Goal: Task Accomplishment & Management: Manage account settings

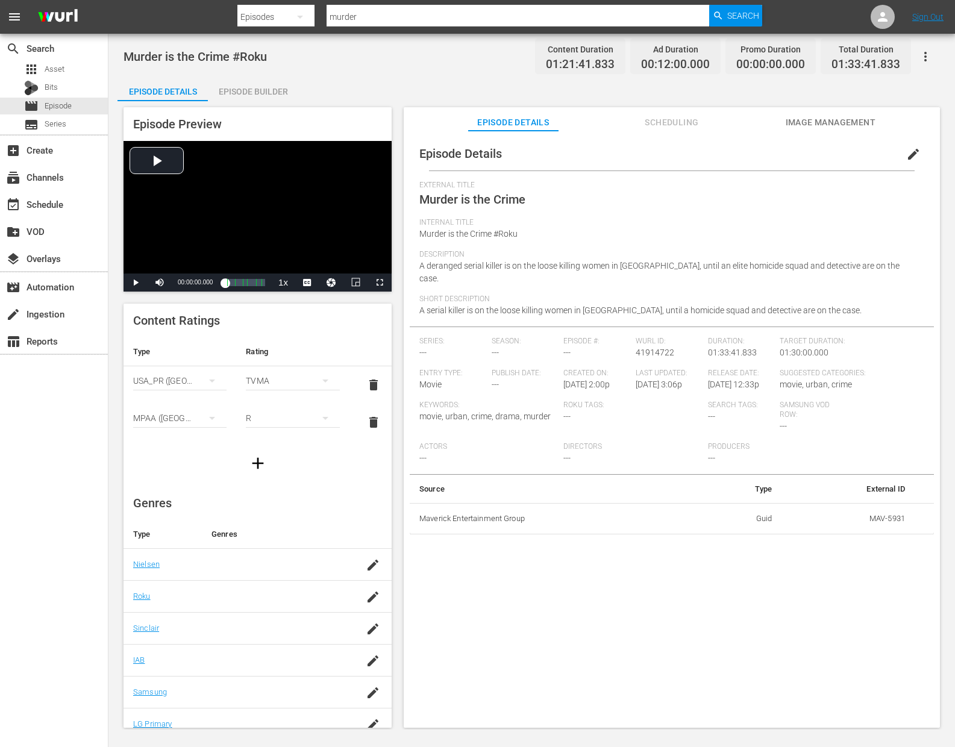
click at [297, 90] on div "Episode Builder" at bounding box center [253, 91] width 90 height 29
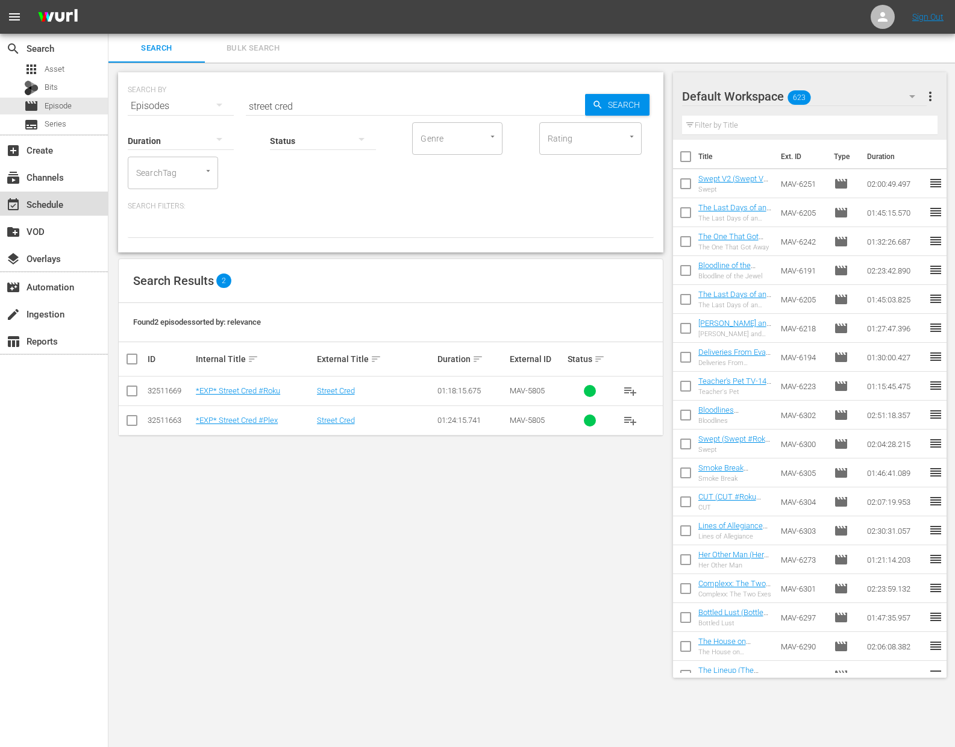
click at [26, 192] on div "event_available Schedule" at bounding box center [54, 204] width 108 height 24
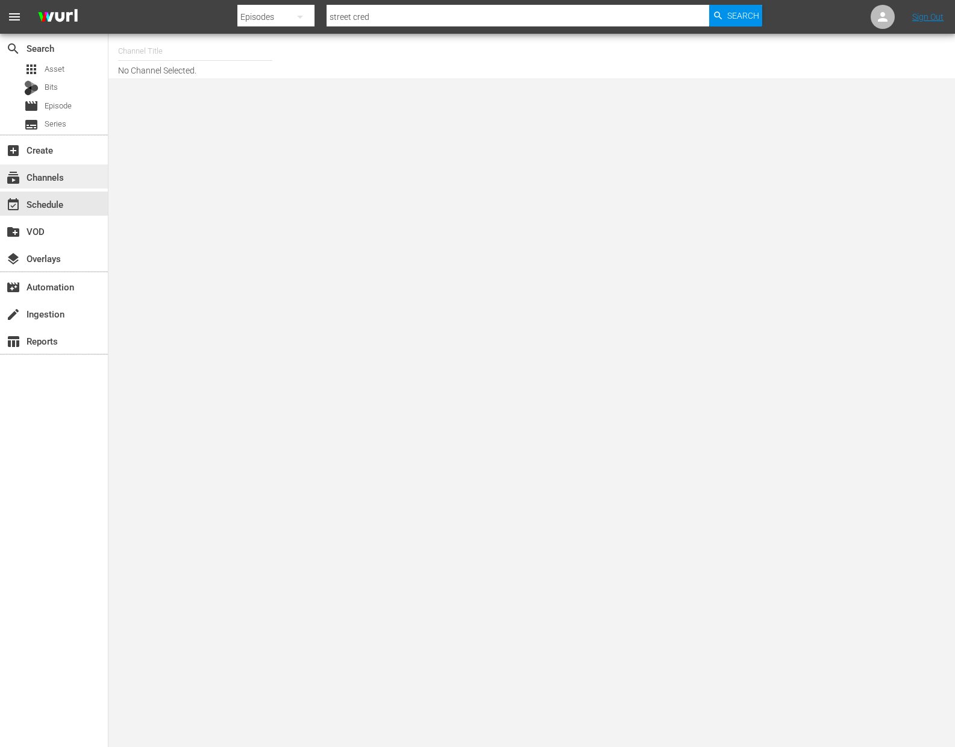
click at [91, 174] on div "subscriptions Channels" at bounding box center [54, 176] width 108 height 24
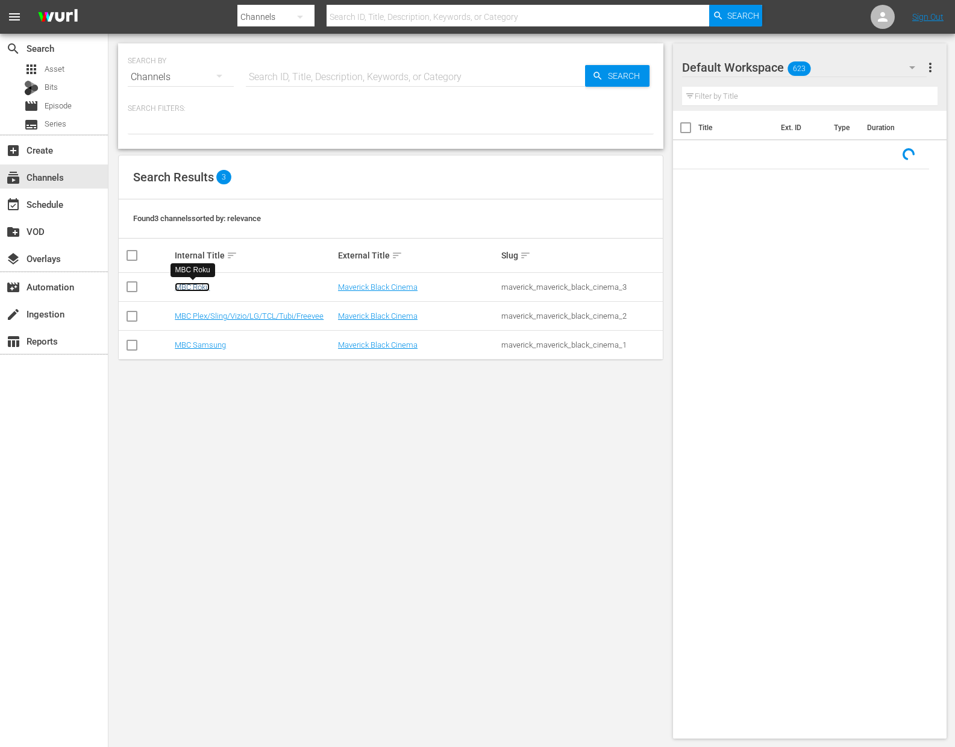
click at [205, 290] on link "MBC Roku" at bounding box center [192, 286] width 35 height 9
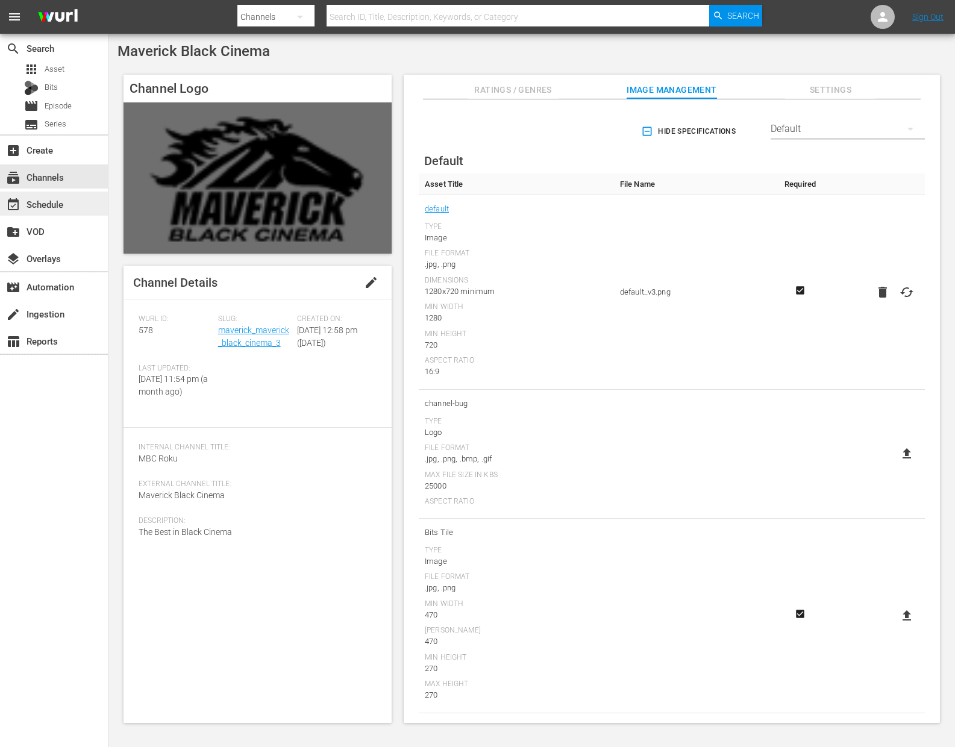
click at [63, 197] on div "event_available Schedule" at bounding box center [33, 202] width 67 height 11
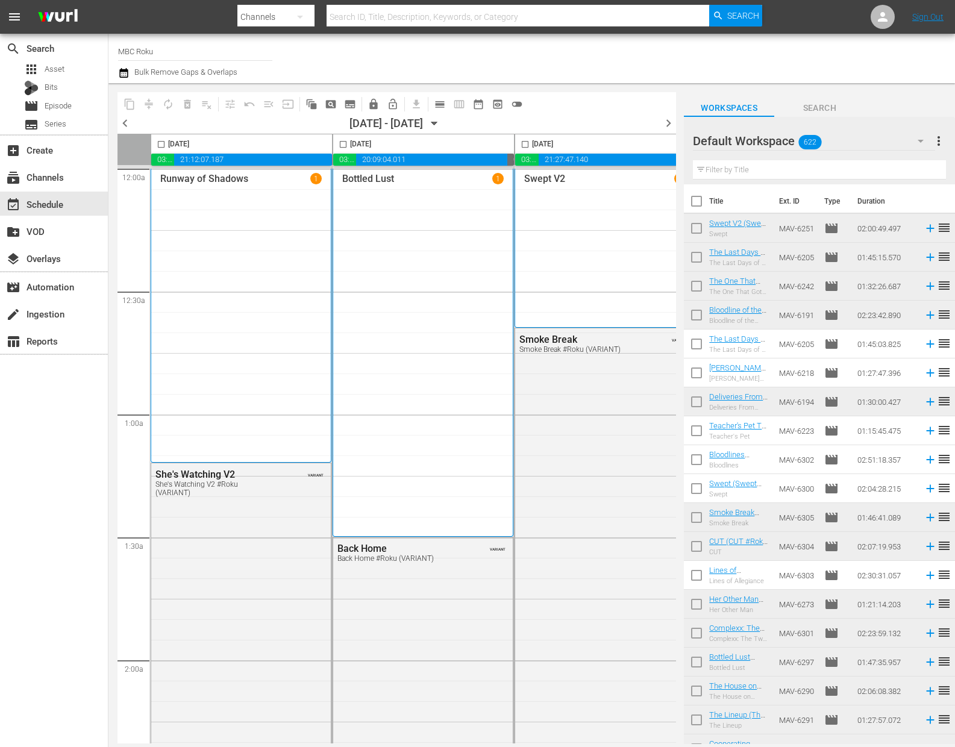
click at [437, 122] on icon "button" at bounding box center [434, 123] width 5 height 3
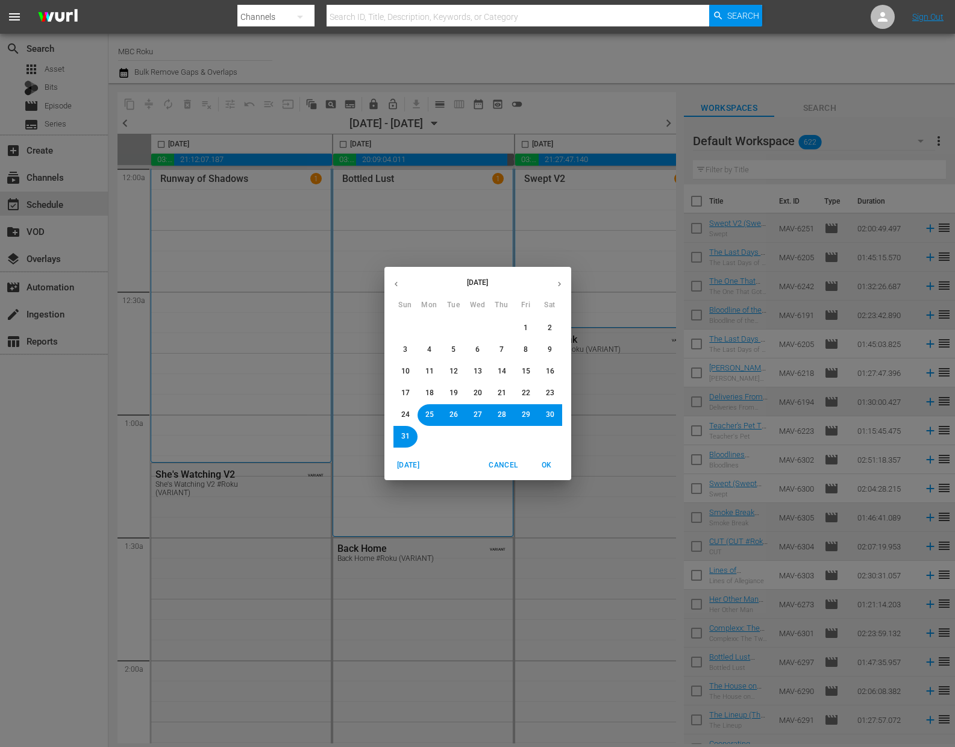
click at [459, 122] on div "August 2025 Sun Mon Tue Wed Thu Fri Sat 27 28 29 30 31 1 2 3 4 5 6 7 8 9 10 11 …" at bounding box center [477, 373] width 955 height 747
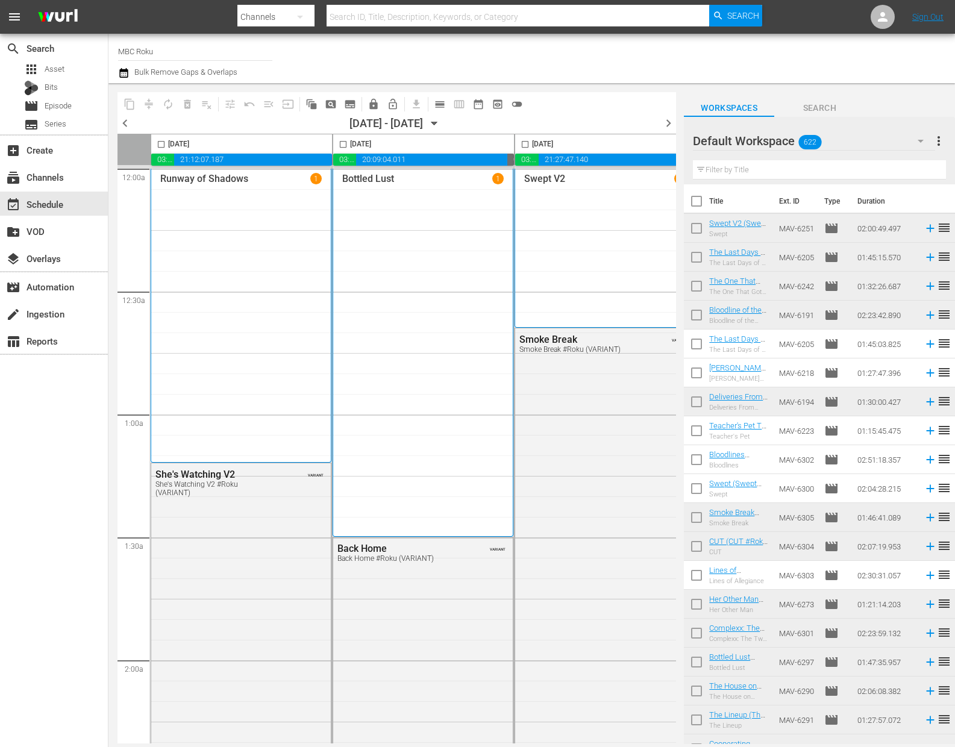
click at [441, 126] on icon "button" at bounding box center [434, 123] width 13 height 13
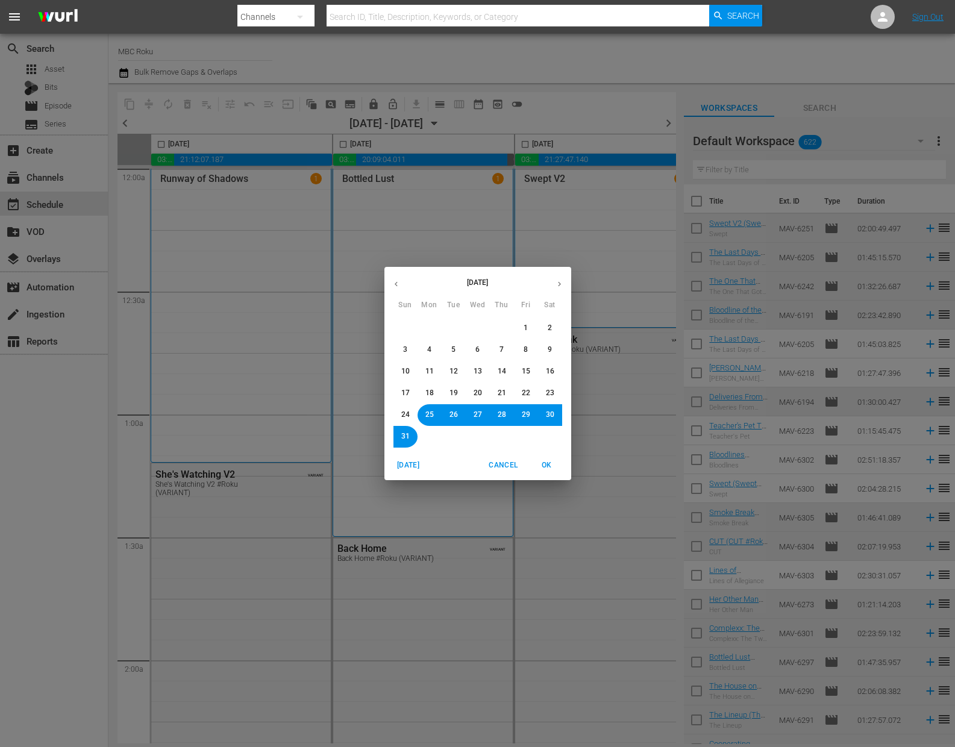
click at [544, 95] on div "August 2025 Sun Mon Tue Wed Thu Fri Sat 27 28 29 30 31 1 2 3 4 5 6 7 8 9 10 11 …" at bounding box center [477, 373] width 955 height 747
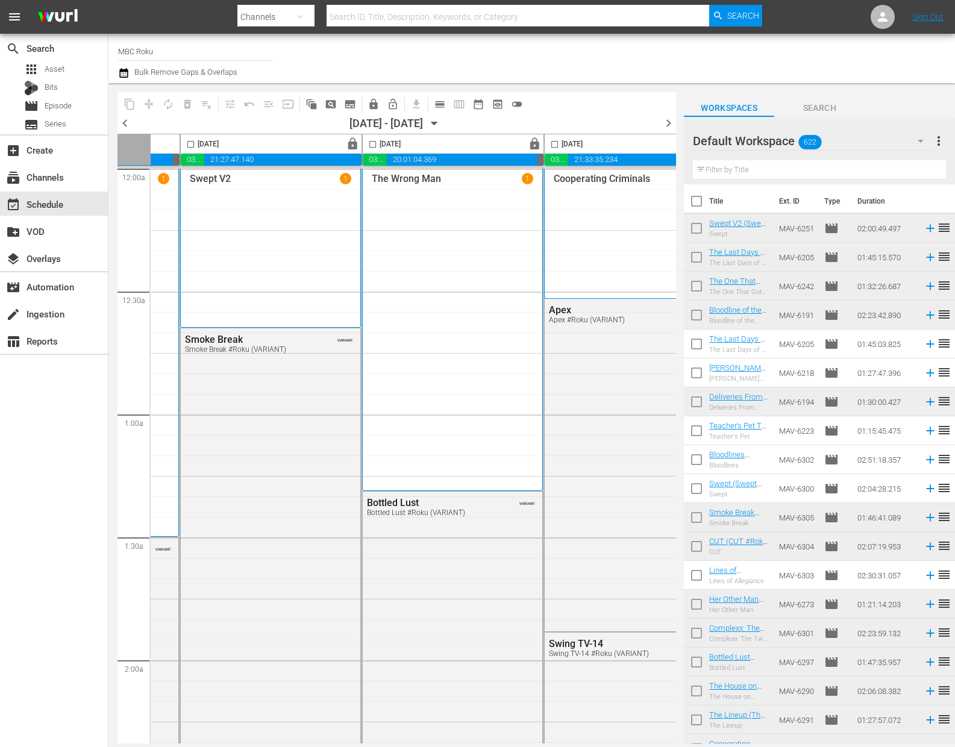
scroll to position [0, 752]
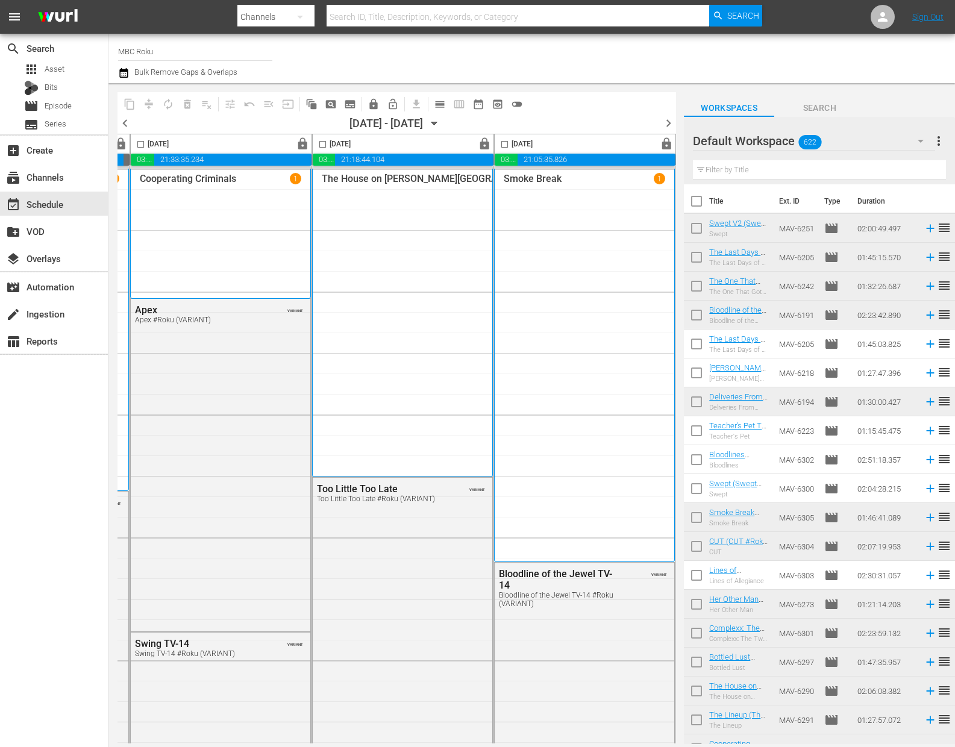
click at [666, 120] on span "chevron_right" at bounding box center [668, 123] width 15 height 15
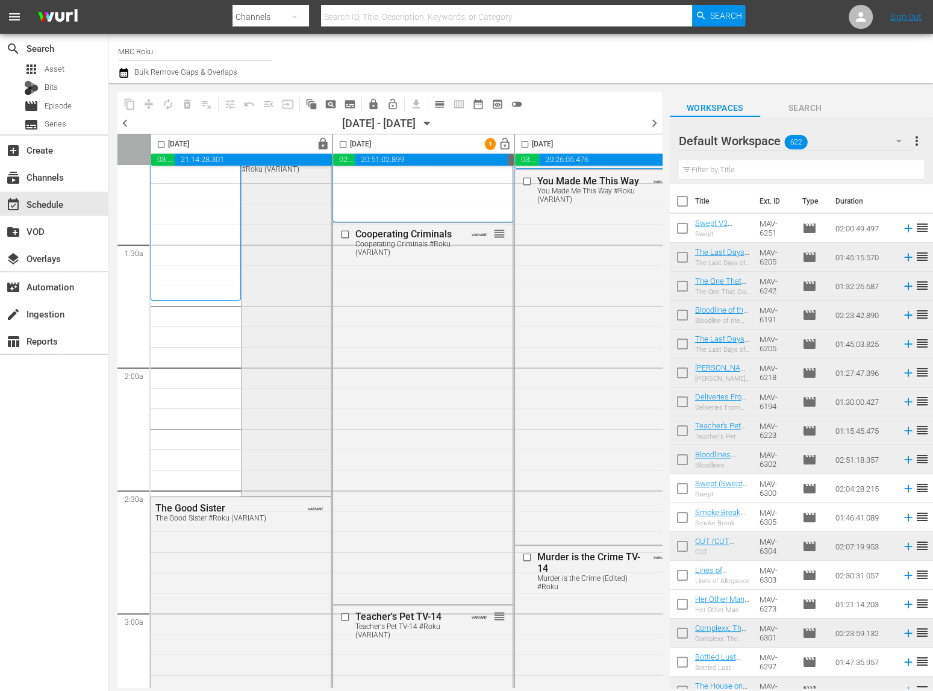
scroll to position [296, 0]
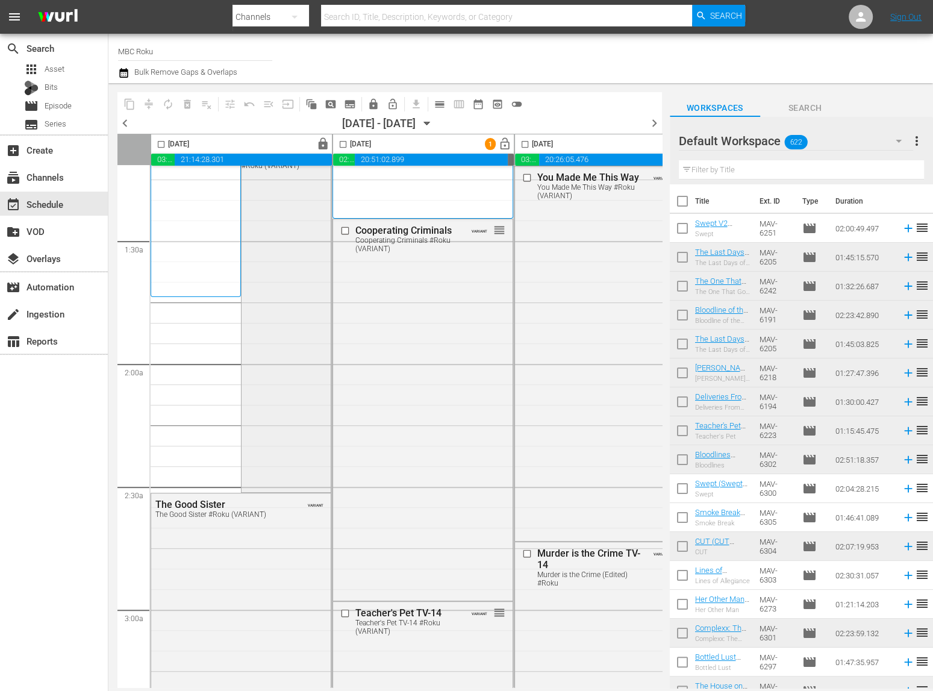
click at [270, 275] on div "VARIANT Cooperating Criminals Cooperating Criminals #Roku (VARIANT)" at bounding box center [286, 300] width 89 height 379
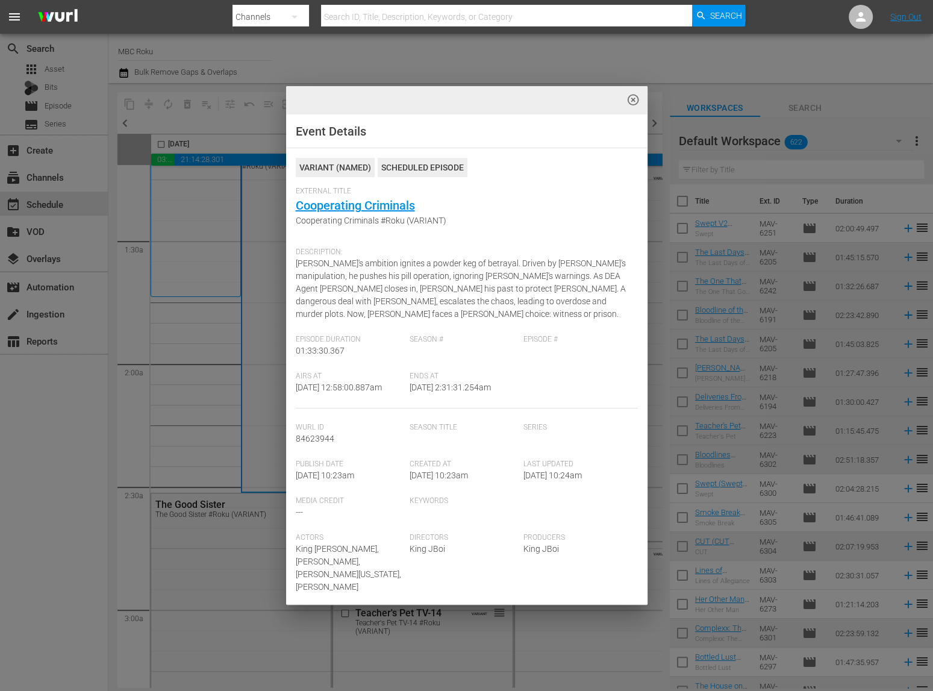
click at [636, 104] on span "highlight_off_icon" at bounding box center [633, 100] width 14 height 14
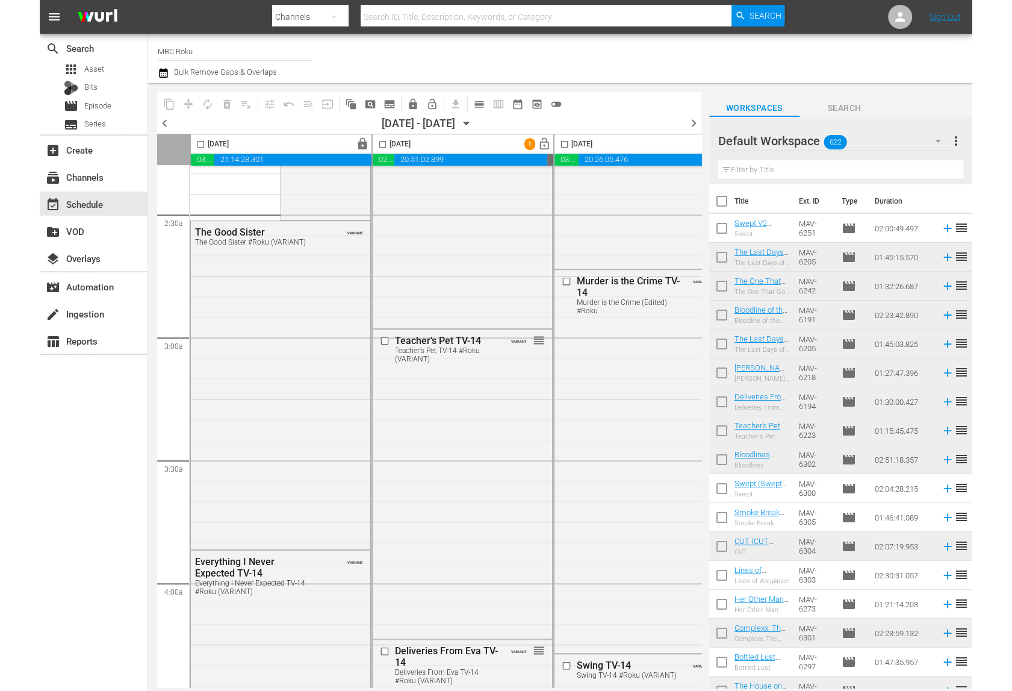
scroll to position [0, 0]
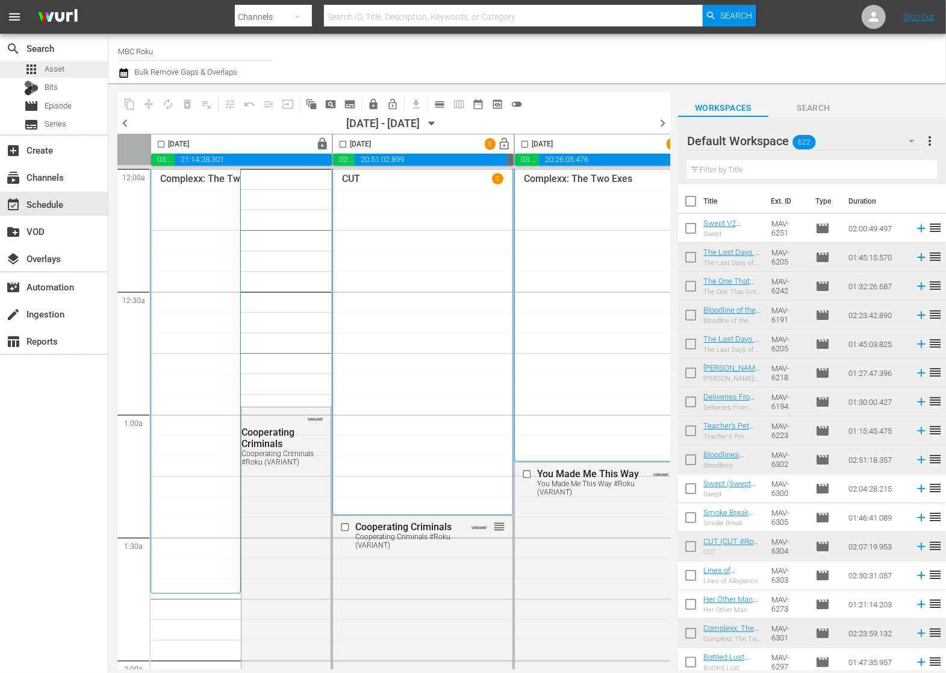
click at [75, 70] on div "apps Asset" at bounding box center [54, 69] width 108 height 17
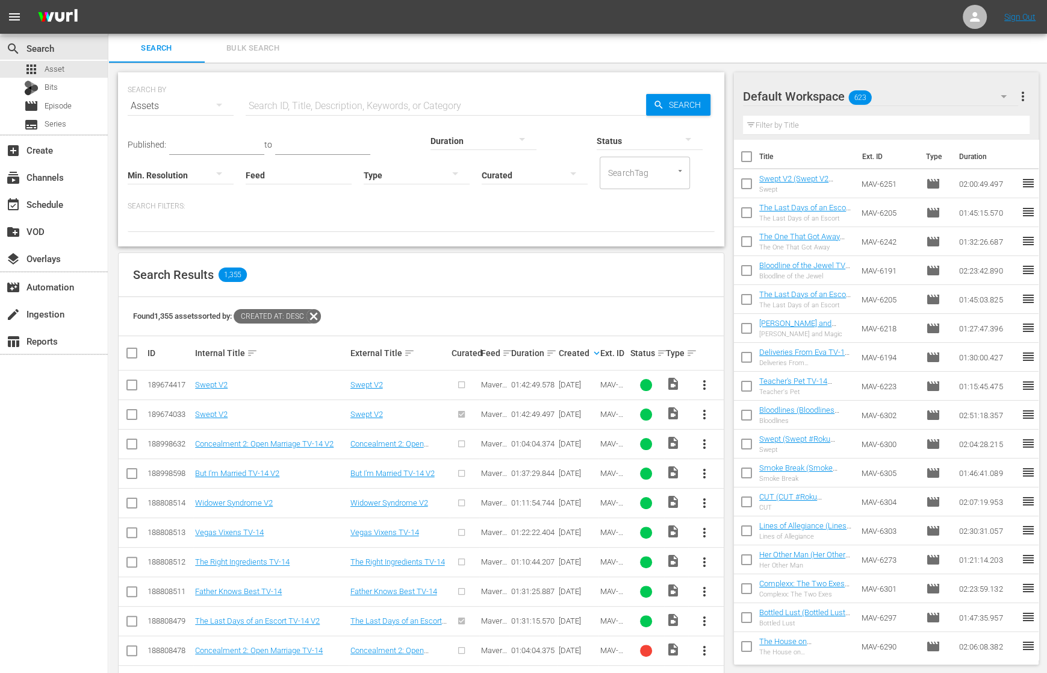
scroll to position [1, 0]
click at [466, 99] on input "text" at bounding box center [446, 104] width 400 height 29
click at [458, 95] on input "text" at bounding box center [446, 106] width 400 height 29
type input "the one that got away"
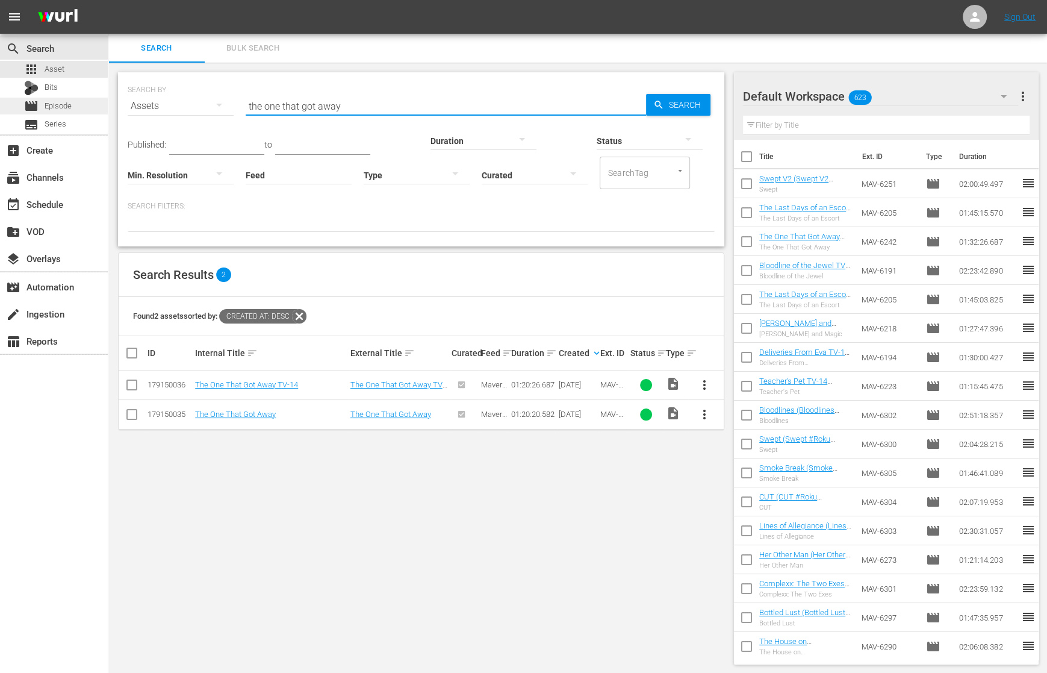
click at [57, 105] on span "Episode" at bounding box center [58, 106] width 27 height 12
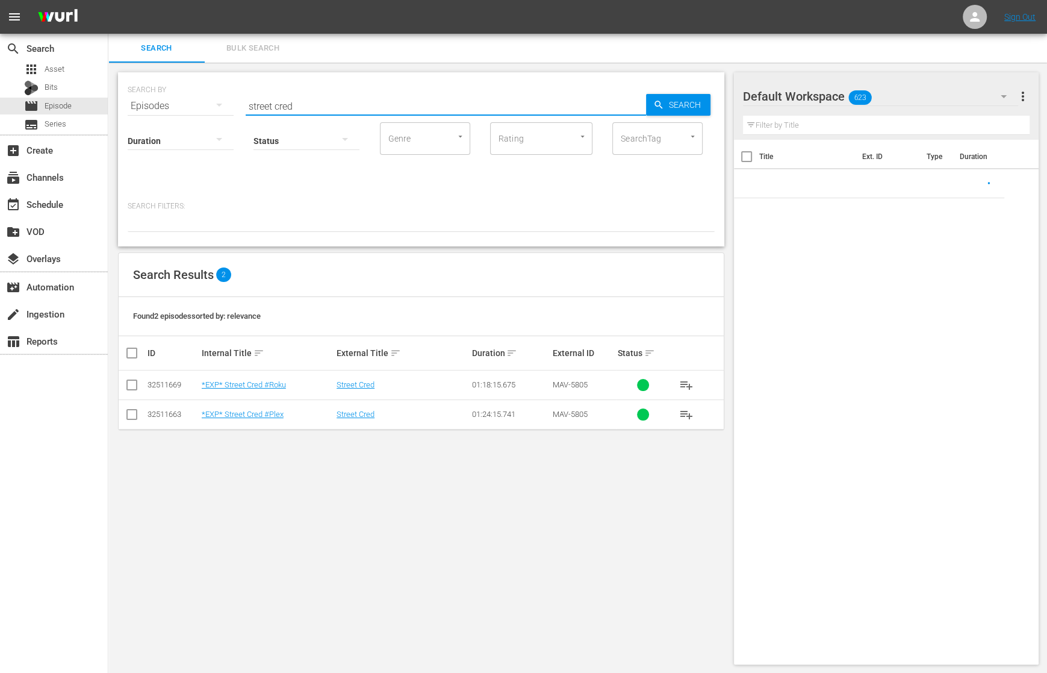
click at [344, 110] on input "street cred" at bounding box center [446, 106] width 400 height 29
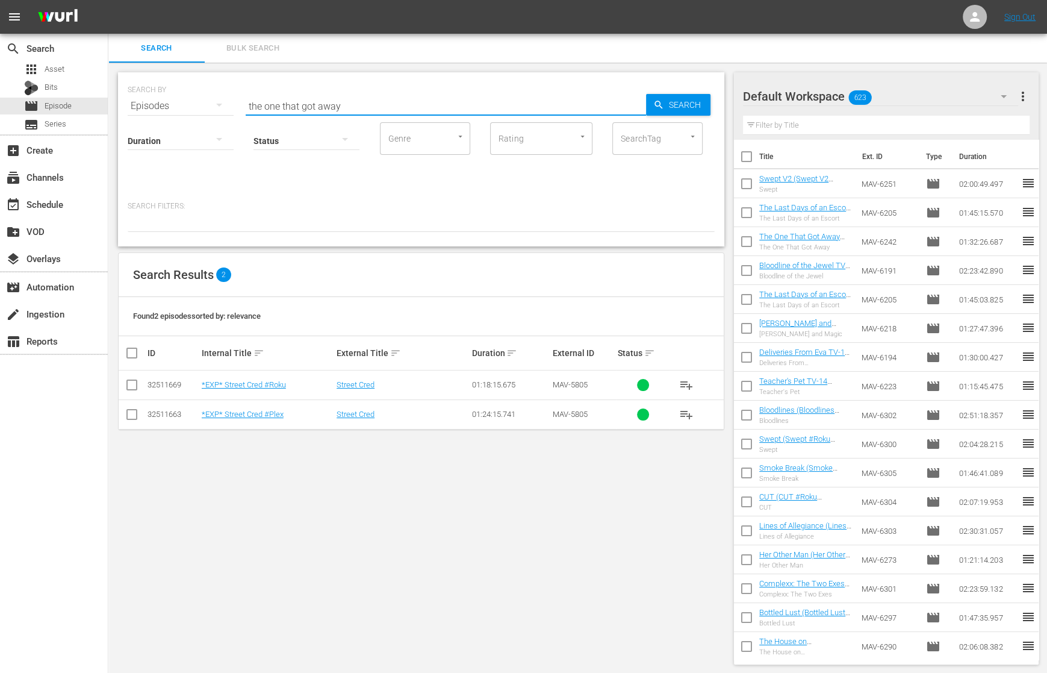
type input "the one that got away"
click at [250, 393] on td "The One That Got Away TV-14" at bounding box center [267, 385] width 135 height 30
click at [263, 382] on link "The One That Got Away TV-14" at bounding box center [253, 384] width 103 height 9
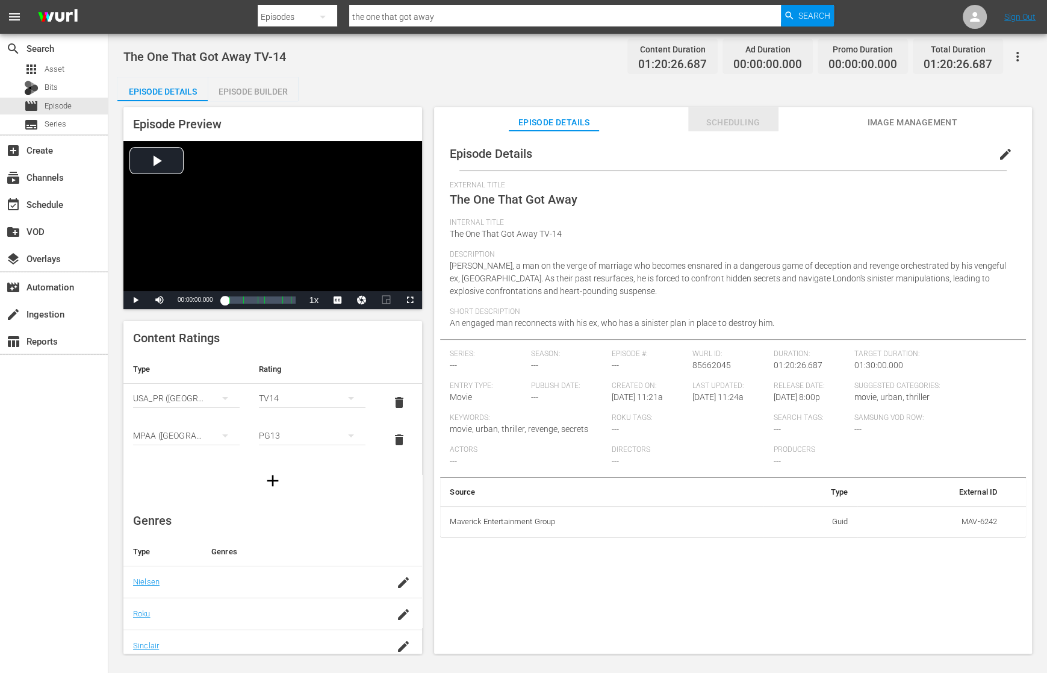
click at [742, 121] on span "Scheduling" at bounding box center [733, 122] width 90 height 15
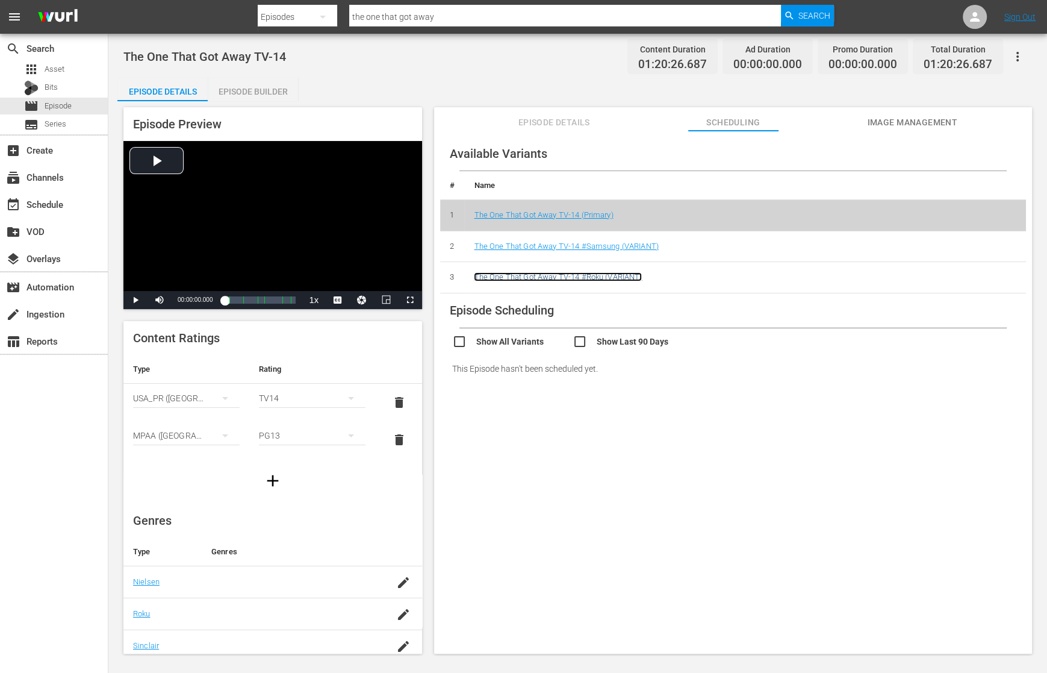
click at [613, 276] on link "The One That Got Away TV-14 #Roku (VARIANT)" at bounding box center [558, 276] width 168 height 9
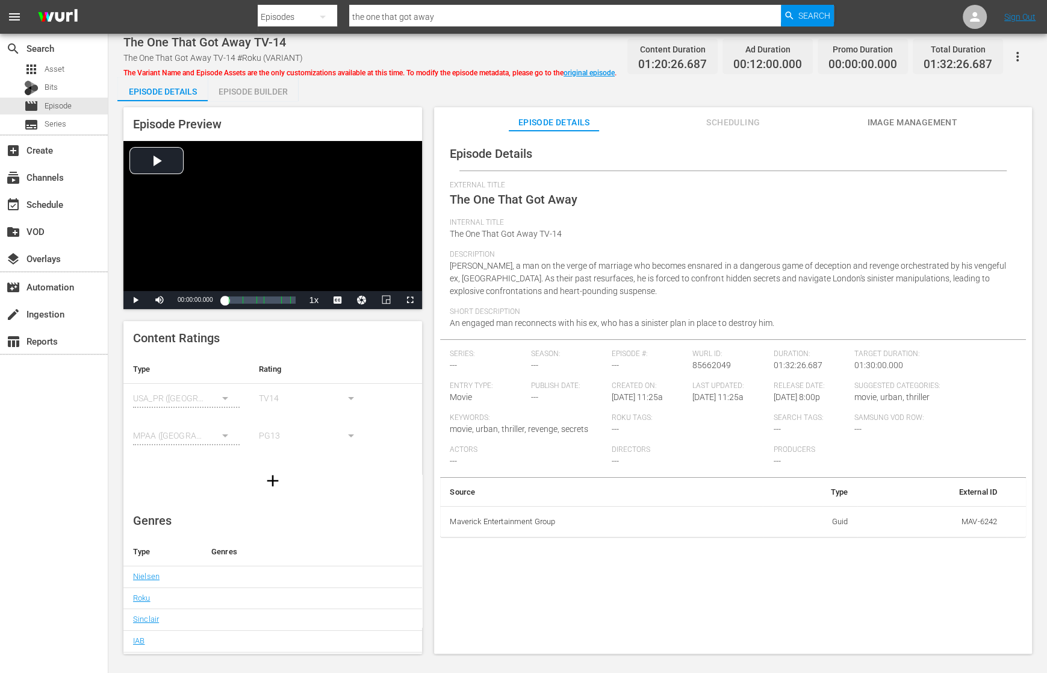
click at [753, 135] on div "Episode Details External Title The One That Got Away Internal Title The One Tha…" at bounding box center [733, 398] width 598 height 534
click at [764, 123] on span "Scheduling" at bounding box center [733, 122] width 90 height 15
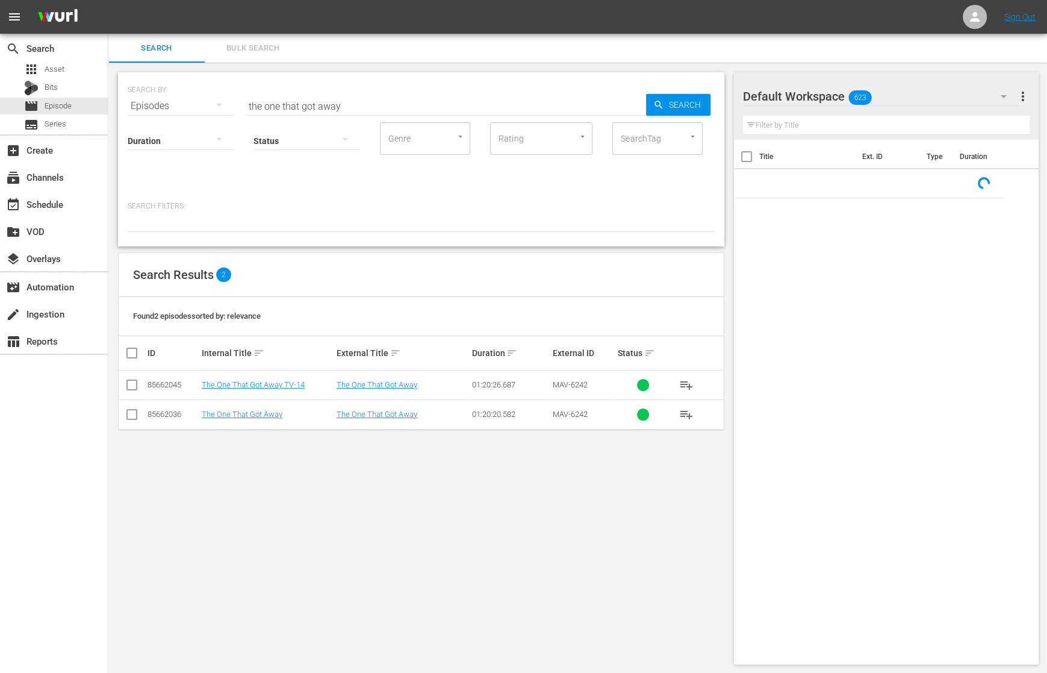
click at [328, 105] on input "the one that got away" at bounding box center [446, 106] width 400 height 29
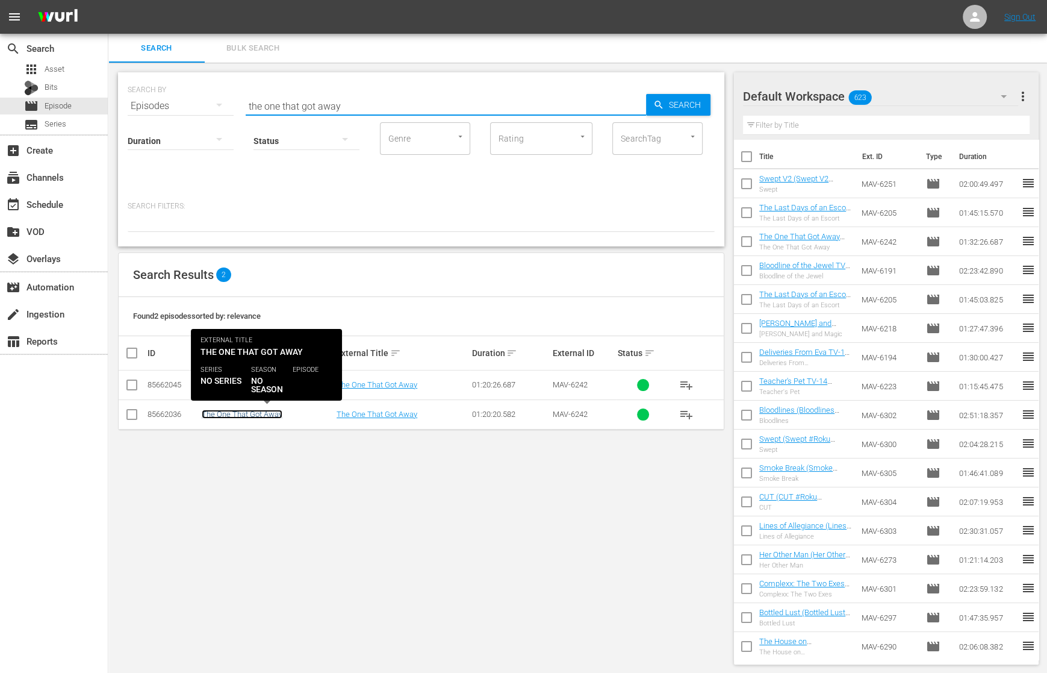
click at [263, 413] on link "The One That Got Away" at bounding box center [242, 414] width 81 height 9
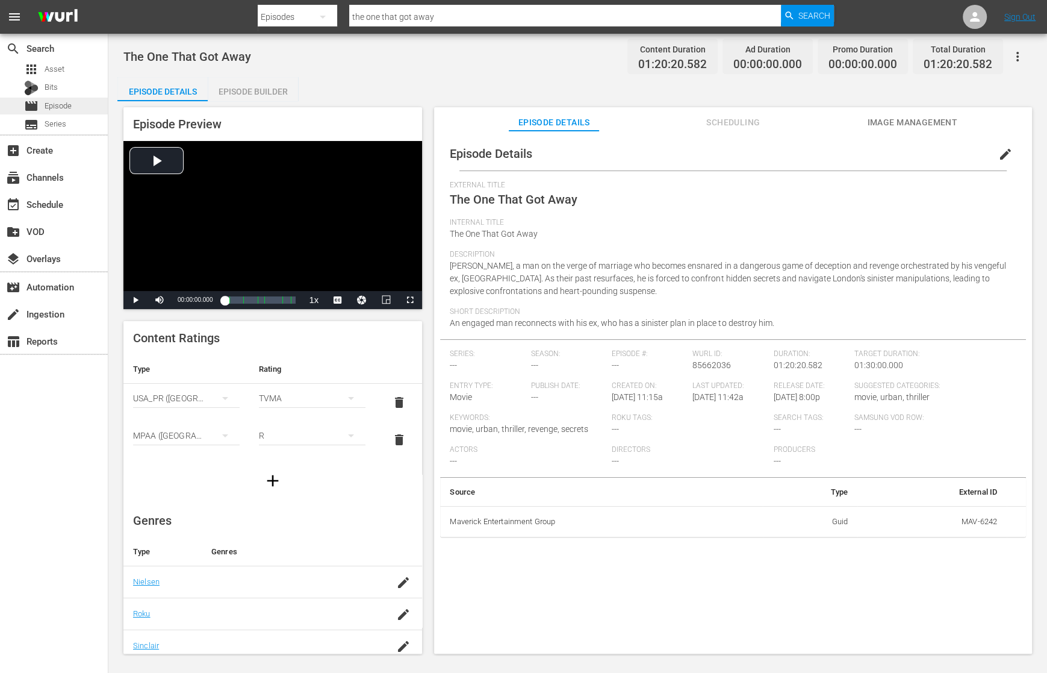
click at [52, 108] on span "Episode" at bounding box center [58, 106] width 27 height 12
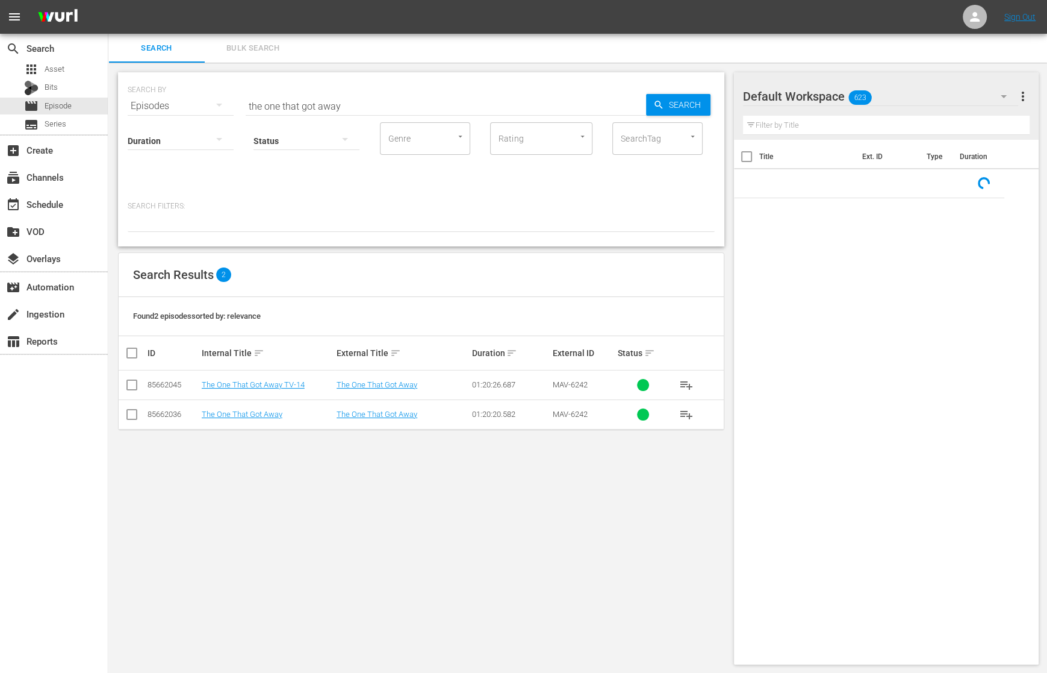
click at [396, 103] on input "the one that got away" at bounding box center [446, 106] width 400 height 29
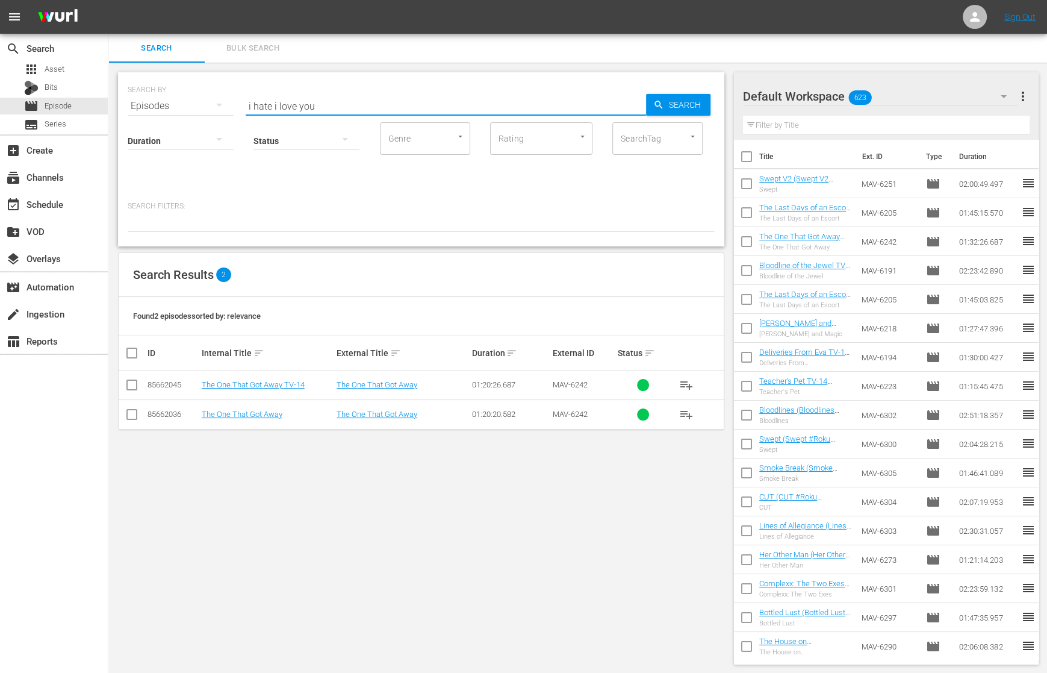
type input "i hate i love you"
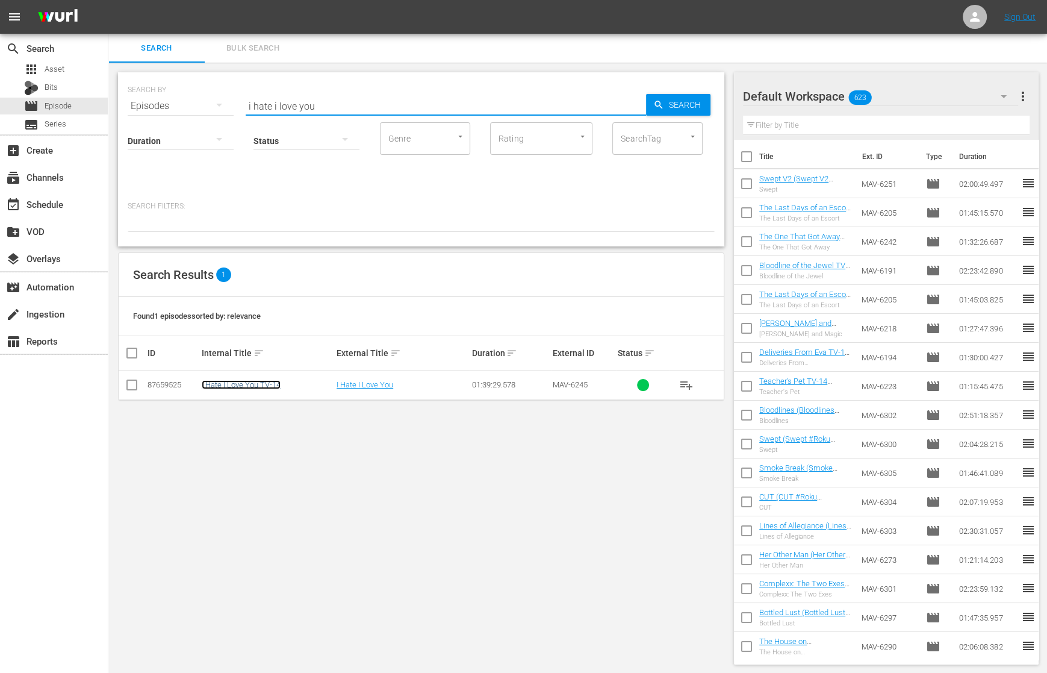
click at [275, 383] on link "I Hate I Love You TV-14" at bounding box center [241, 384] width 79 height 9
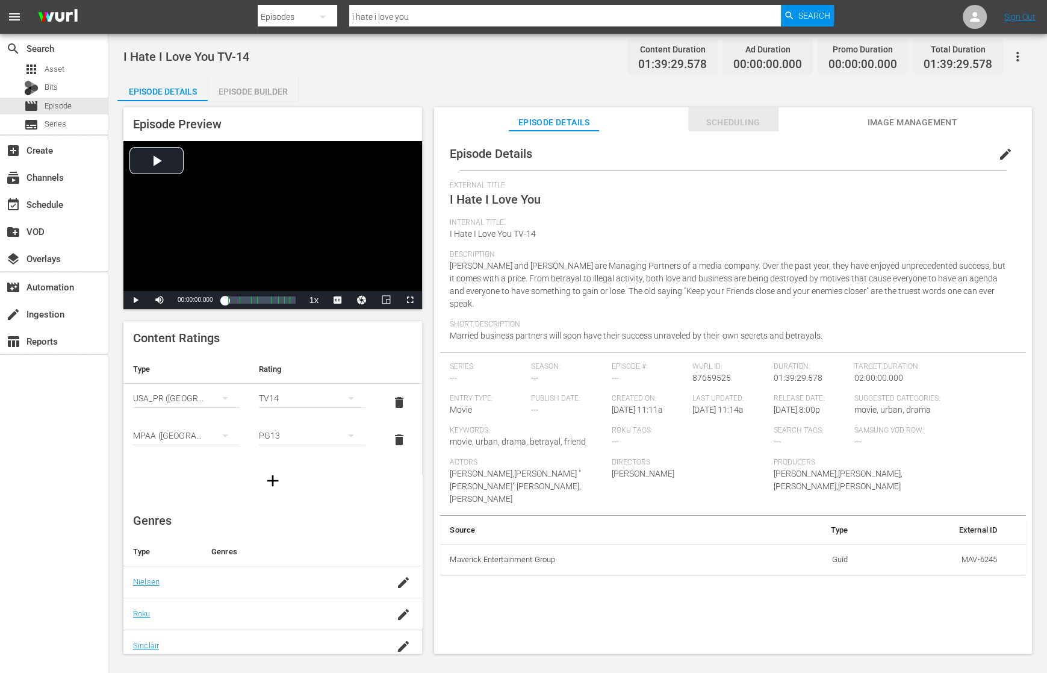
click at [743, 125] on span "Scheduling" at bounding box center [733, 122] width 90 height 15
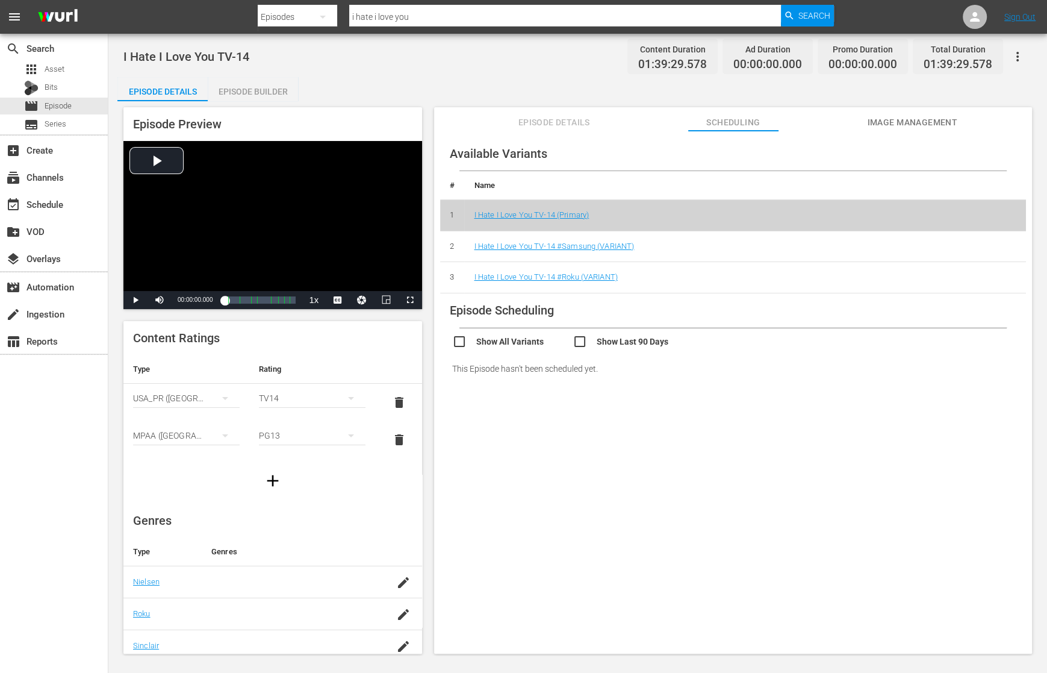
click at [599, 252] on td "I Hate I Love You TV-14 #Samsung (VARIANT)" at bounding box center [745, 246] width 562 height 31
click at [603, 246] on link "I Hate I Love You TV-14 #Samsung (VARIANT)" at bounding box center [554, 246] width 160 height 9
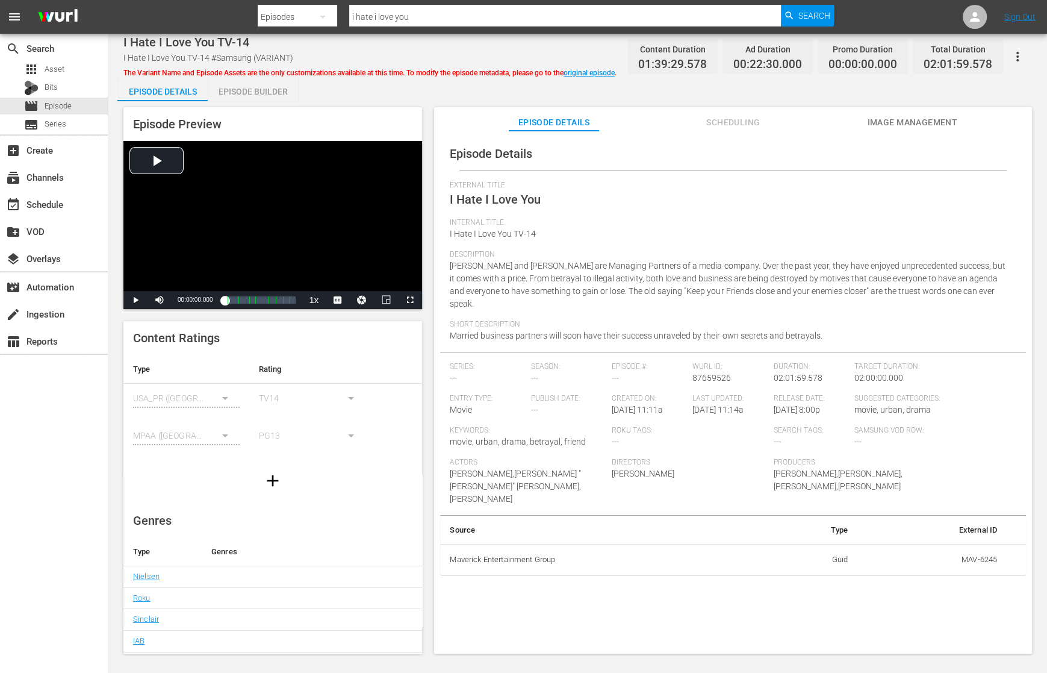
click at [729, 117] on span "Scheduling" at bounding box center [733, 122] width 90 height 15
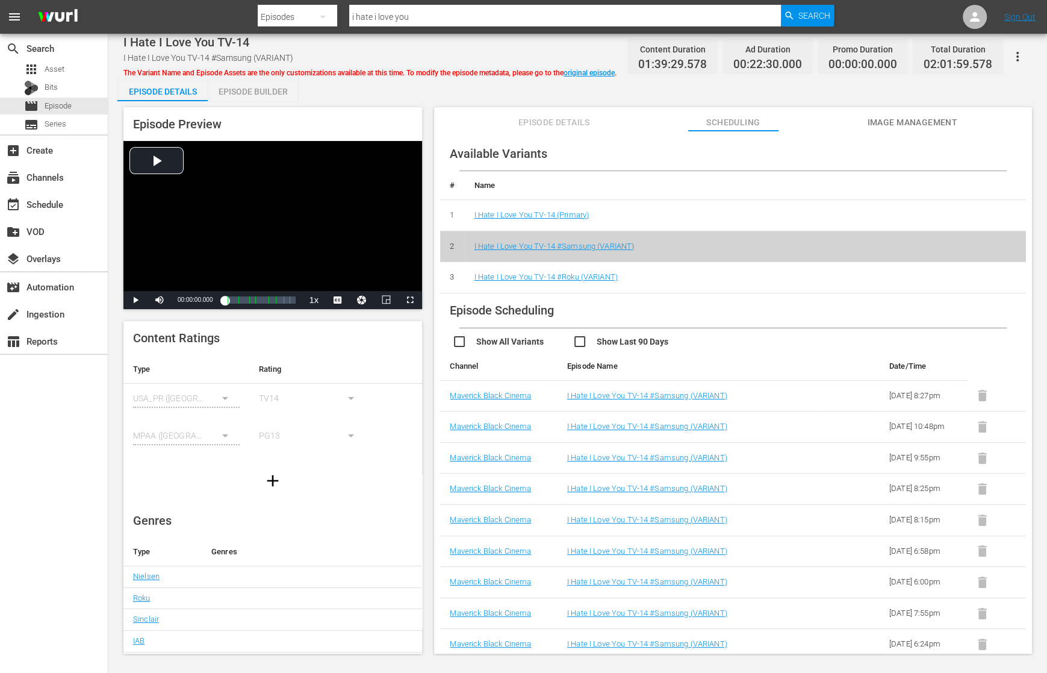
click at [599, 270] on td "I Hate I Love You TV-14 #Roku (VARIANT)" at bounding box center [745, 277] width 562 height 31
click at [602, 273] on link "I Hate I Love You TV-14 #Roku (VARIANT)" at bounding box center [545, 276] width 143 height 9
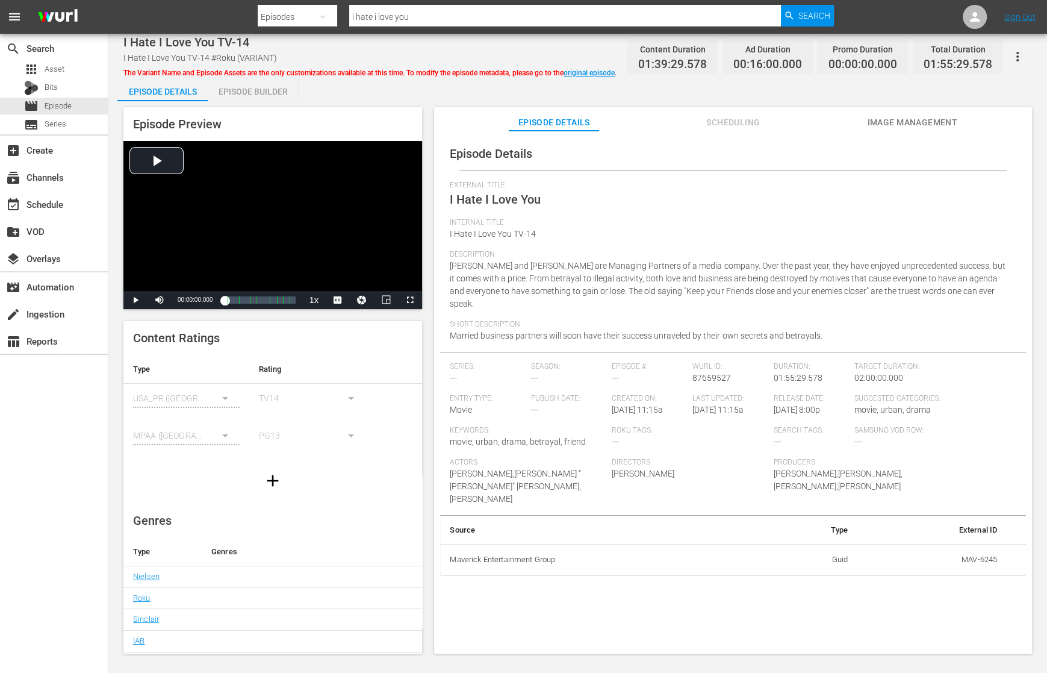
click at [724, 133] on div "Episode Details External Title I Hate I Love You Internal Title I Hate I Love Y…" at bounding box center [733, 398] width 598 height 534
click at [725, 129] on button "Scheduling" at bounding box center [733, 119] width 90 height 24
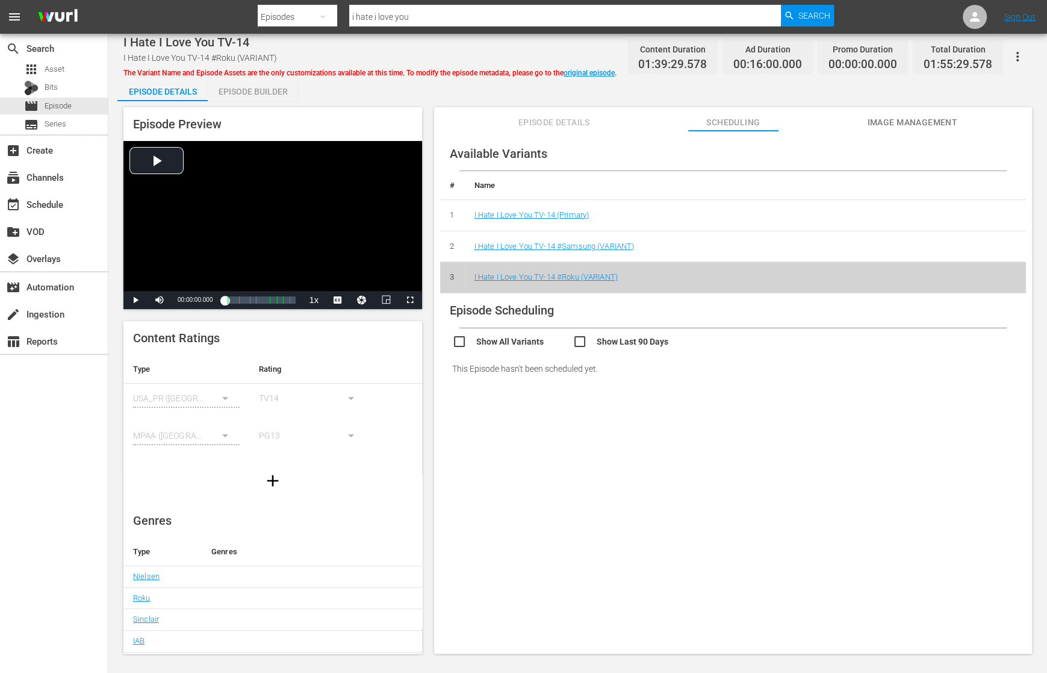
click at [954, 51] on icon "button" at bounding box center [1018, 56] width 14 height 14
click at [954, 59] on div "Add Episode to Workspace" at bounding box center [965, 61] width 116 height 29
click at [69, 104] on span "Episode" at bounding box center [58, 106] width 27 height 12
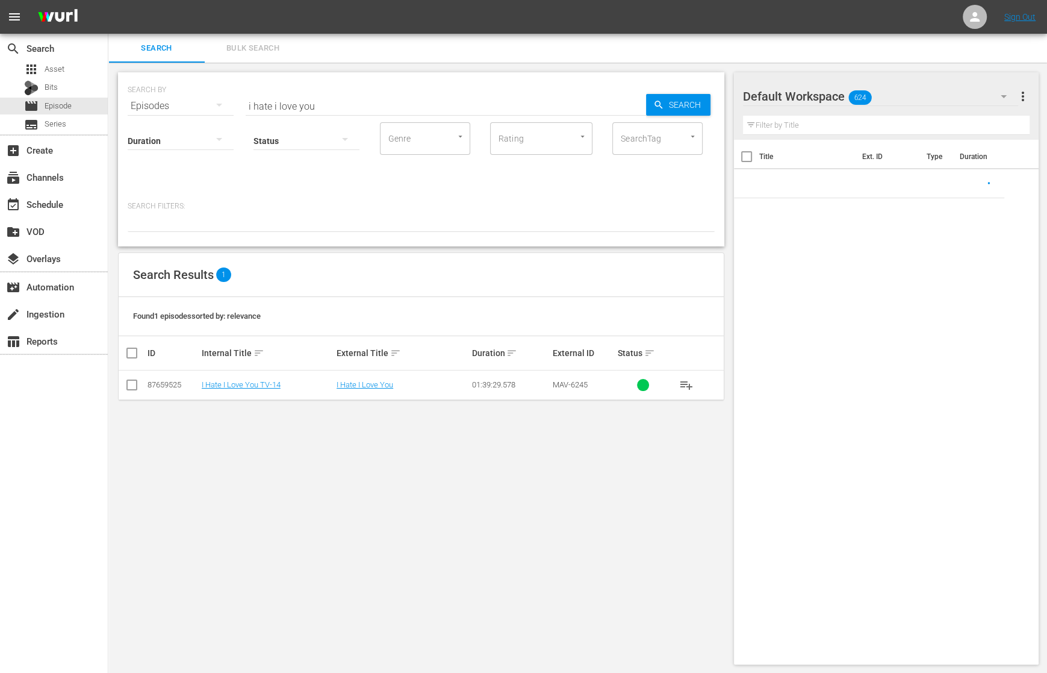
click at [332, 94] on input "i hate i love you" at bounding box center [446, 106] width 400 height 29
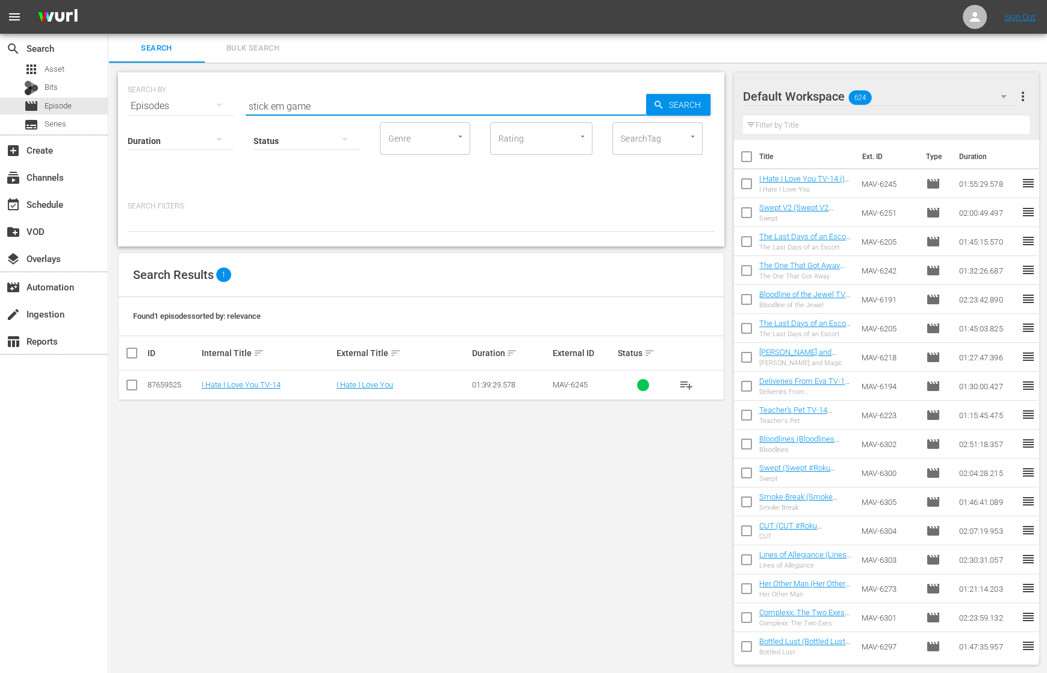
type input "stick em game"
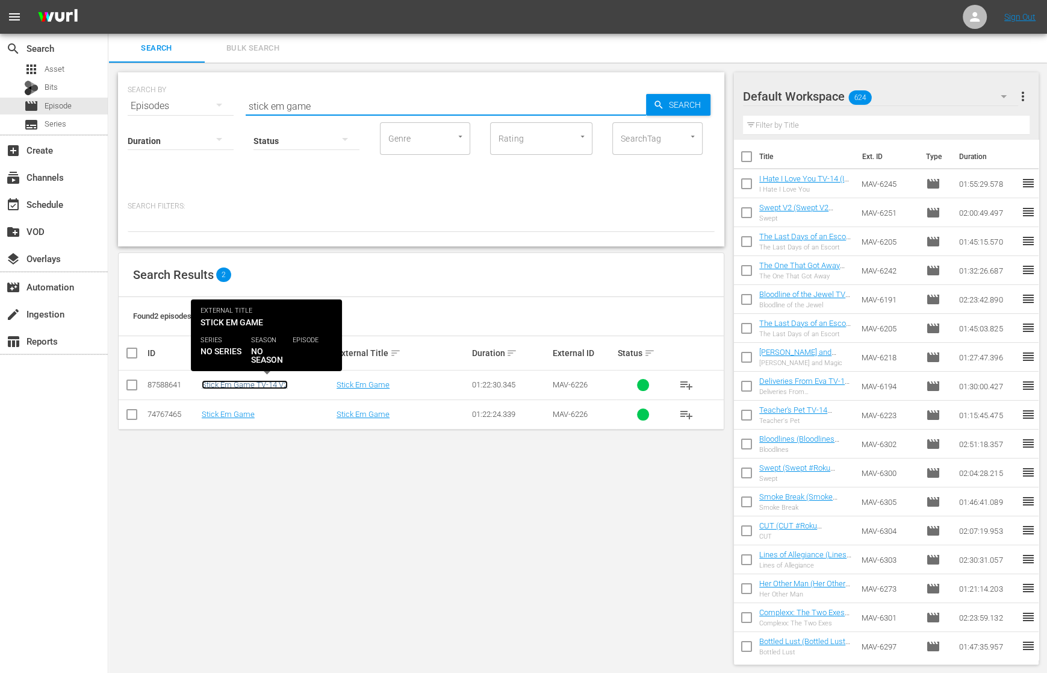
click at [282, 383] on link "Stick Em Game TV-14 V2" at bounding box center [245, 384] width 86 height 9
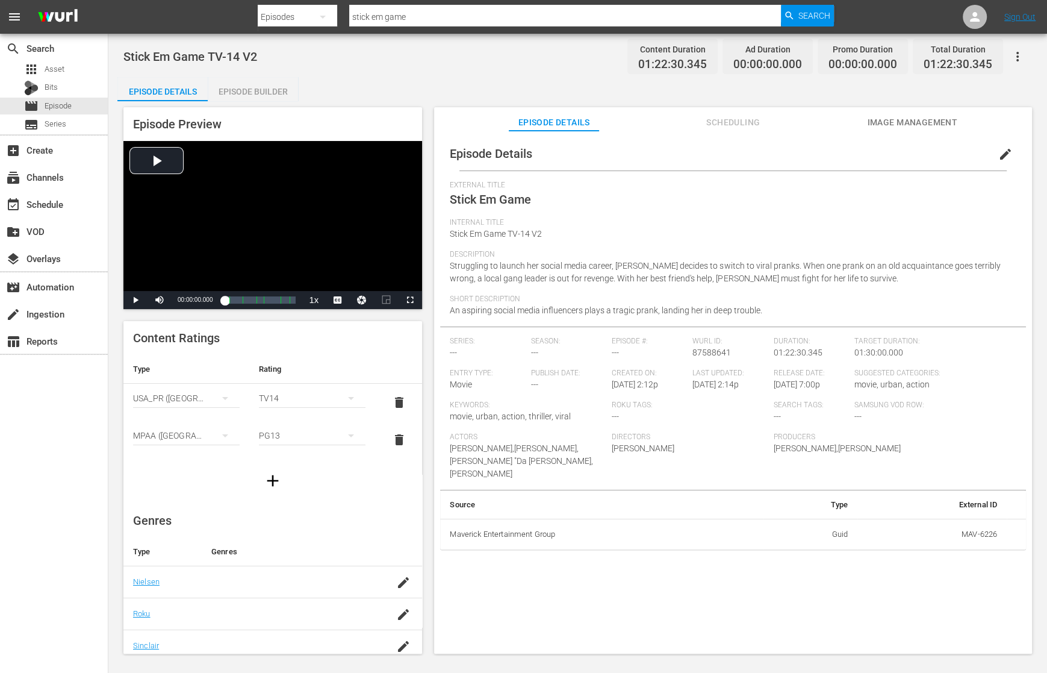
click at [714, 123] on span "Scheduling" at bounding box center [733, 122] width 90 height 15
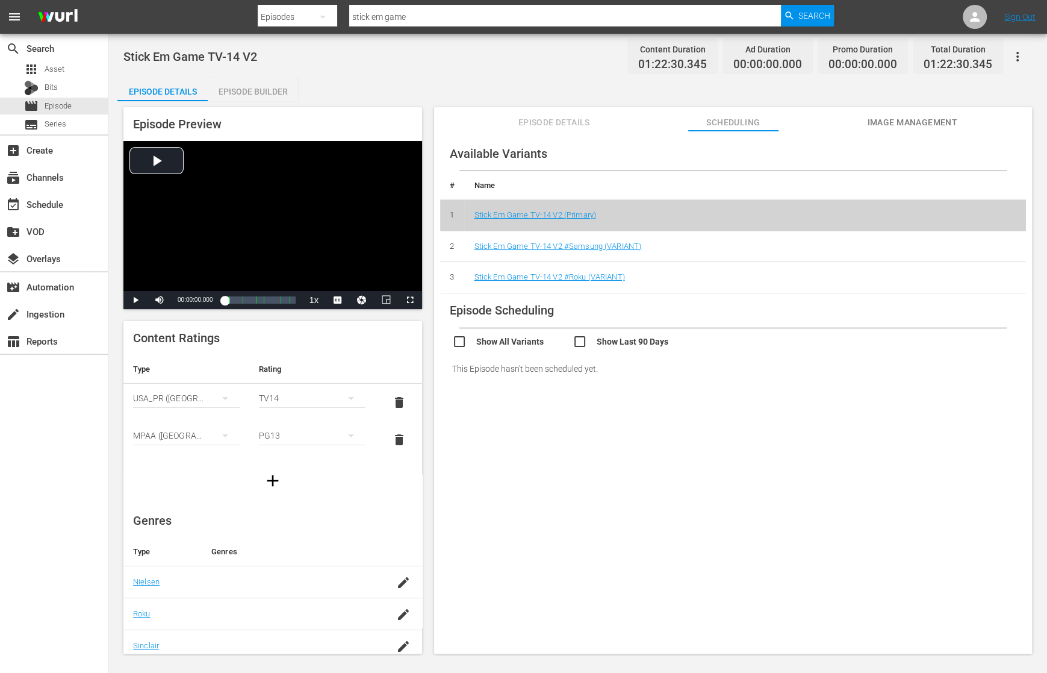
click at [606, 233] on td "Stick Em Game TV-14 V2 #Samsung (VARIANT)" at bounding box center [745, 246] width 562 height 31
click at [611, 243] on link "Stick Em Game TV-14 V2 #Samsung (VARIANT)" at bounding box center [557, 246] width 167 height 9
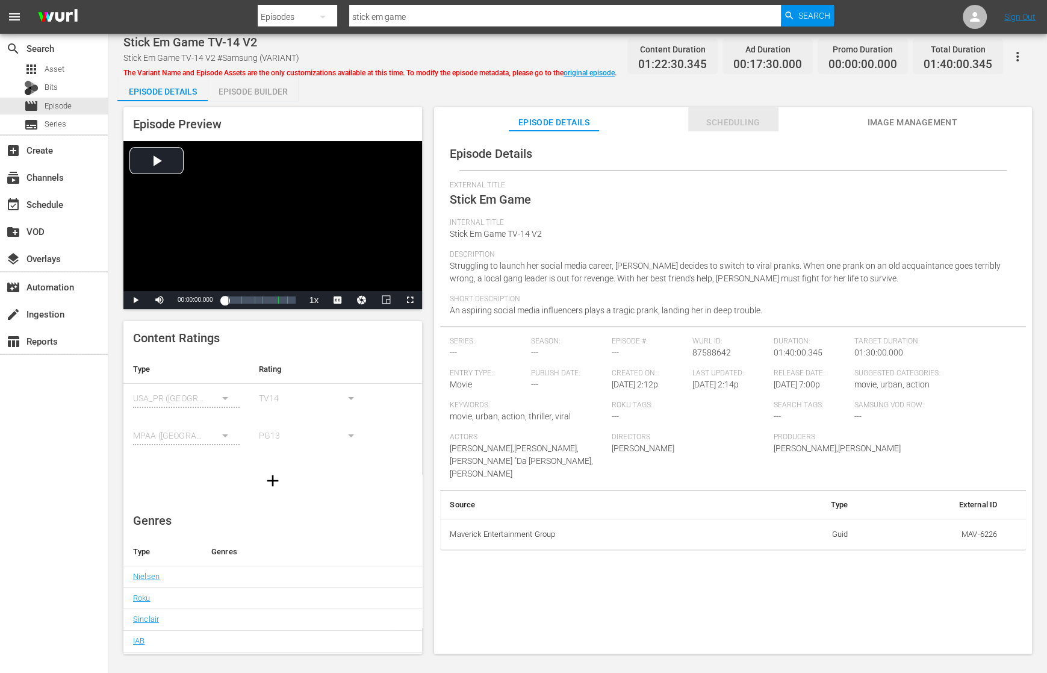
click at [728, 119] on span "Scheduling" at bounding box center [733, 122] width 90 height 15
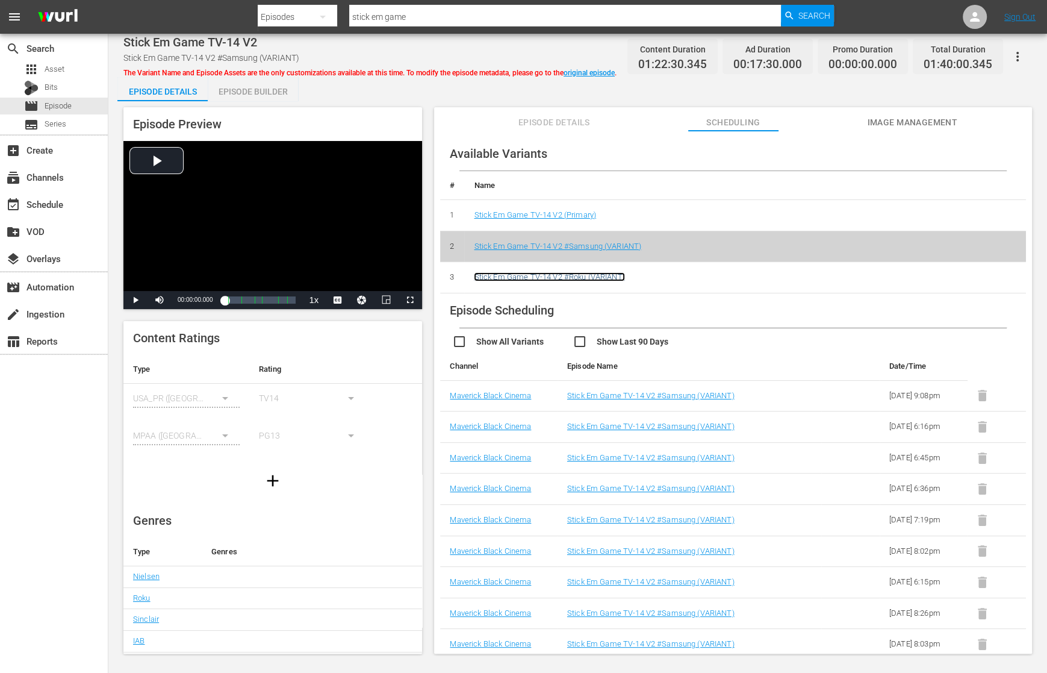
click at [598, 276] on link "Stick Em Game TV-14 V2 #Roku (VARIANT)" at bounding box center [549, 276] width 151 height 9
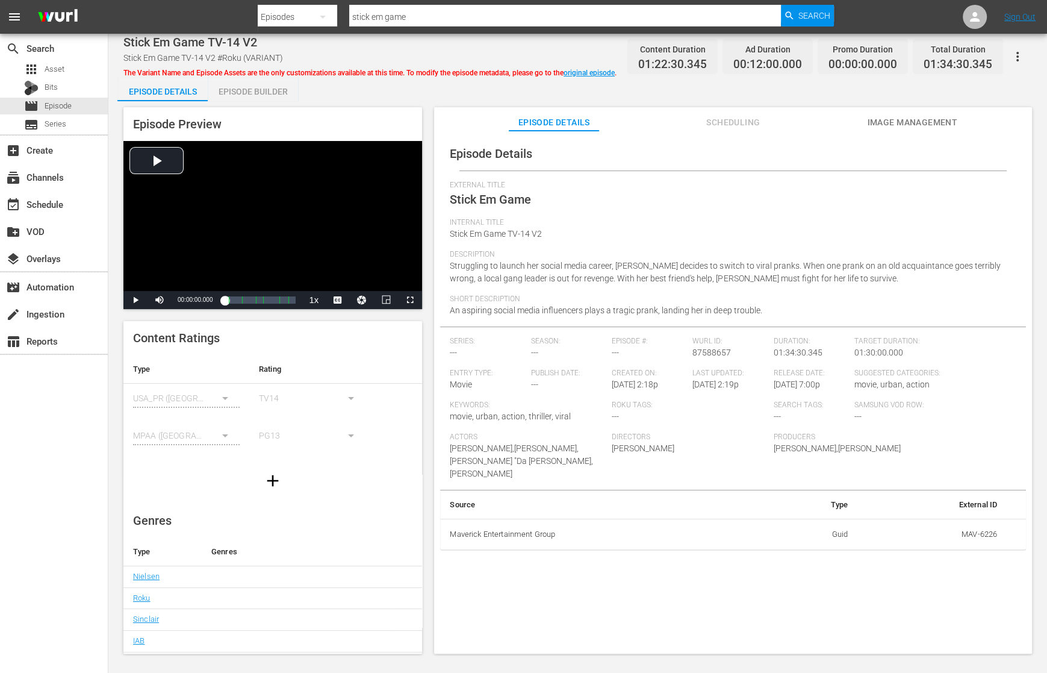
click at [954, 52] on icon "button" at bounding box center [1018, 56] width 14 height 14
click at [954, 58] on div "Add Episode to Workspace" at bounding box center [965, 61] width 116 height 29
click at [88, 101] on div "movie Episode" at bounding box center [54, 106] width 108 height 17
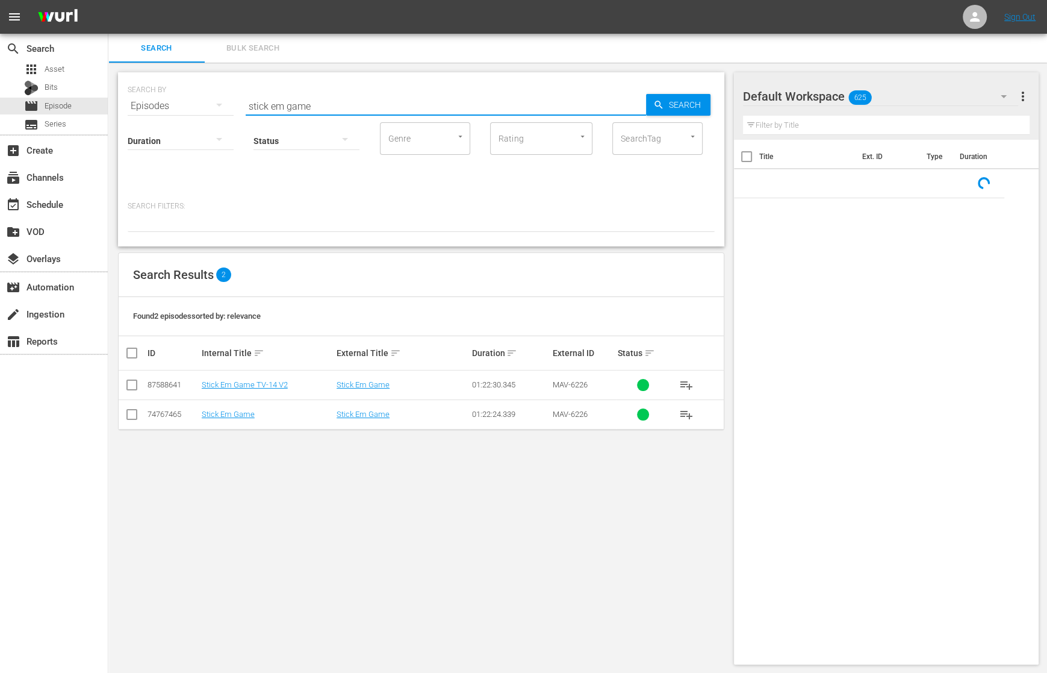
click at [444, 99] on input "stick em game" at bounding box center [446, 106] width 400 height 29
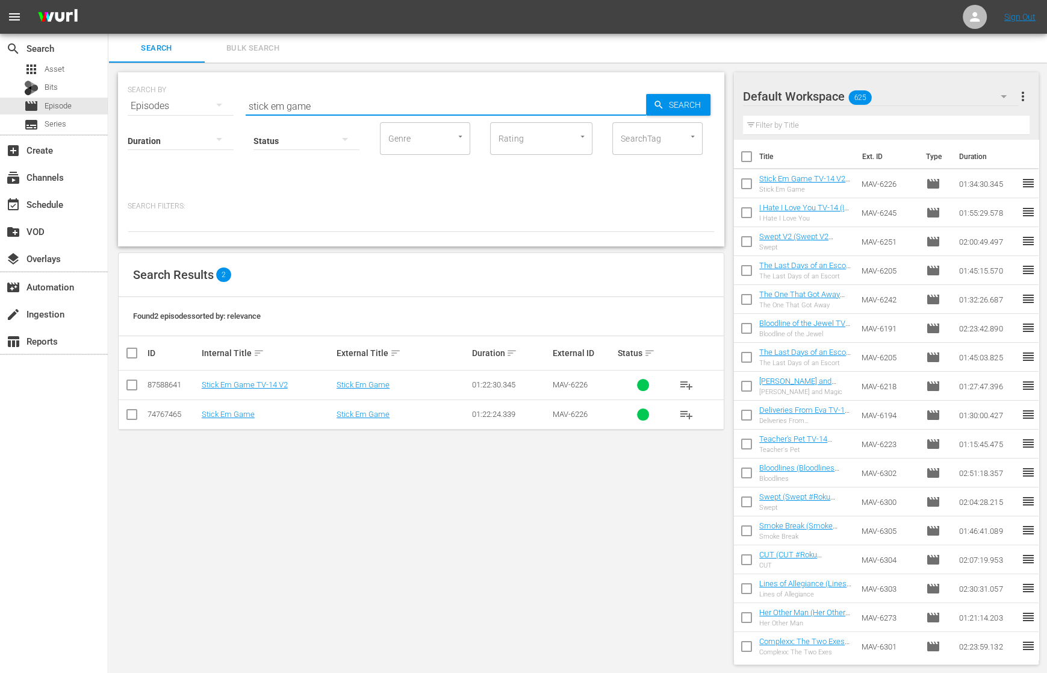
click at [444, 99] on input "stick em game" at bounding box center [446, 106] width 400 height 29
type input "mistress for hire"
drag, startPoint x: 272, startPoint y: 392, endPoint x: 275, endPoint y: 384, distance: 8.4
click at [272, 392] on td "Mistress for Hire TV-14" at bounding box center [267, 385] width 135 height 30
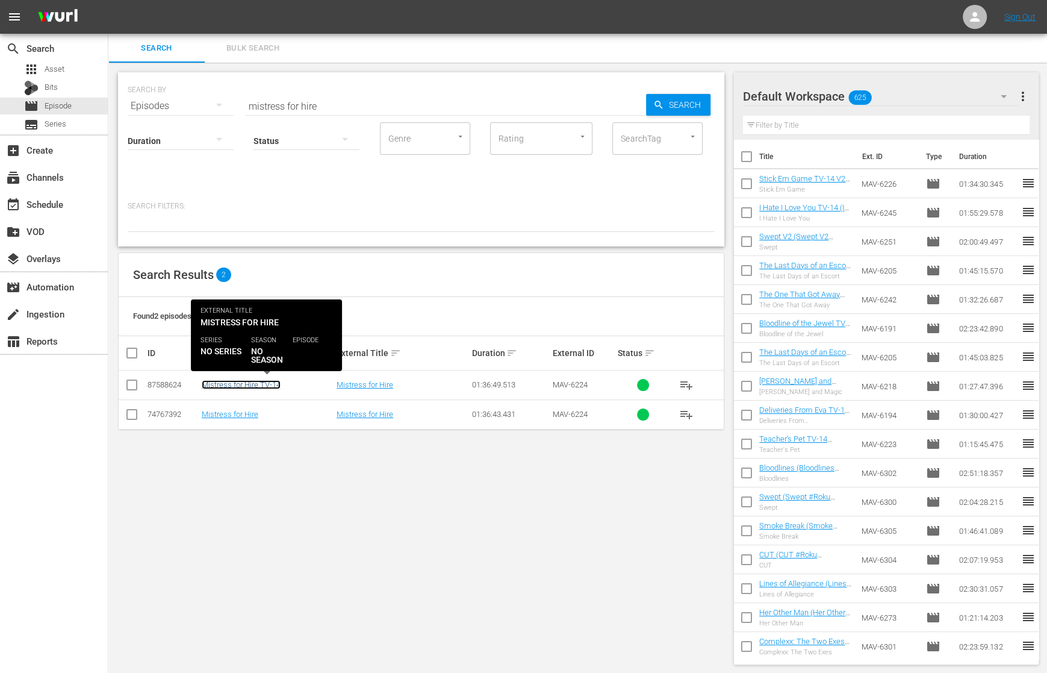
click at [275, 384] on link "Mistress for Hire TV-14" at bounding box center [241, 384] width 79 height 9
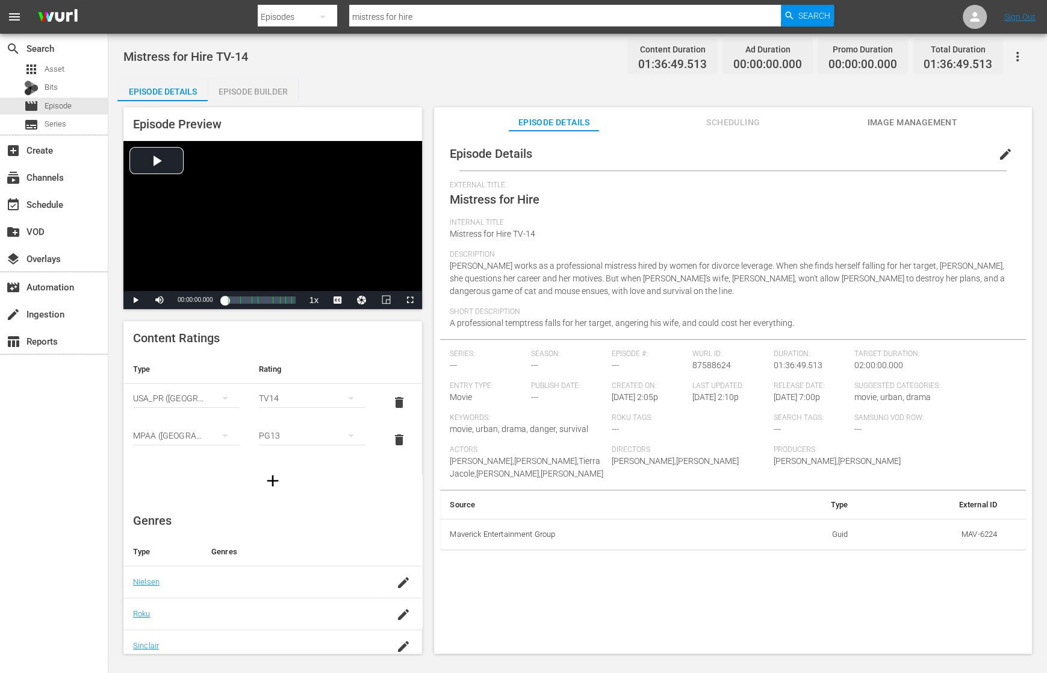
click at [737, 137] on div "Episode Details edit" at bounding box center [733, 154] width 586 height 34
click at [749, 119] on span "Scheduling" at bounding box center [733, 122] width 90 height 15
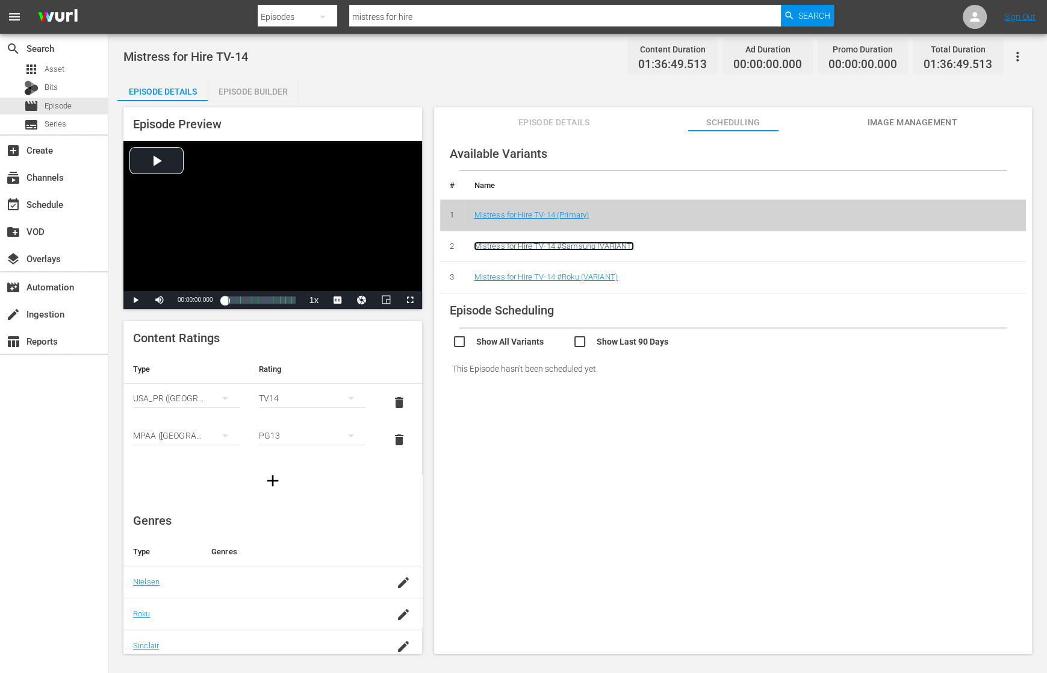
click at [601, 246] on link "Mistress for Hire TV-14 #Samsung (VARIANT)" at bounding box center [554, 246] width 160 height 9
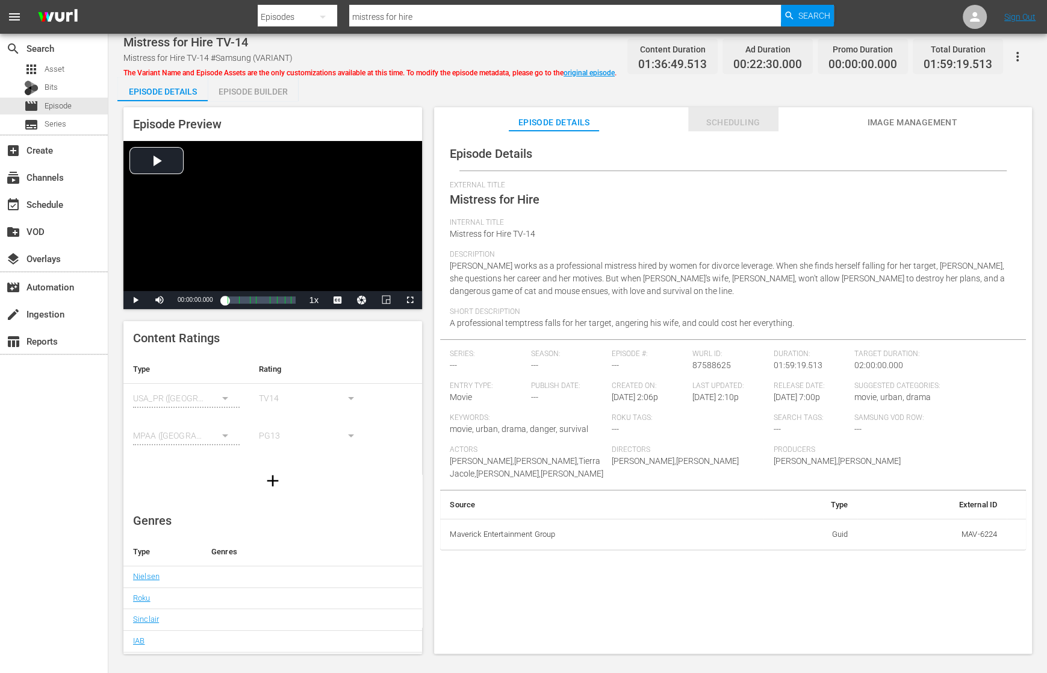
click at [729, 128] on span "Scheduling" at bounding box center [733, 122] width 90 height 15
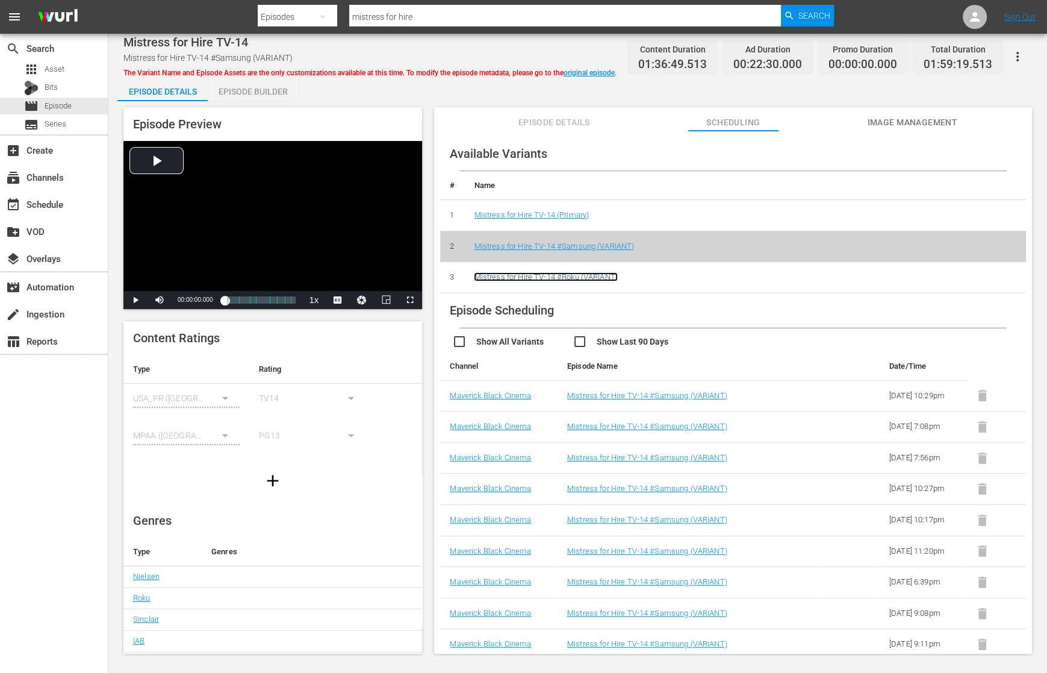
click at [561, 275] on link "Mistress for Hire TV-14 #Roku (VARIANT)" at bounding box center [545, 276] width 143 height 9
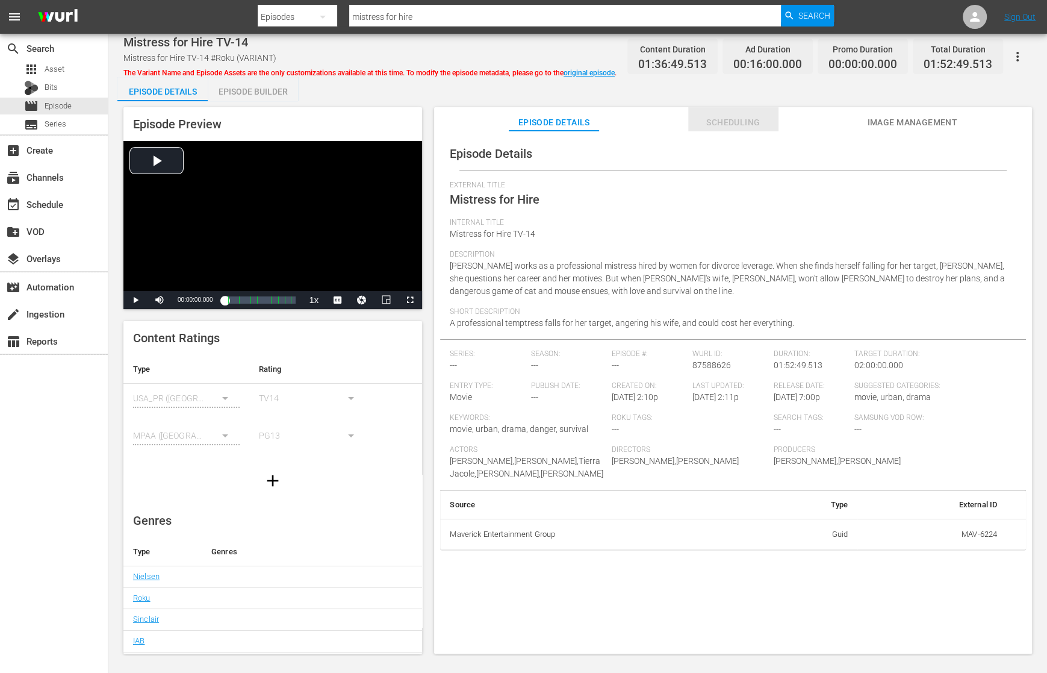
click at [753, 116] on span "Scheduling" at bounding box center [733, 122] width 90 height 15
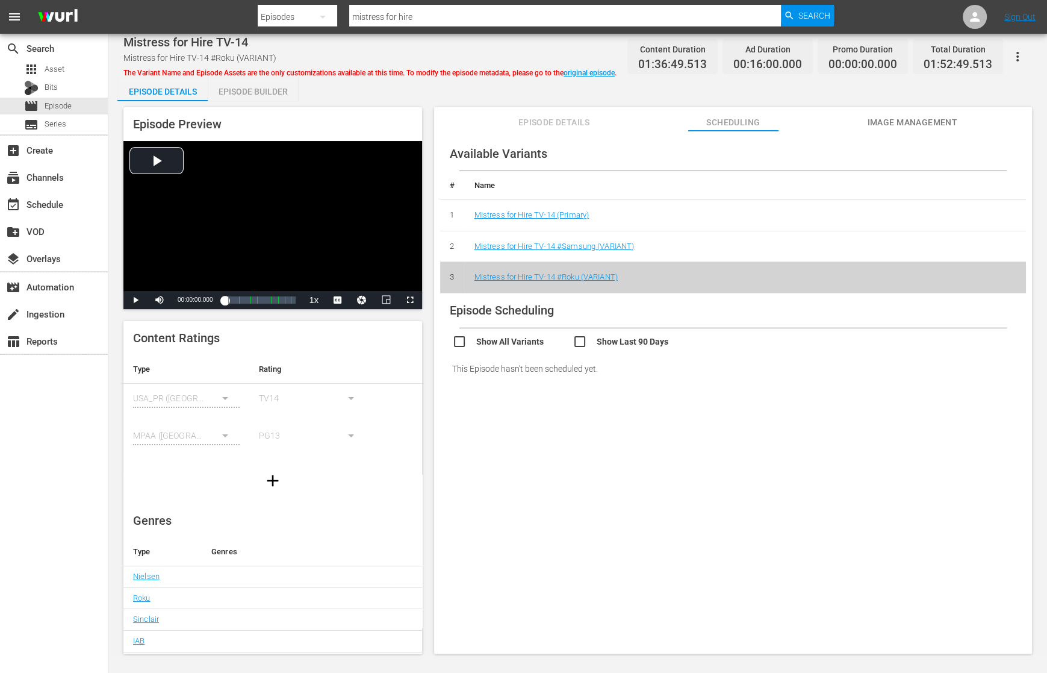
click at [954, 54] on icon "button" at bounding box center [1018, 56] width 14 height 14
click at [954, 58] on div "Add Episode to Workspace" at bounding box center [965, 61] width 116 height 29
click at [70, 105] on span "Episode" at bounding box center [58, 106] width 27 height 12
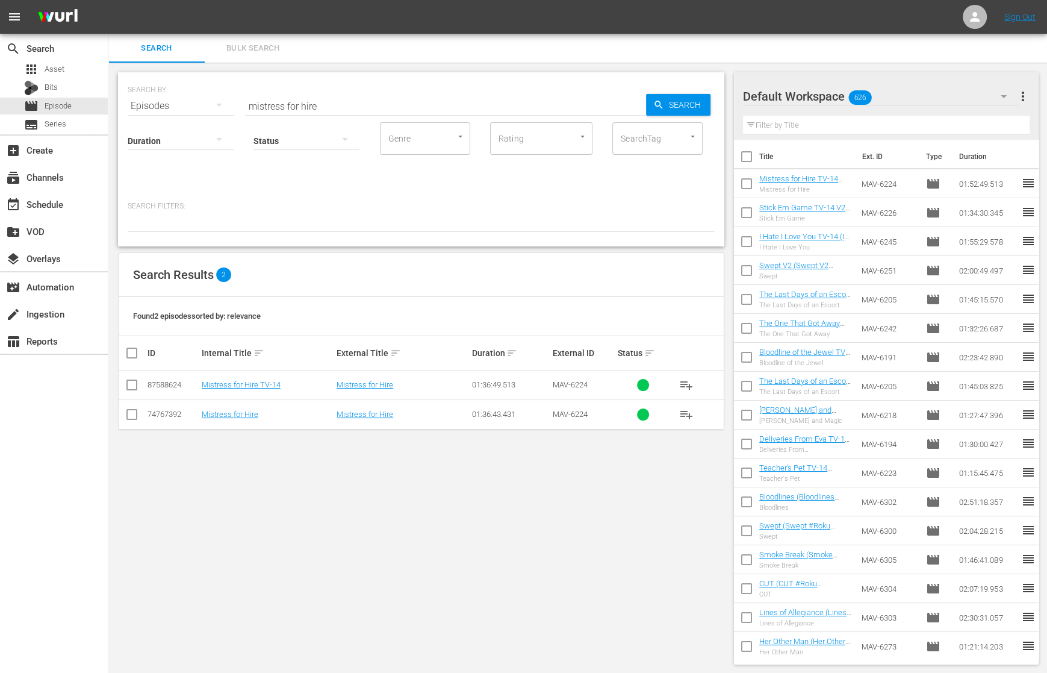
click at [361, 99] on input "mistress for hire" at bounding box center [446, 106] width 400 height 29
type input "glitter"
drag, startPoint x: 208, startPoint y: 373, endPoint x: 219, endPoint y: 377, distance: 10.9
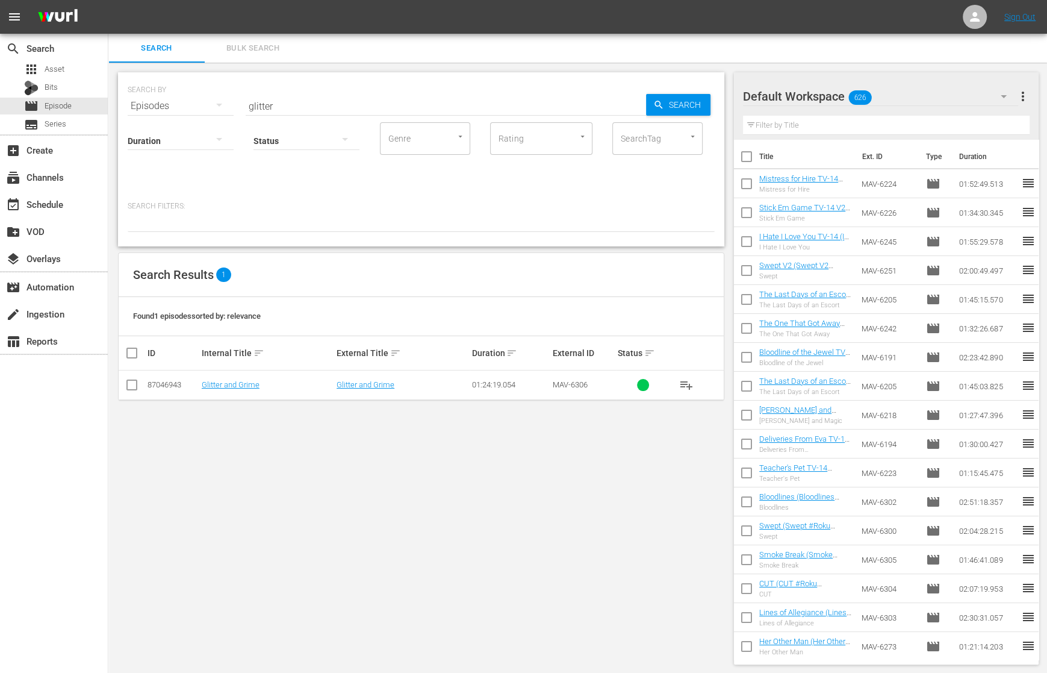
click at [209, 374] on td "Glitter and Grime" at bounding box center [267, 385] width 135 height 30
click at [223, 380] on link "Glitter and Grime" at bounding box center [231, 384] width 58 height 9
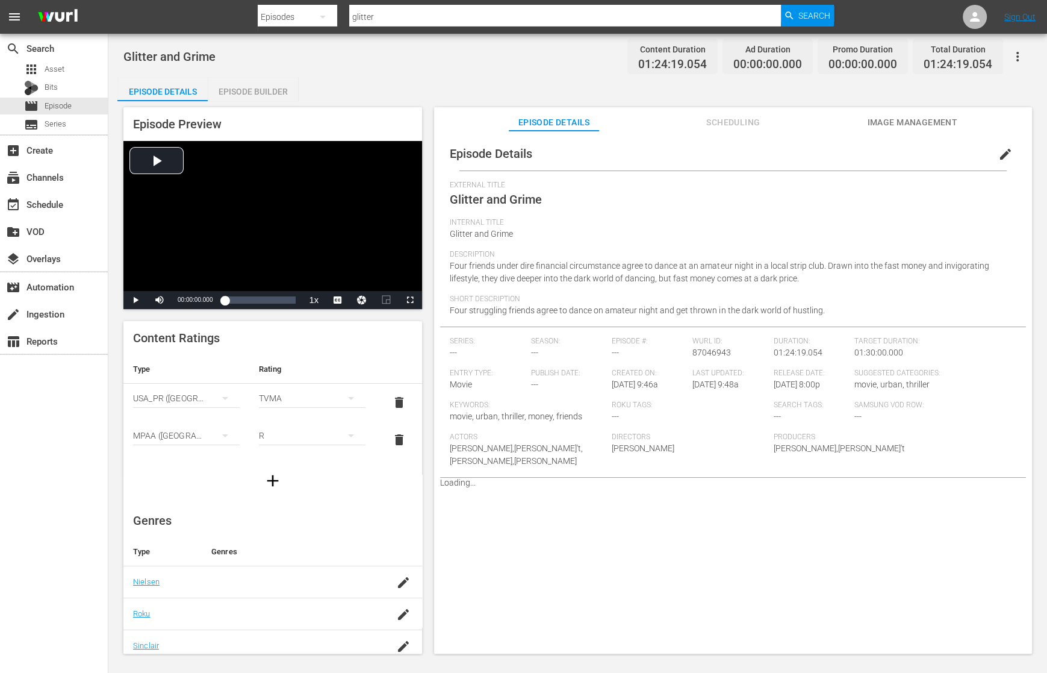
click at [715, 119] on span "Scheduling" at bounding box center [733, 122] width 90 height 15
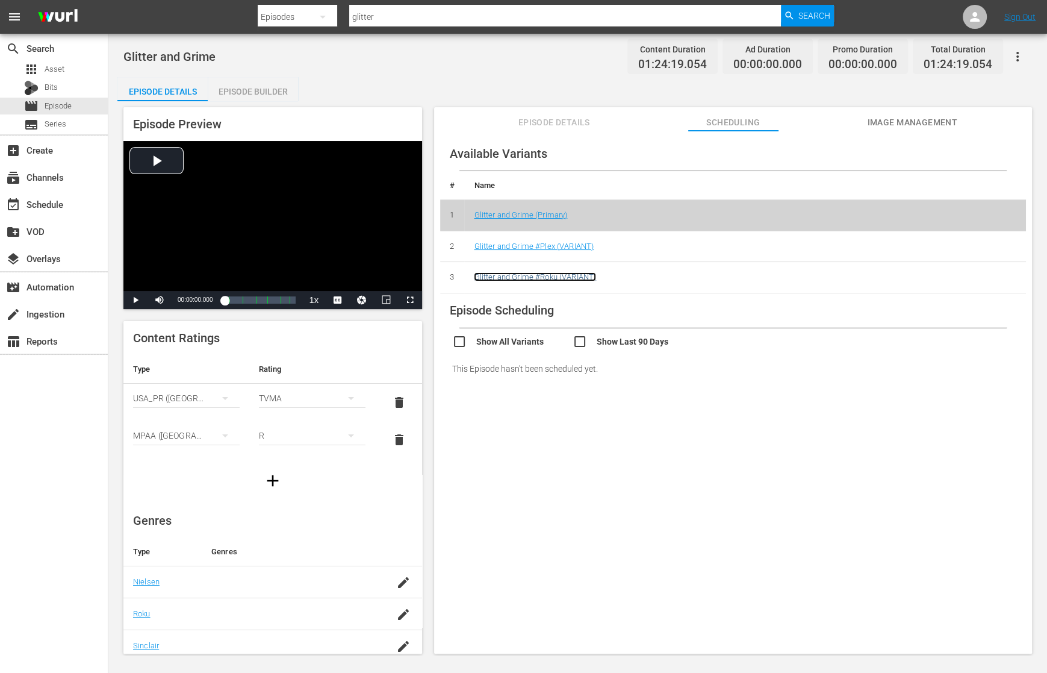
click at [571, 272] on link "Glitter and Grime #Roku (VARIANT)" at bounding box center [535, 276] width 122 height 9
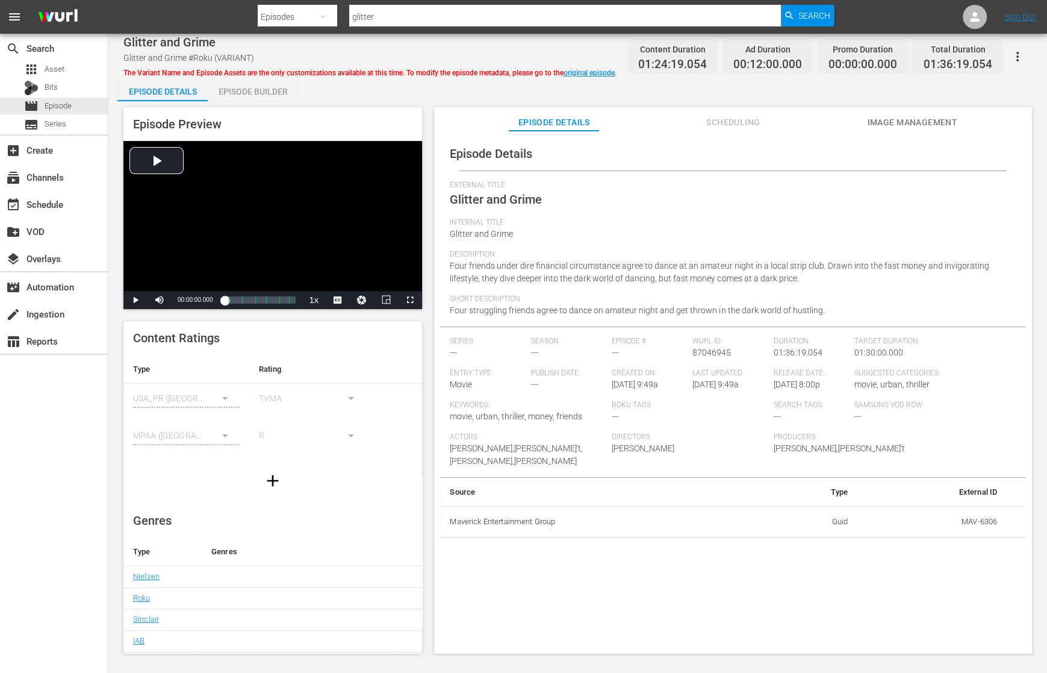
click at [954, 60] on icon "button" at bounding box center [1018, 56] width 14 height 14
click at [954, 60] on div "Add Episode to Workspace" at bounding box center [965, 61] width 116 height 29
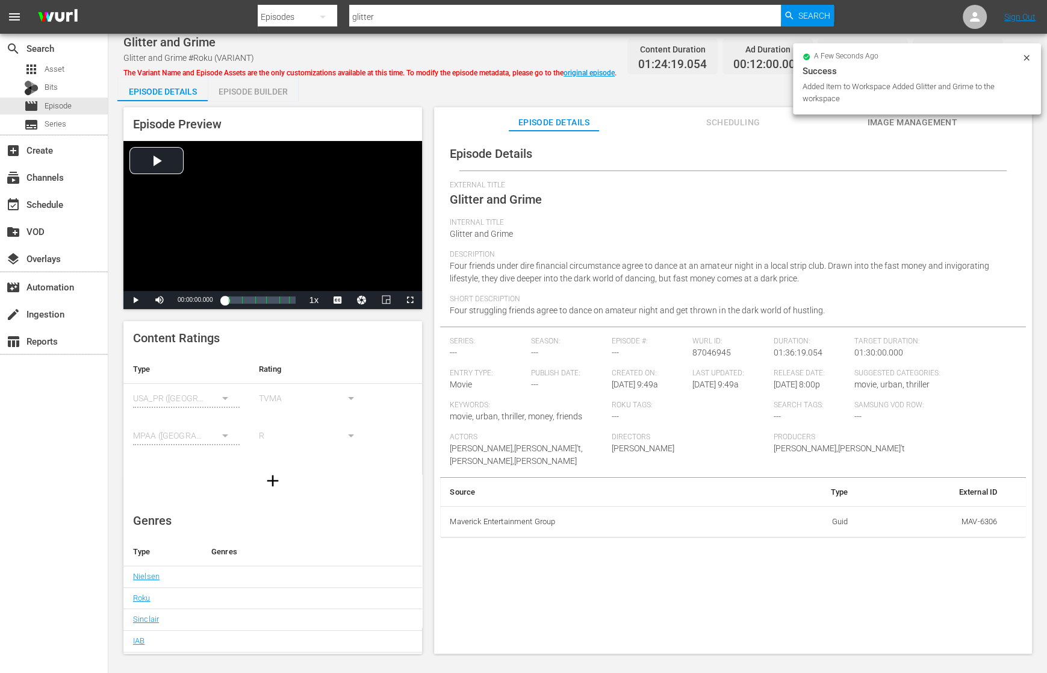
click at [508, 17] on input "glitter" at bounding box center [565, 16] width 432 height 29
click at [509, 17] on input "glitter" at bounding box center [565, 16] width 432 height 29
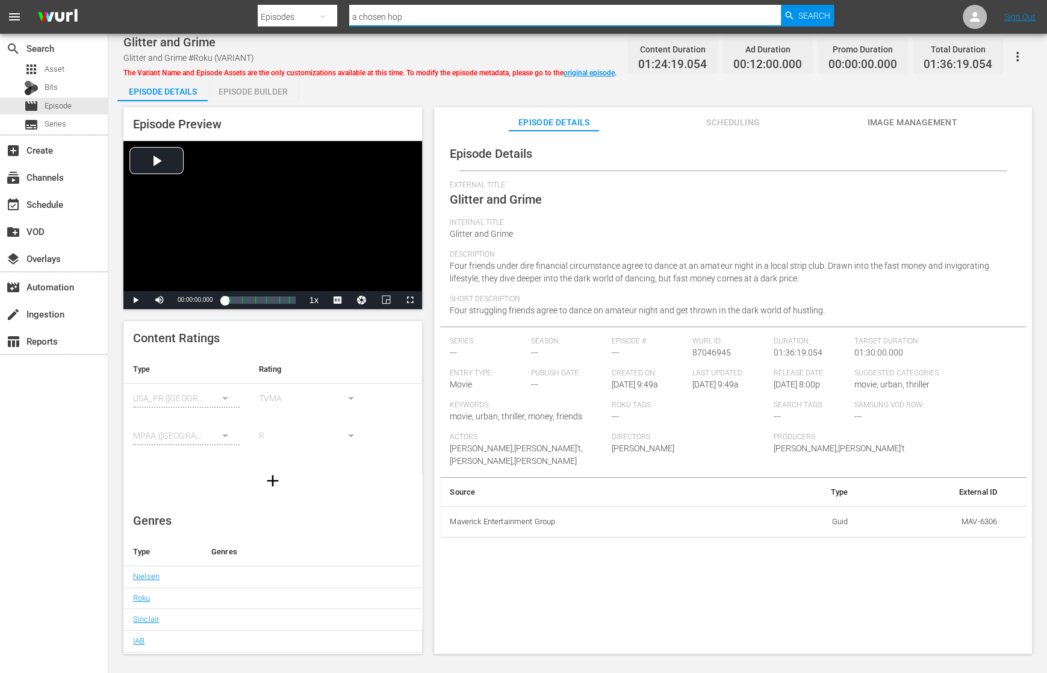
type input "a chosen hope"
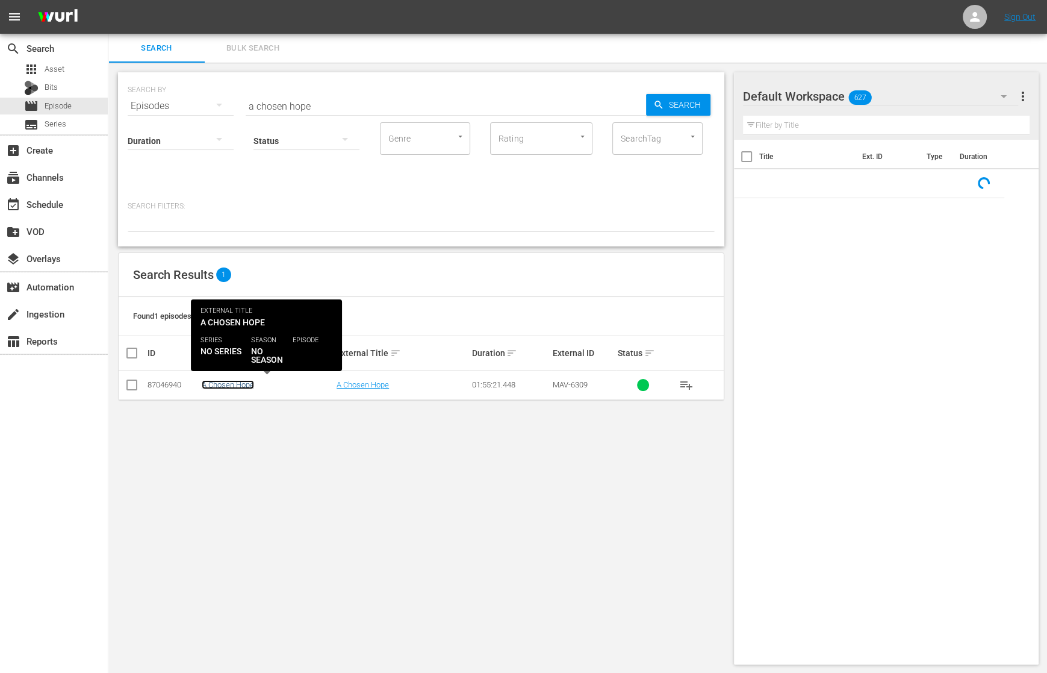
click at [225, 381] on link "A Chosen Hope" at bounding box center [228, 384] width 52 height 9
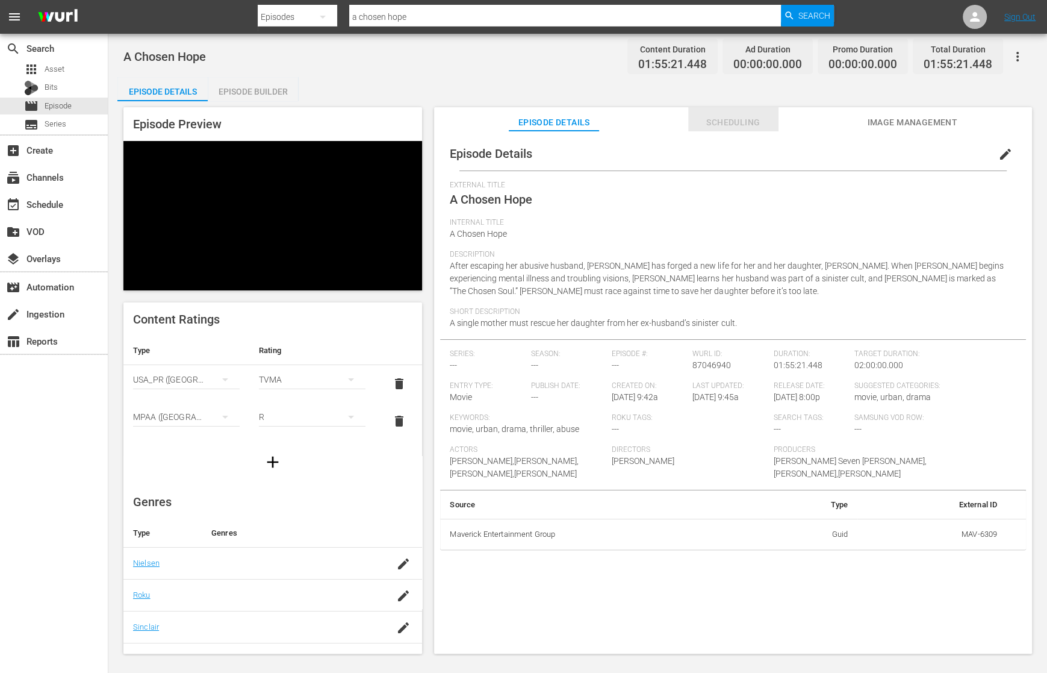
click at [733, 116] on span "Scheduling" at bounding box center [733, 122] width 90 height 15
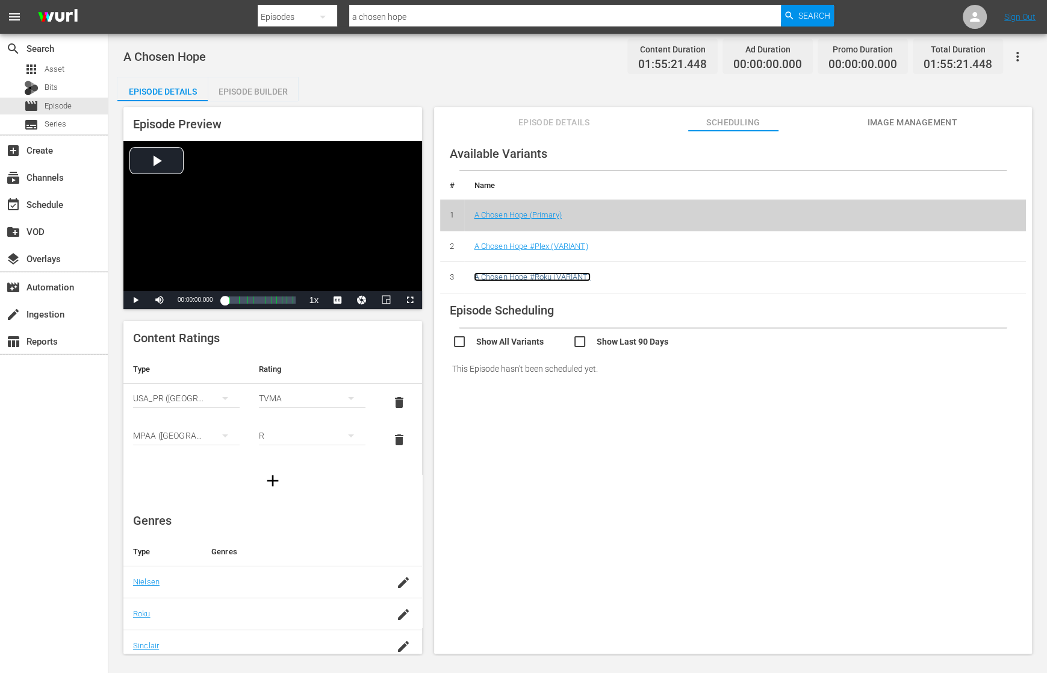
click at [578, 276] on link "A Chosen Hope #Roku (VARIANT)" at bounding box center [532, 276] width 116 height 9
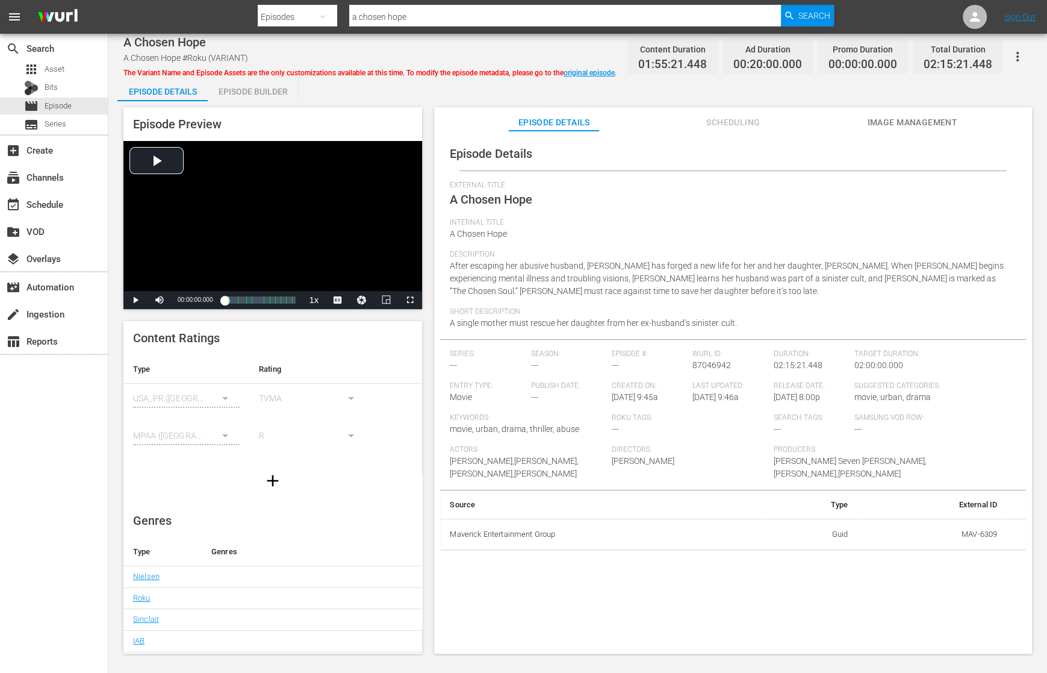
click at [734, 120] on span "Scheduling" at bounding box center [733, 122] width 90 height 15
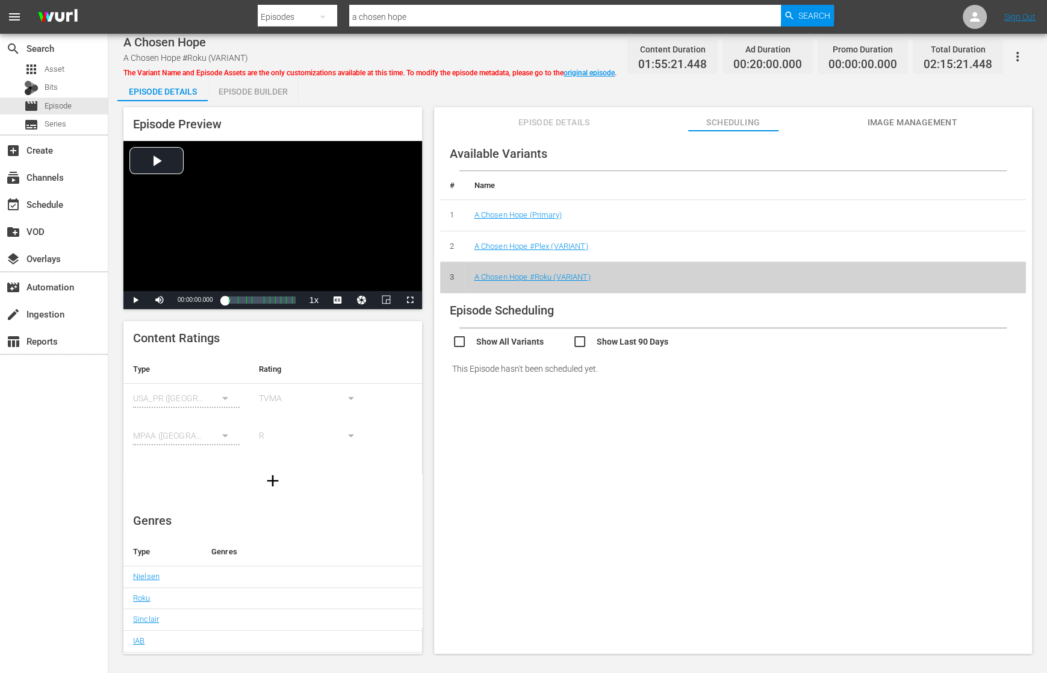
click at [954, 58] on icon "button" at bounding box center [1018, 56] width 14 height 14
click at [954, 68] on div "Add Episode to Workspace" at bounding box center [965, 61] width 116 height 29
click at [510, 14] on input "a chosen hope" at bounding box center [565, 16] width 432 height 29
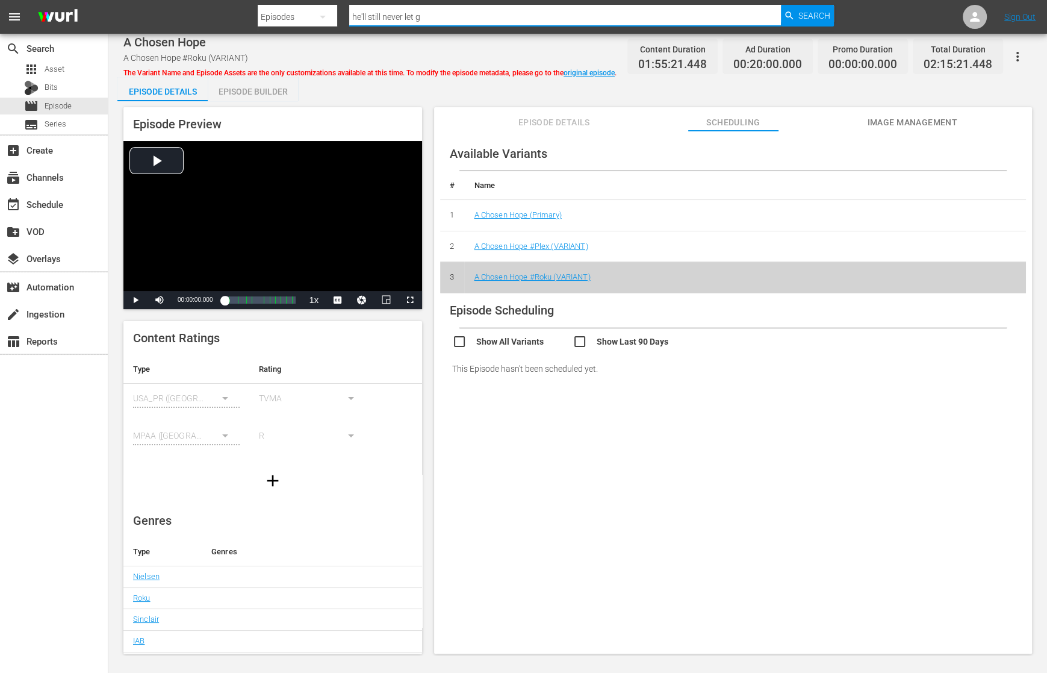
type input "he'll still never let go"
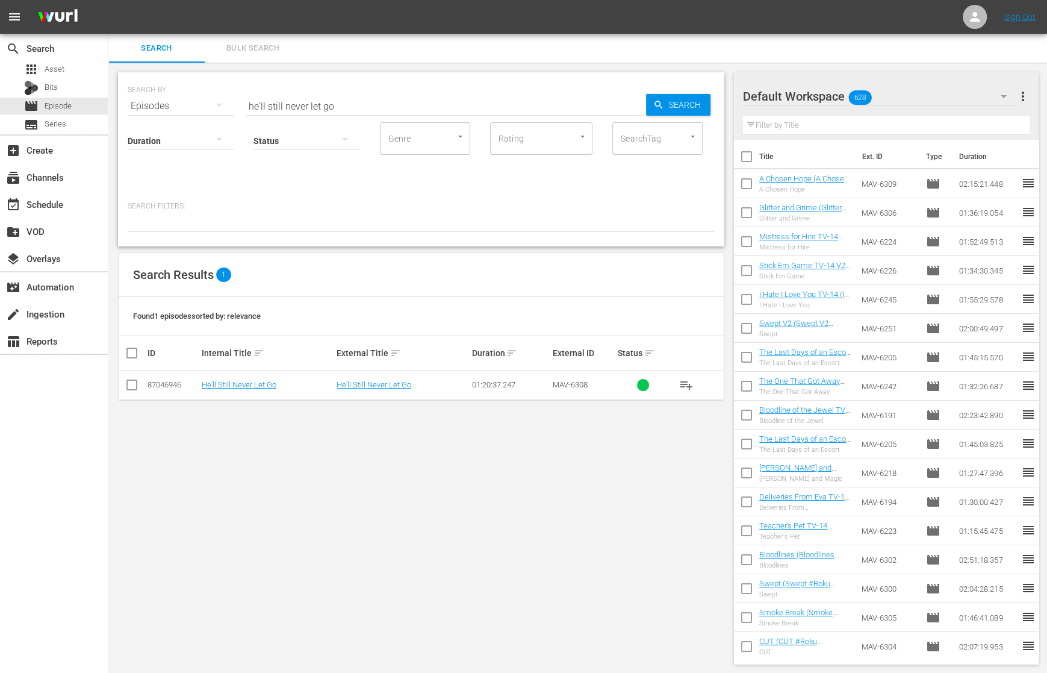
click at [241, 378] on td "He'll Still Never Let Go" at bounding box center [267, 385] width 135 height 30
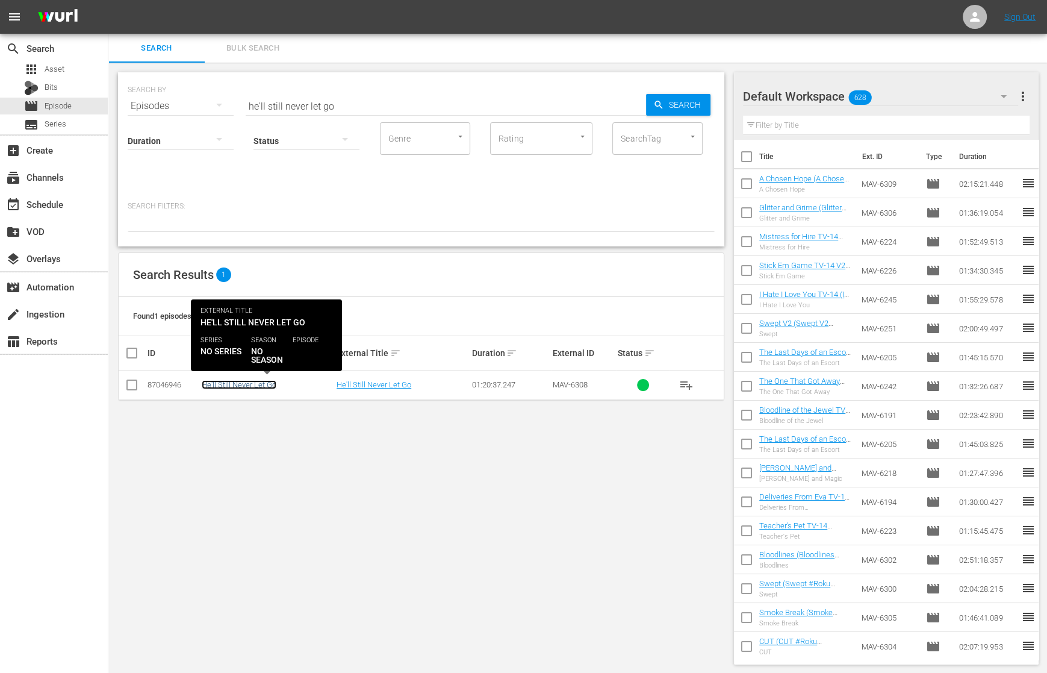
click at [242, 380] on link "He'll Still Never Let Go" at bounding box center [239, 384] width 75 height 9
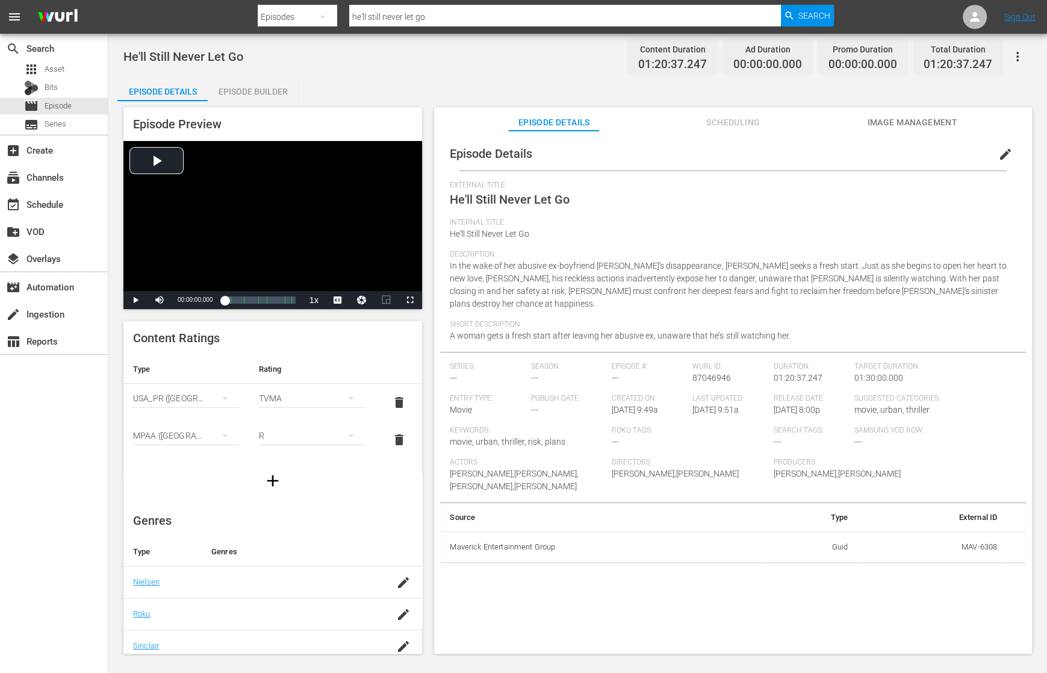
click at [734, 120] on span "Scheduling" at bounding box center [733, 122] width 90 height 15
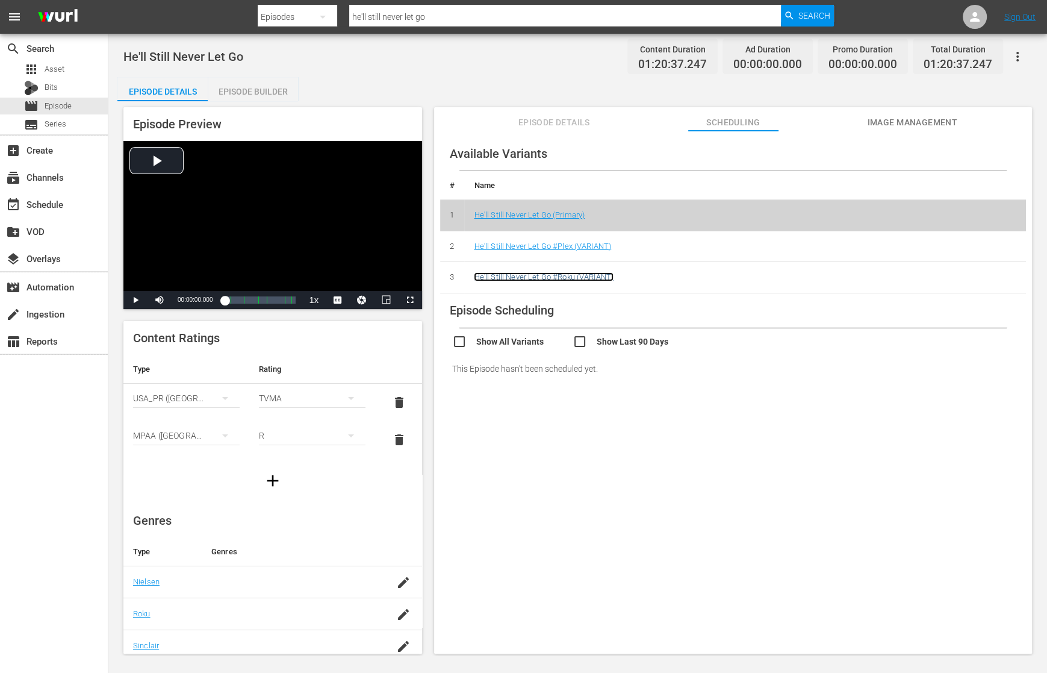
click at [525, 278] on link "He'll Still Never Let Go #Roku (VARIANT)" at bounding box center [544, 276] width 140 height 9
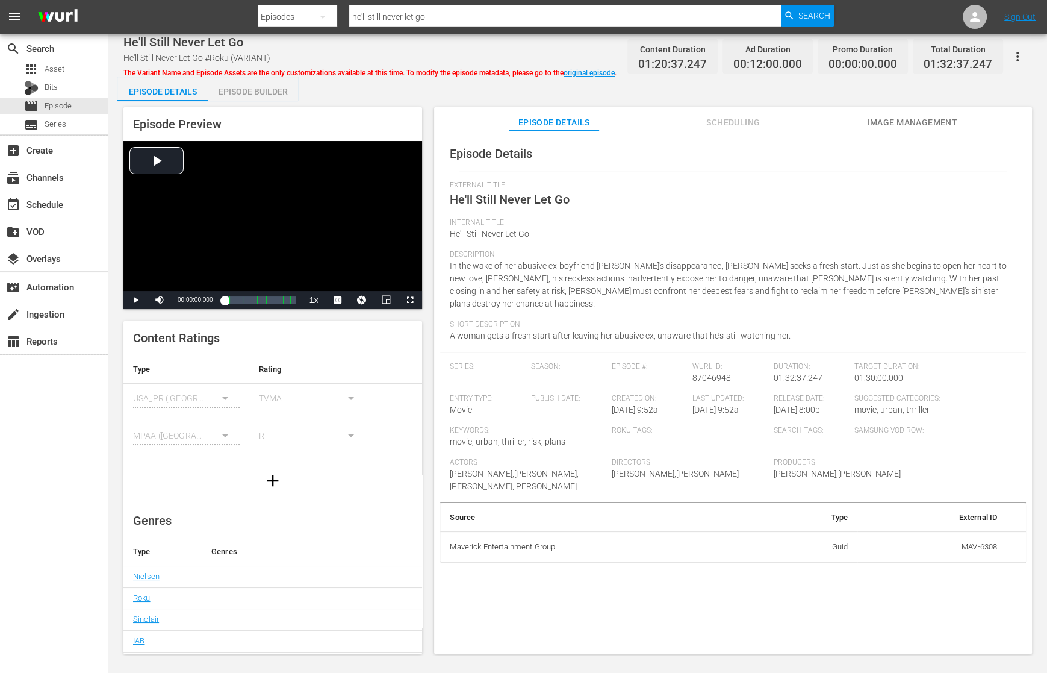
click at [954, 58] on icon "button" at bounding box center [1018, 56] width 14 height 14
click at [954, 57] on div "Add Episode to Workspace" at bounding box center [965, 61] width 116 height 29
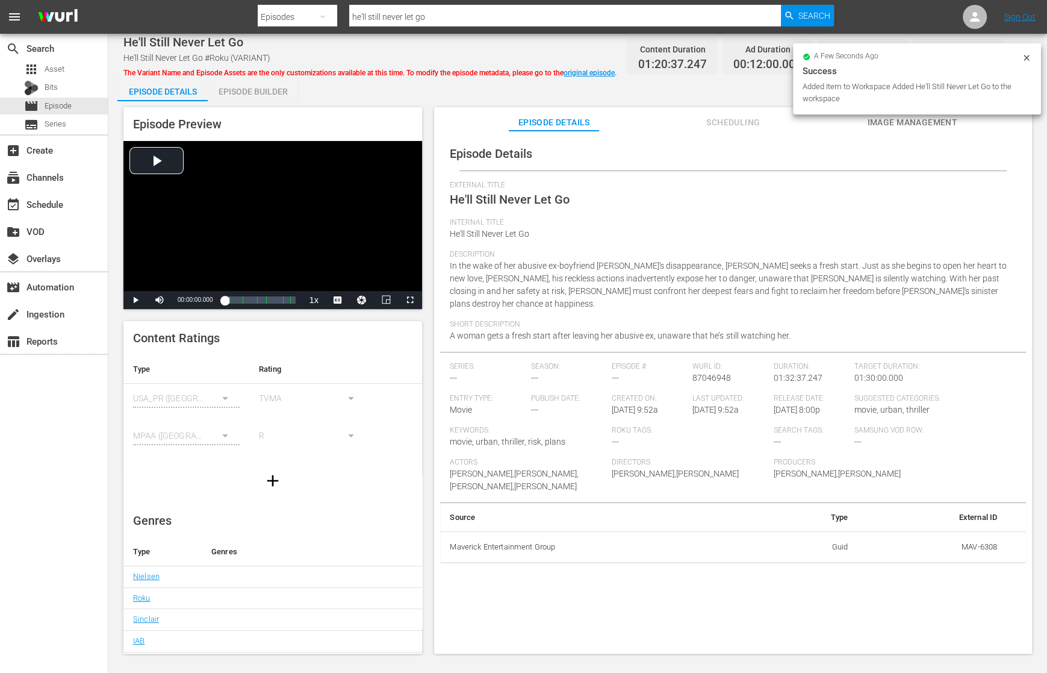
click at [455, 16] on input "he'll still never let go" at bounding box center [565, 16] width 432 height 29
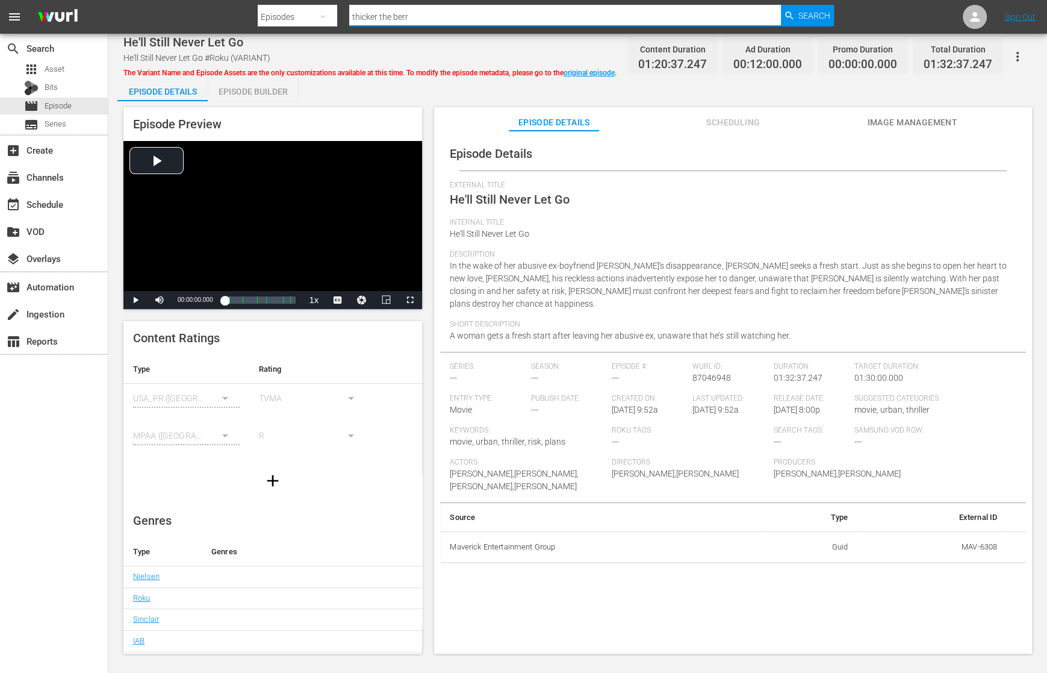
type input "thicker the berry"
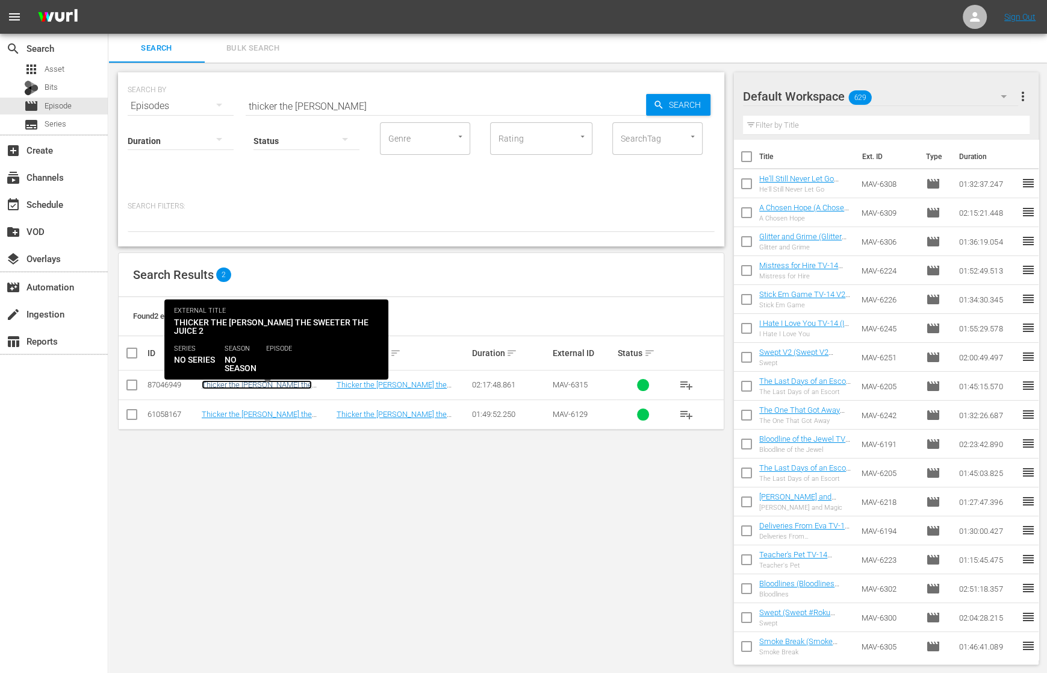
click at [299, 384] on link "Thicker the [PERSON_NAME] the Sweeter the Juice 2" at bounding box center [257, 389] width 110 height 18
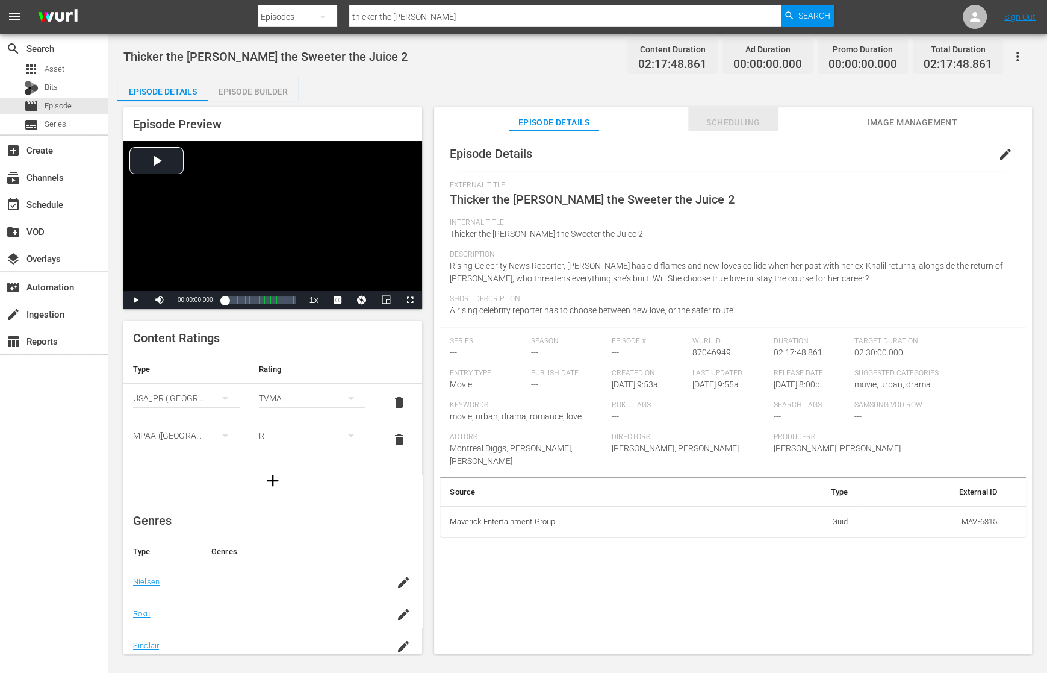
click at [737, 117] on span "Scheduling" at bounding box center [733, 122] width 90 height 15
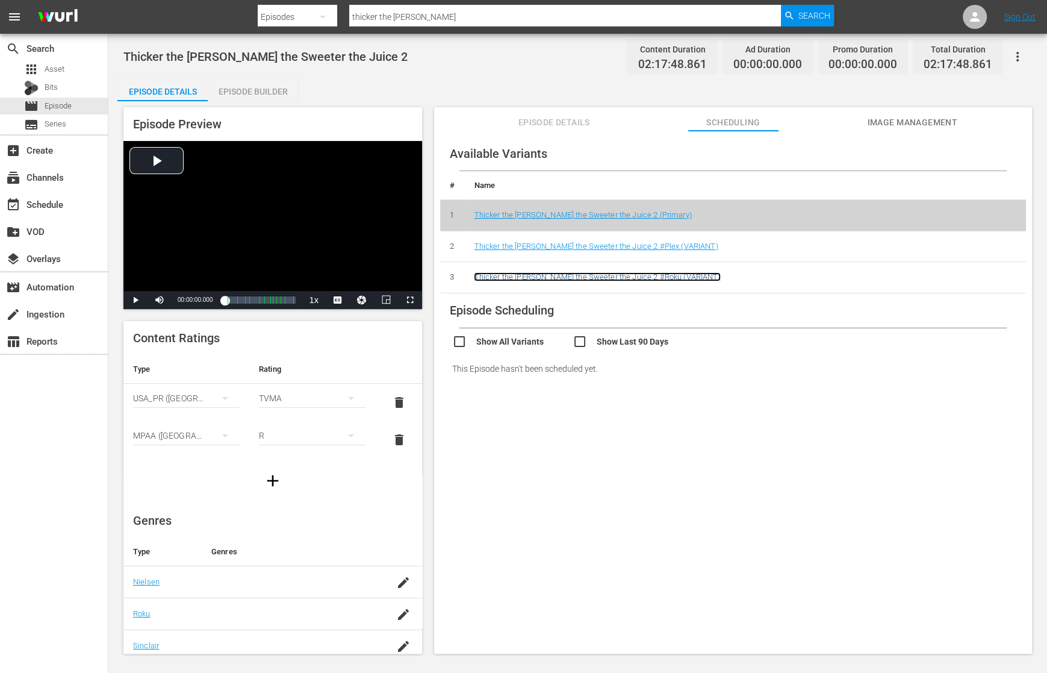
click at [667, 273] on link "Thicker the [PERSON_NAME] the Sweeter the Juice 2 #Roku (VARIANT)" at bounding box center [597, 276] width 246 height 9
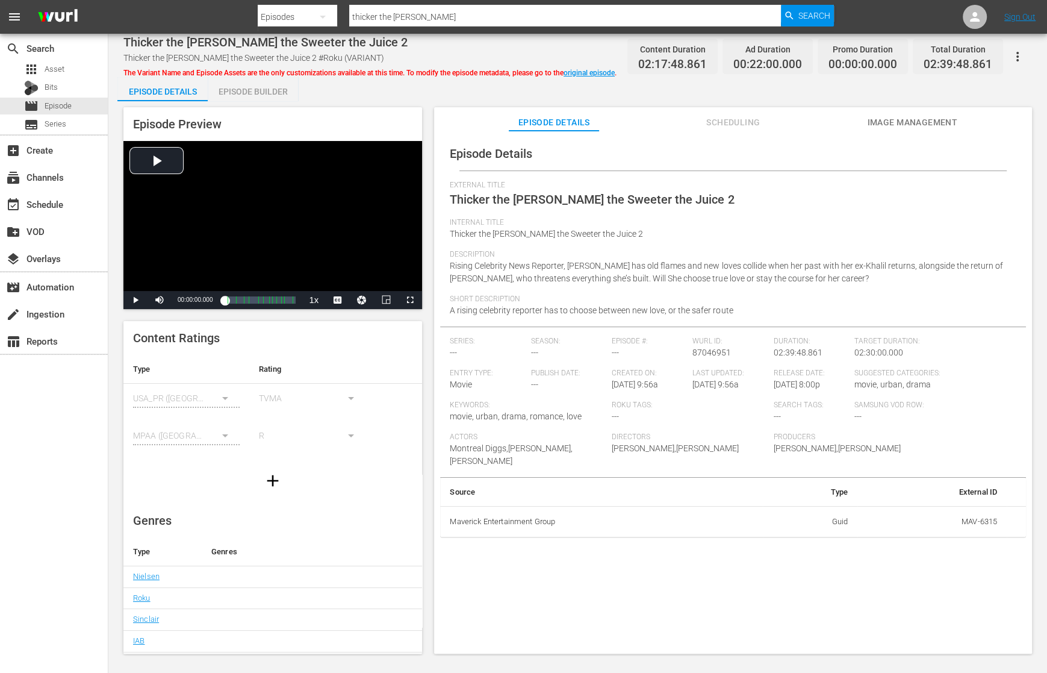
click at [954, 55] on icon "button" at bounding box center [1018, 56] width 14 height 14
click at [954, 56] on div "Add Episode to Workspace" at bounding box center [965, 61] width 116 height 29
click at [450, 18] on input "thicker the berry" at bounding box center [565, 16] width 432 height 29
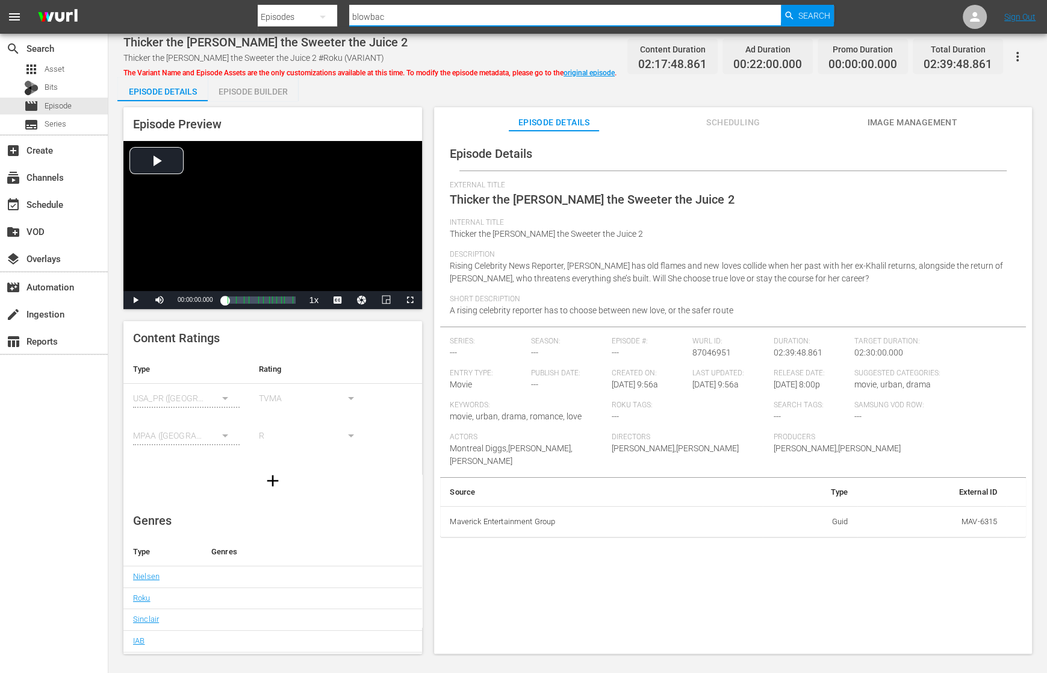
type input "blowback"
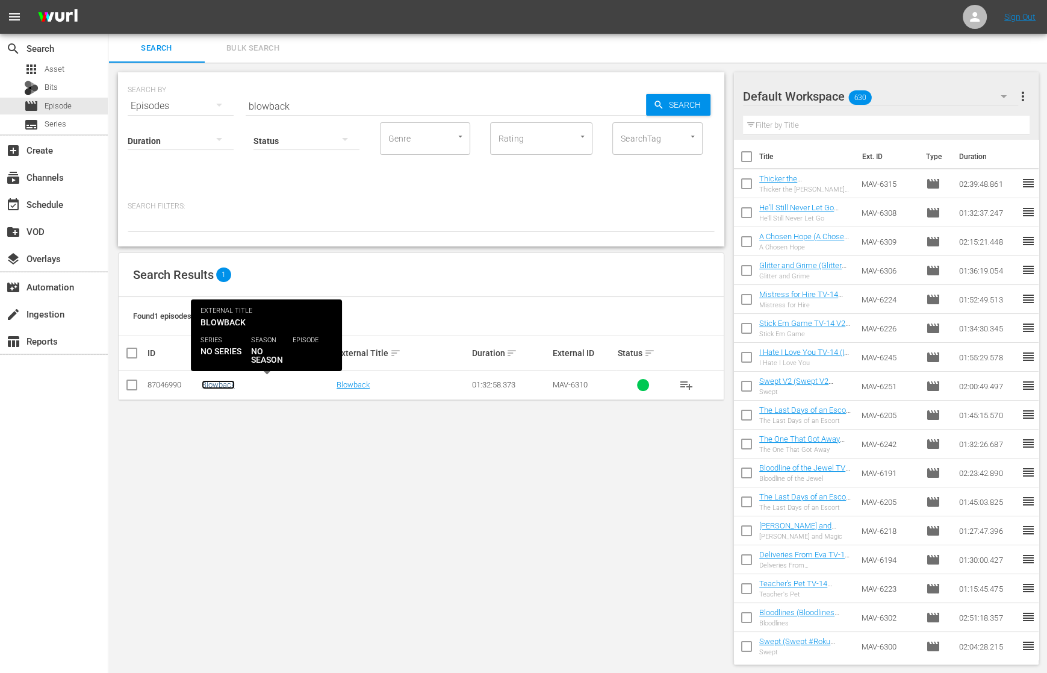
click at [229, 385] on link "Blowback" at bounding box center [218, 384] width 33 height 9
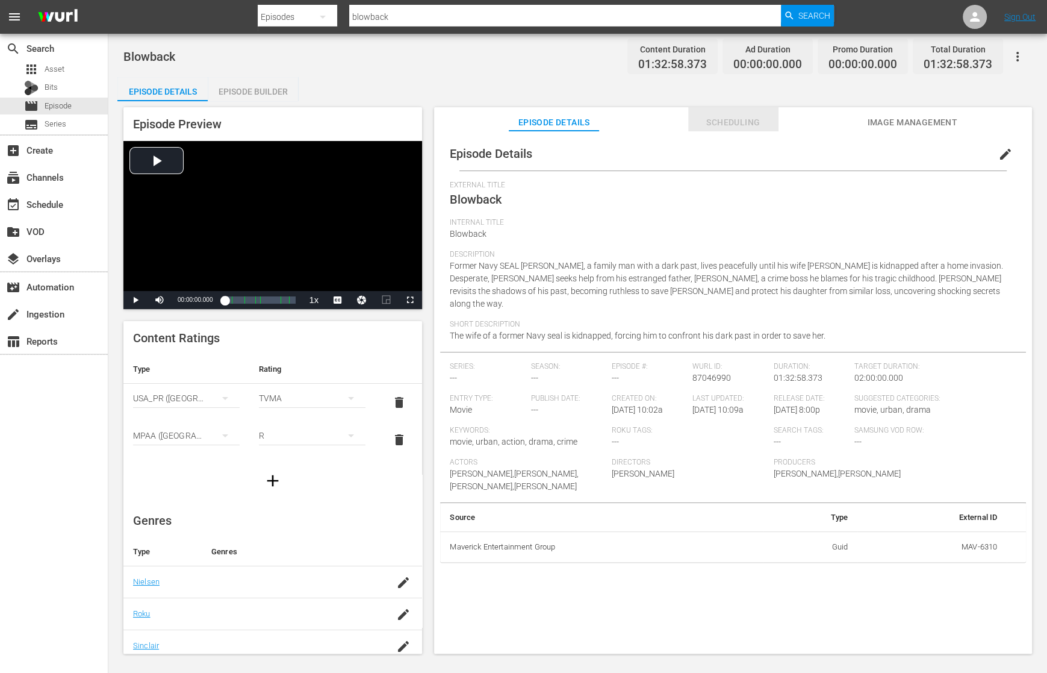
click at [747, 122] on span "Scheduling" at bounding box center [733, 122] width 90 height 15
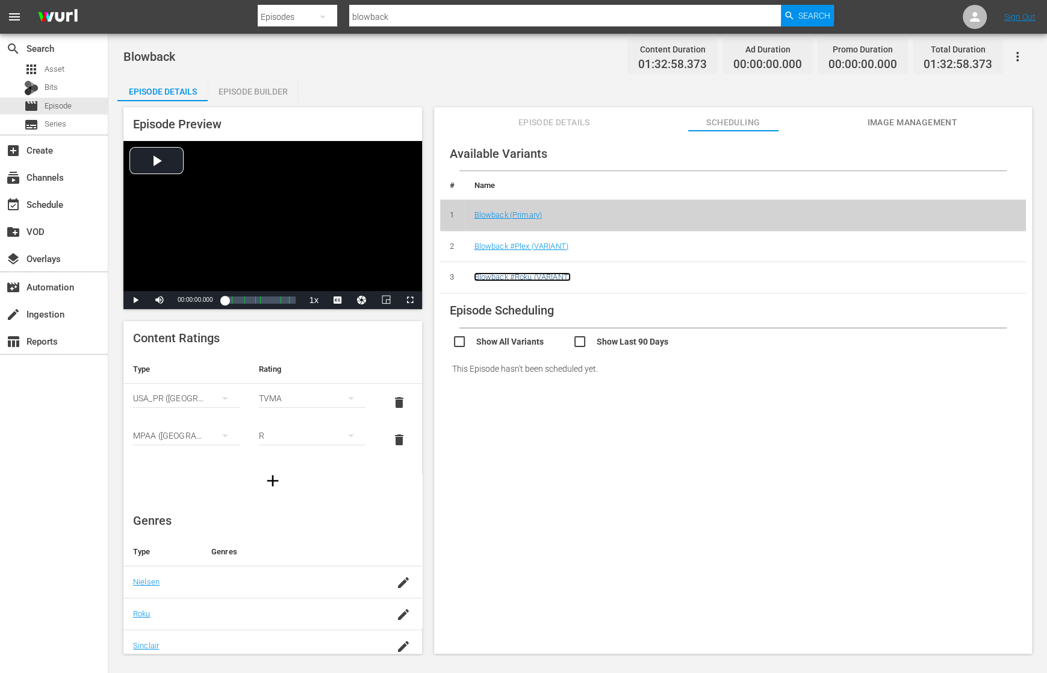
click at [528, 278] on link "Blowback #Roku (VARIANT)" at bounding box center [522, 276] width 96 height 9
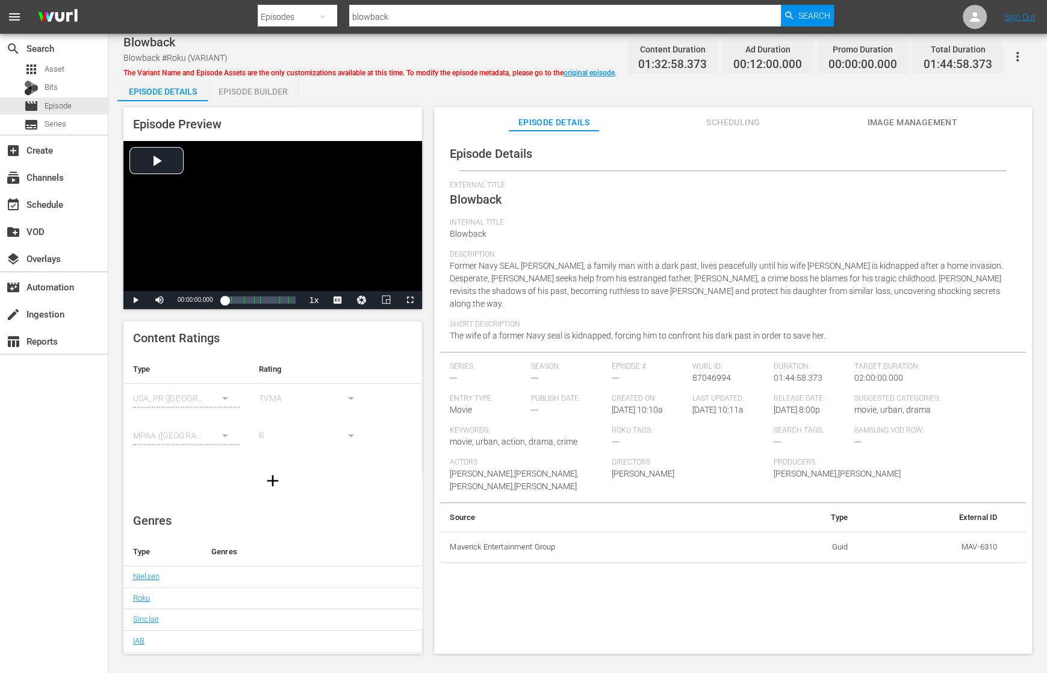
click at [954, 57] on icon "button" at bounding box center [1018, 56] width 14 height 14
click at [954, 59] on div "Add Episode to Workspace" at bounding box center [965, 61] width 116 height 29
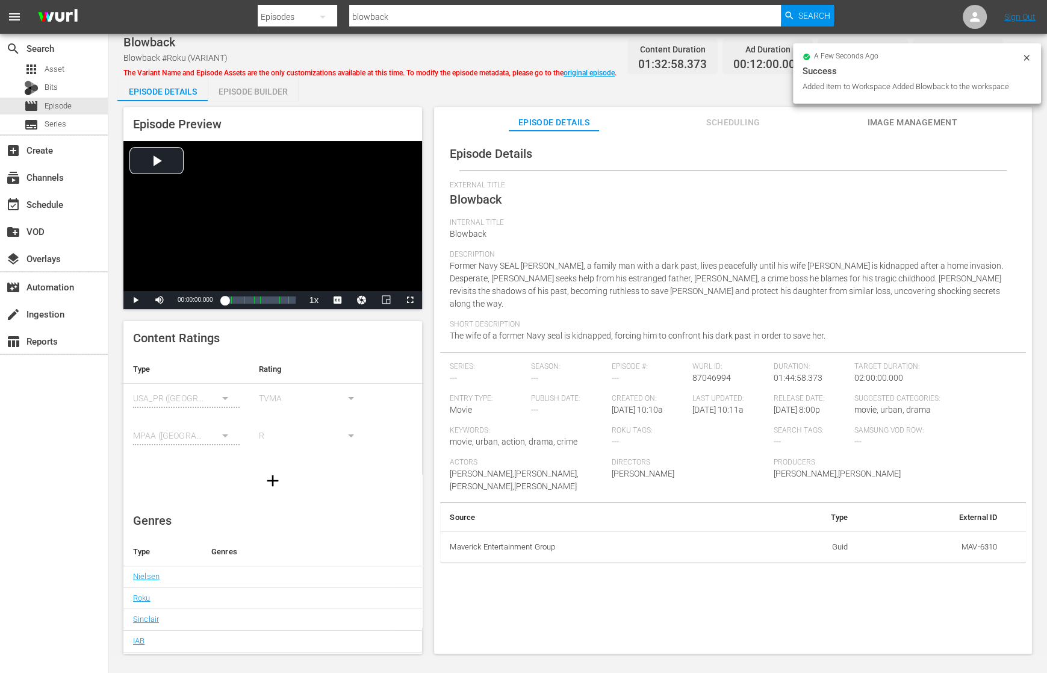
click at [440, 16] on input "blowback" at bounding box center [565, 16] width 432 height 29
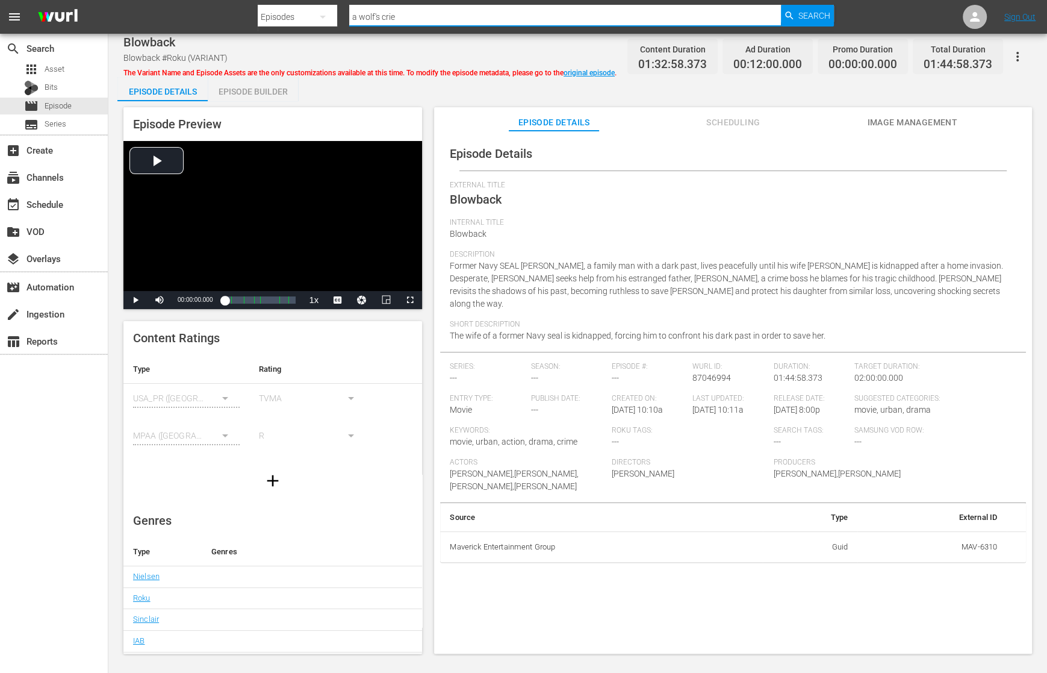
type input "a wolf's cries"
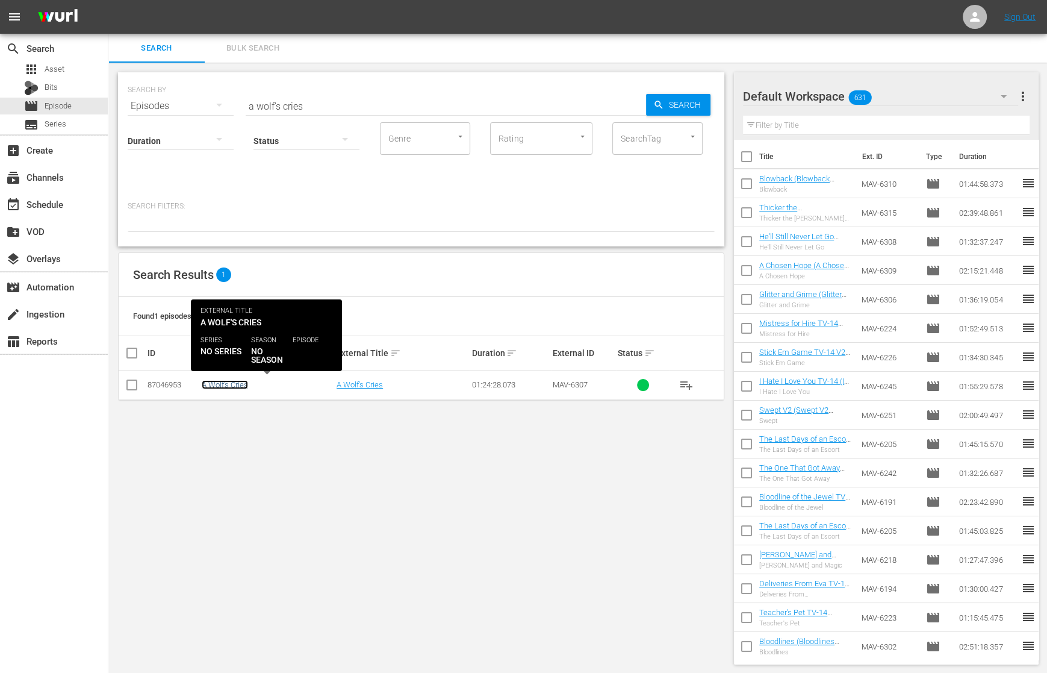
click at [236, 380] on link "A Wolf's Cries" at bounding box center [225, 384] width 46 height 9
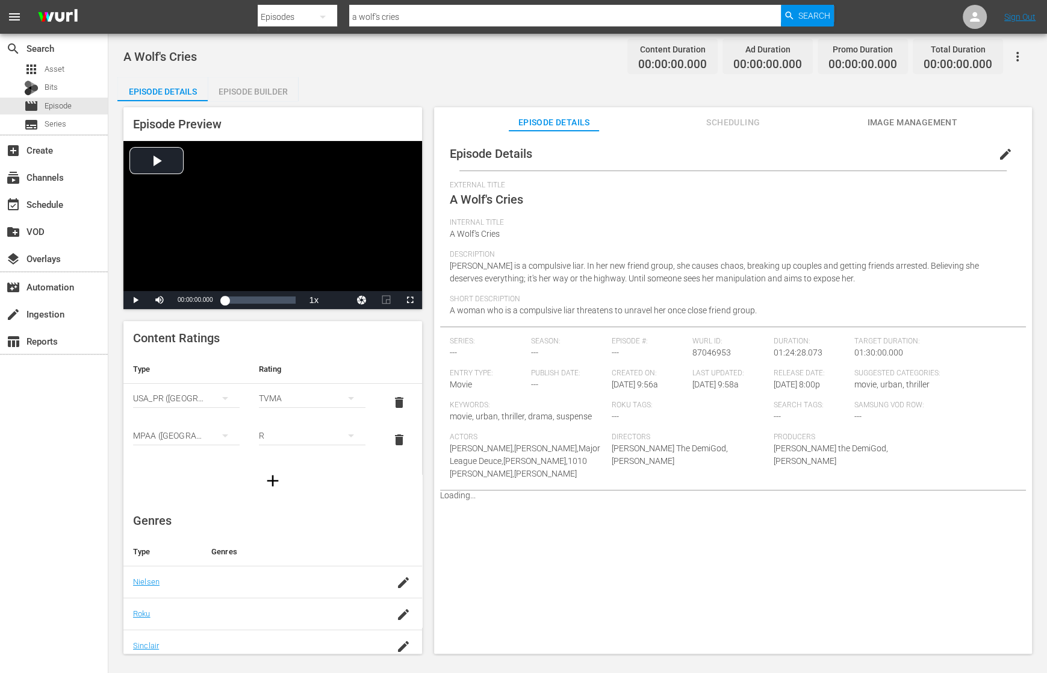
click at [747, 119] on span "Scheduling" at bounding box center [733, 122] width 90 height 15
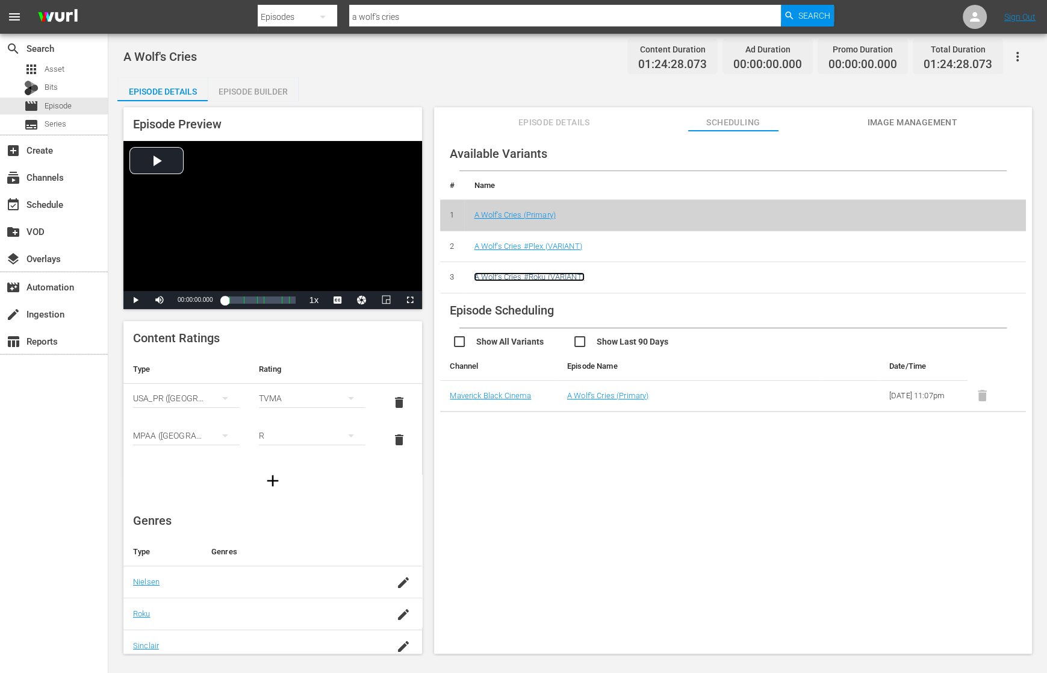
click at [569, 277] on link "A Wolf's Cries #Roku (VARIANT)" at bounding box center [529, 276] width 110 height 9
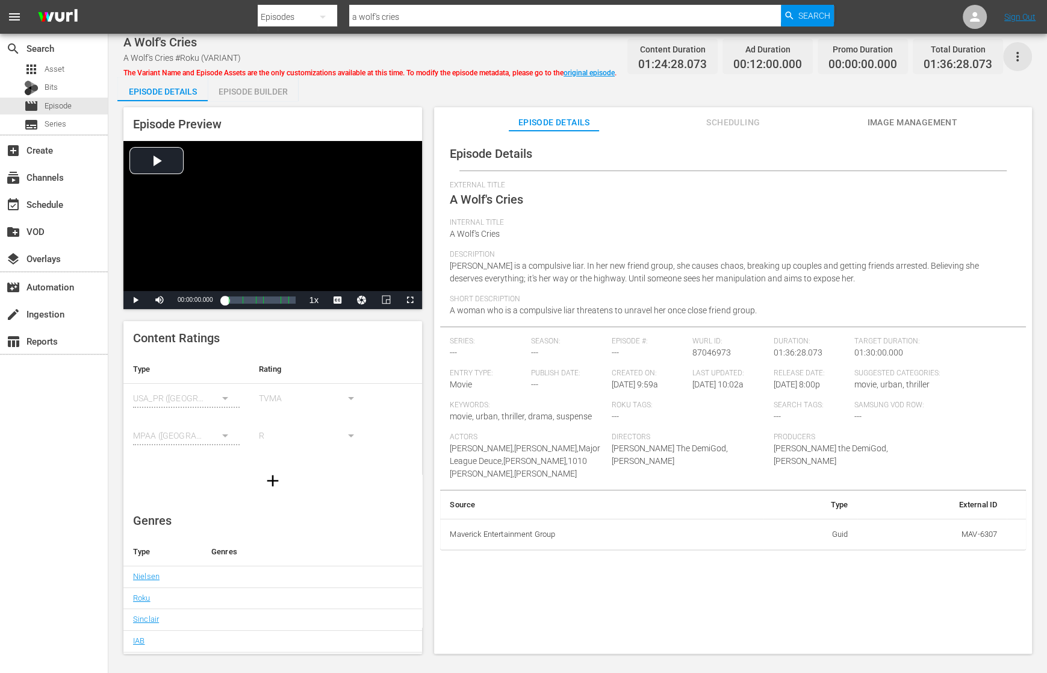
click at [954, 55] on icon "button" at bounding box center [1018, 56] width 14 height 14
click at [954, 60] on div "Add Episode to Workspace" at bounding box center [965, 61] width 116 height 29
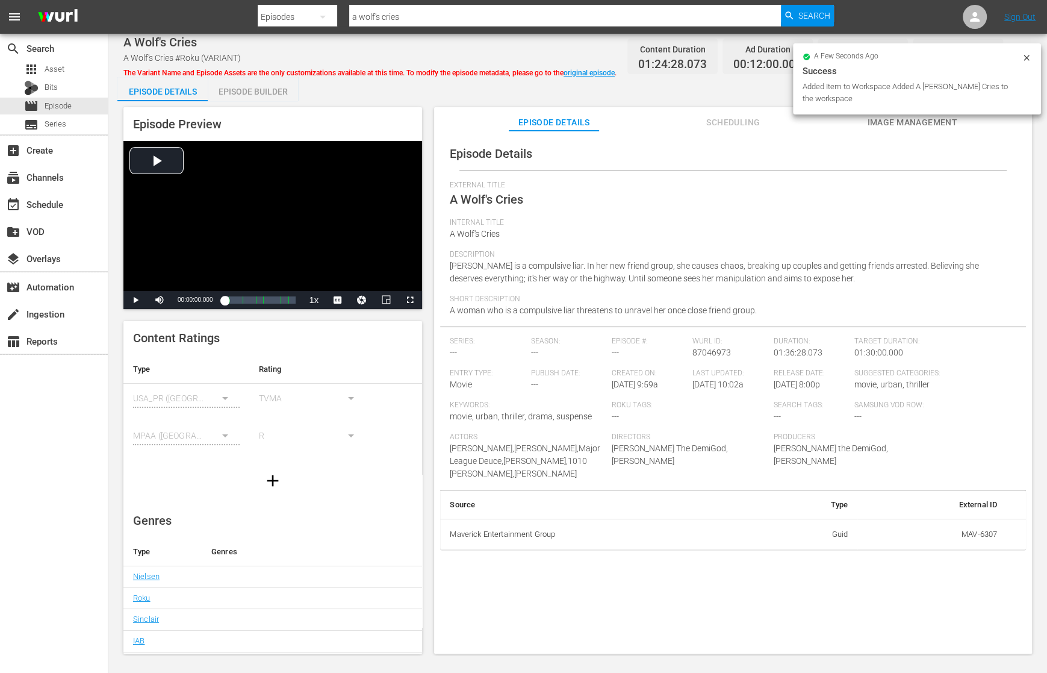
click at [505, 20] on input "a wolf's cries" at bounding box center [565, 16] width 432 height 29
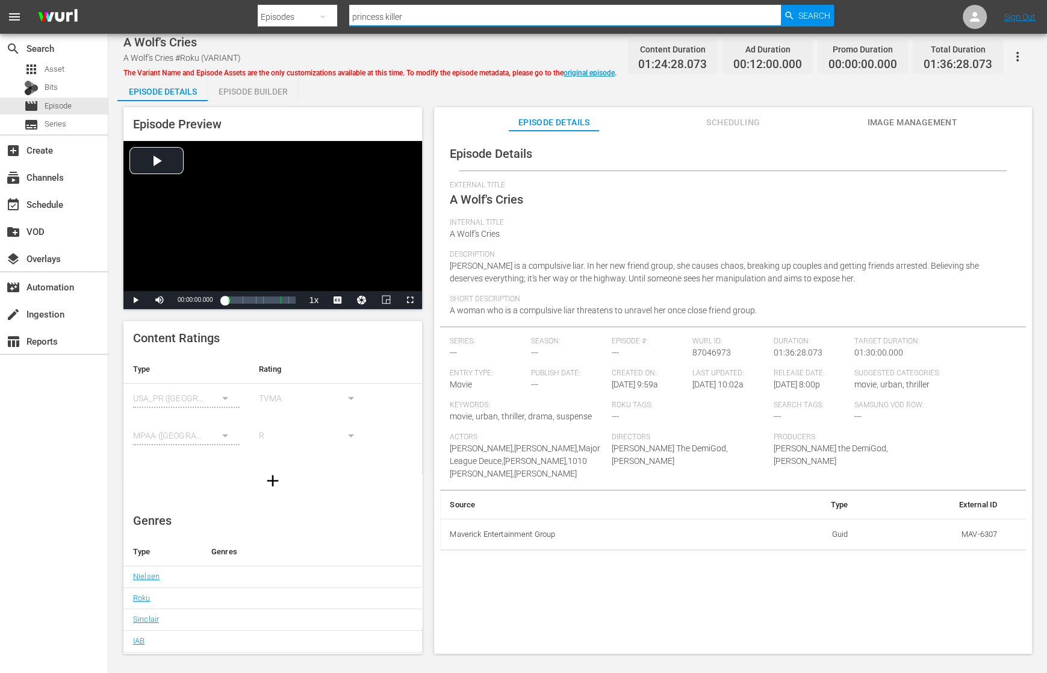
type input "princess killers"
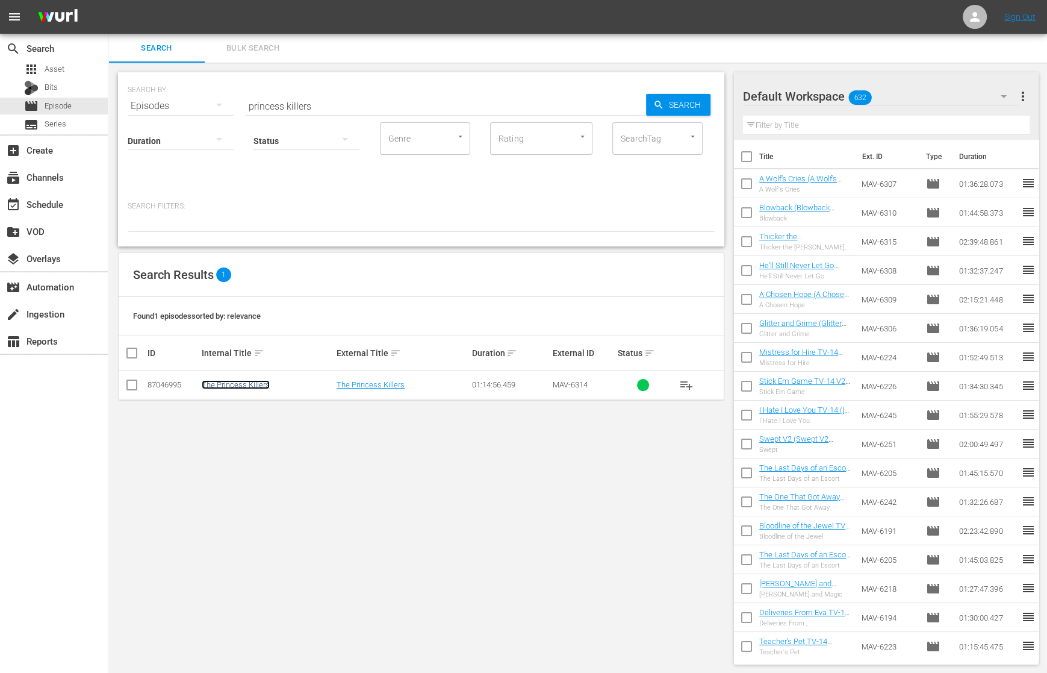
click at [246, 386] on link "The Princess Killers" at bounding box center [236, 384] width 68 height 9
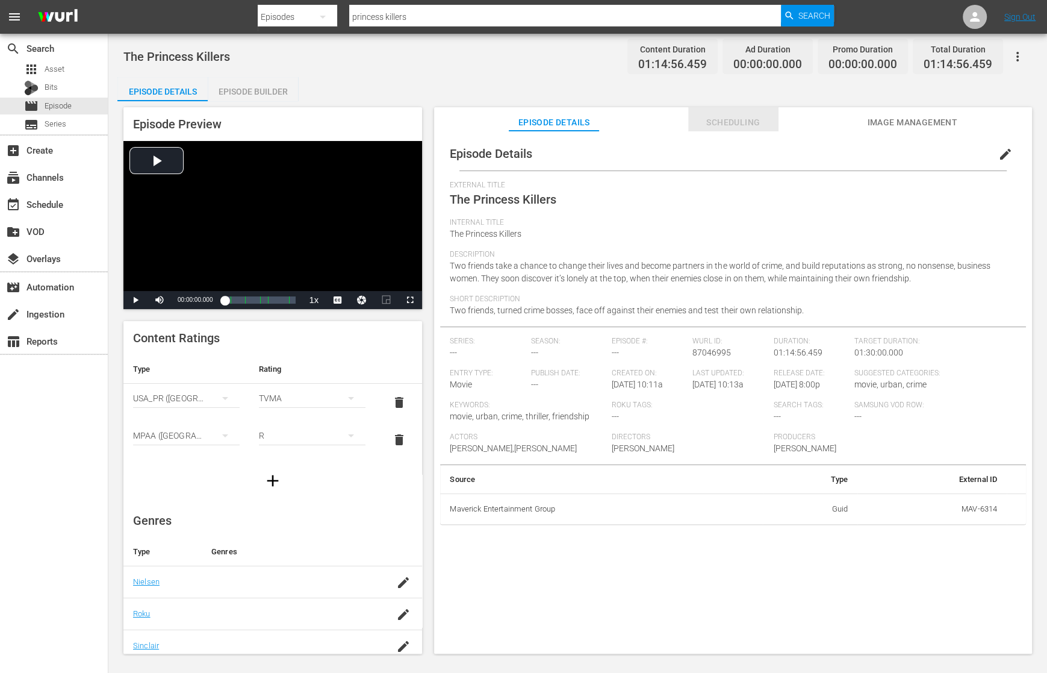
click at [770, 110] on button "Scheduling" at bounding box center [733, 119] width 90 height 24
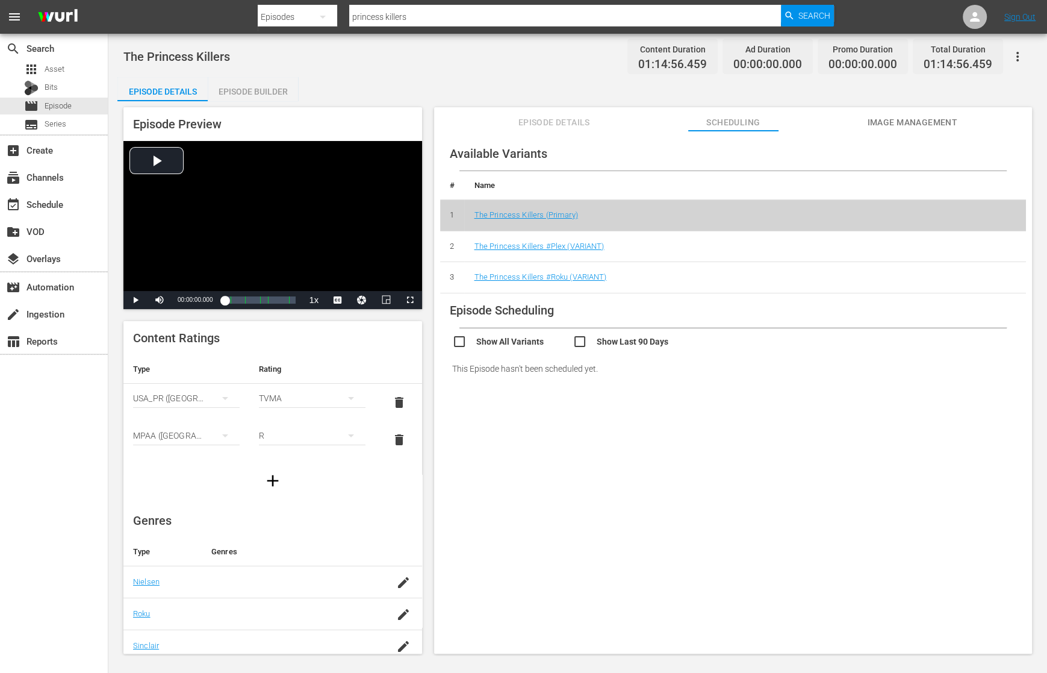
click at [581, 282] on td "The Princess Killers #Roku (VARIANT)" at bounding box center [745, 277] width 562 height 31
click at [586, 276] on link "The Princess Killers #Roku (VARIANT)" at bounding box center [540, 276] width 132 height 9
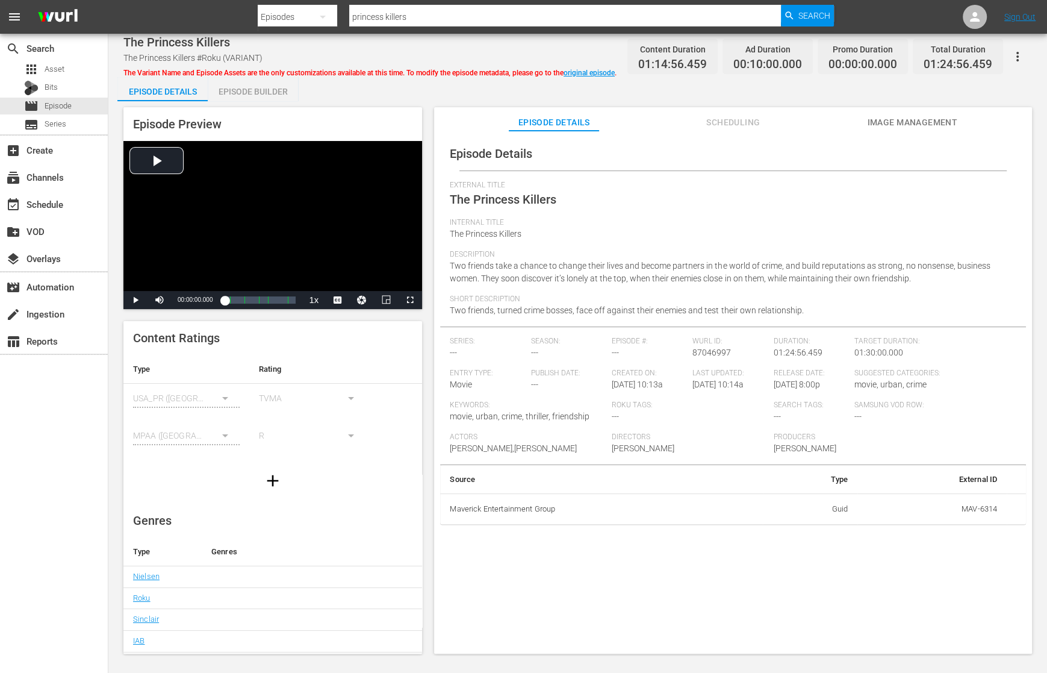
click at [954, 57] on icon "button" at bounding box center [1018, 56] width 14 height 14
click at [954, 64] on div "Add Episode to Workspace" at bounding box center [965, 61] width 116 height 29
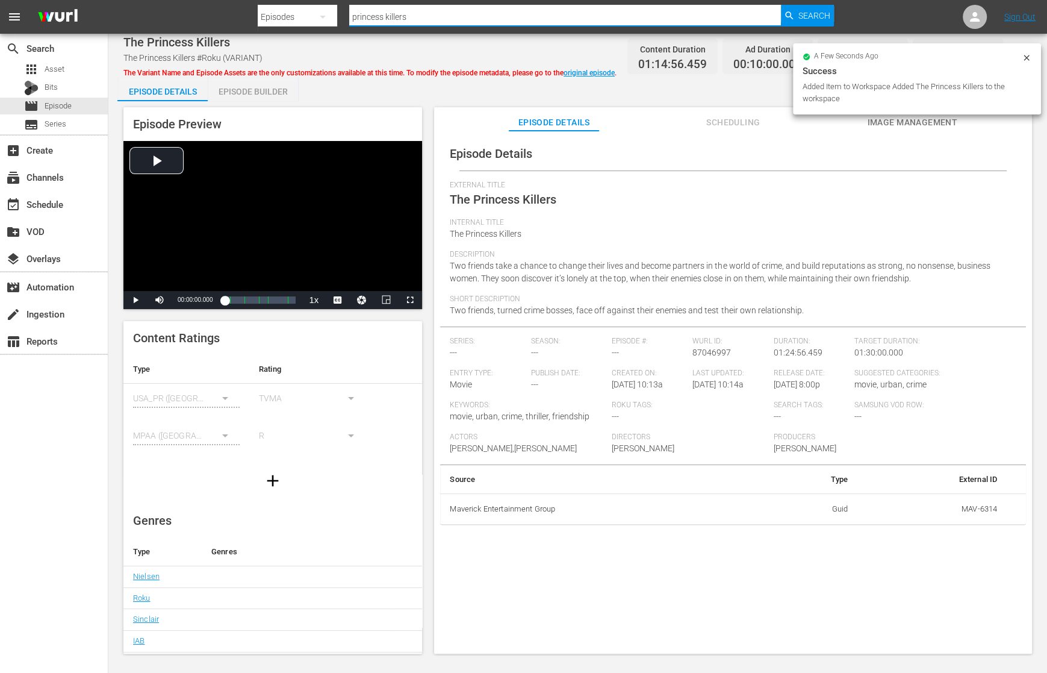
click at [565, 20] on input "princess killers" at bounding box center [565, 16] width 432 height 29
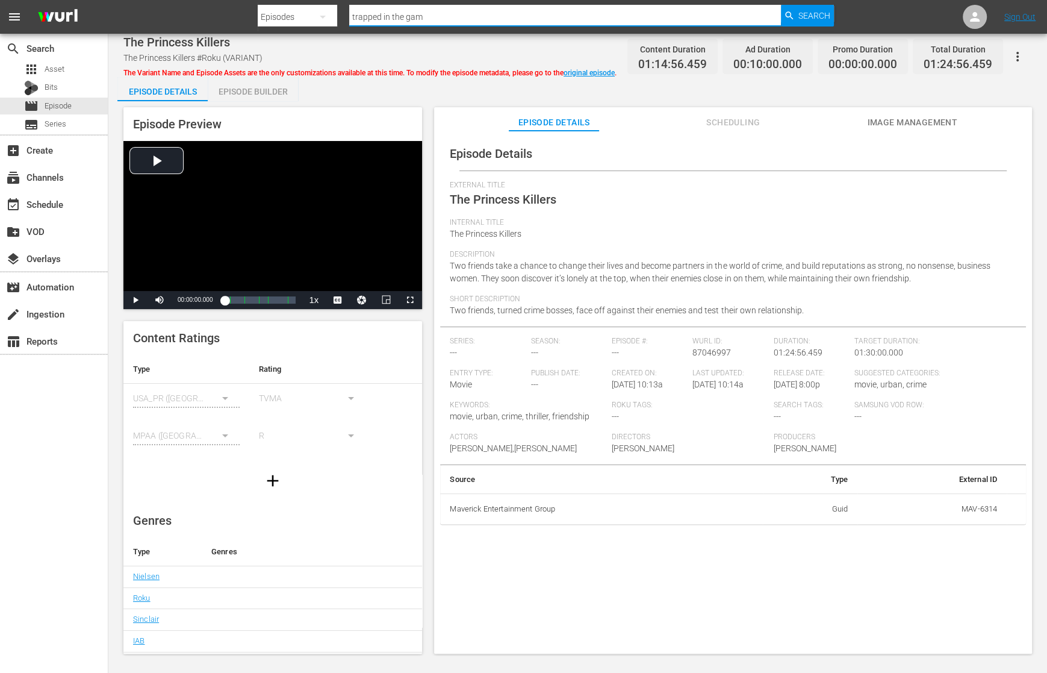
type input "trapped in the game"
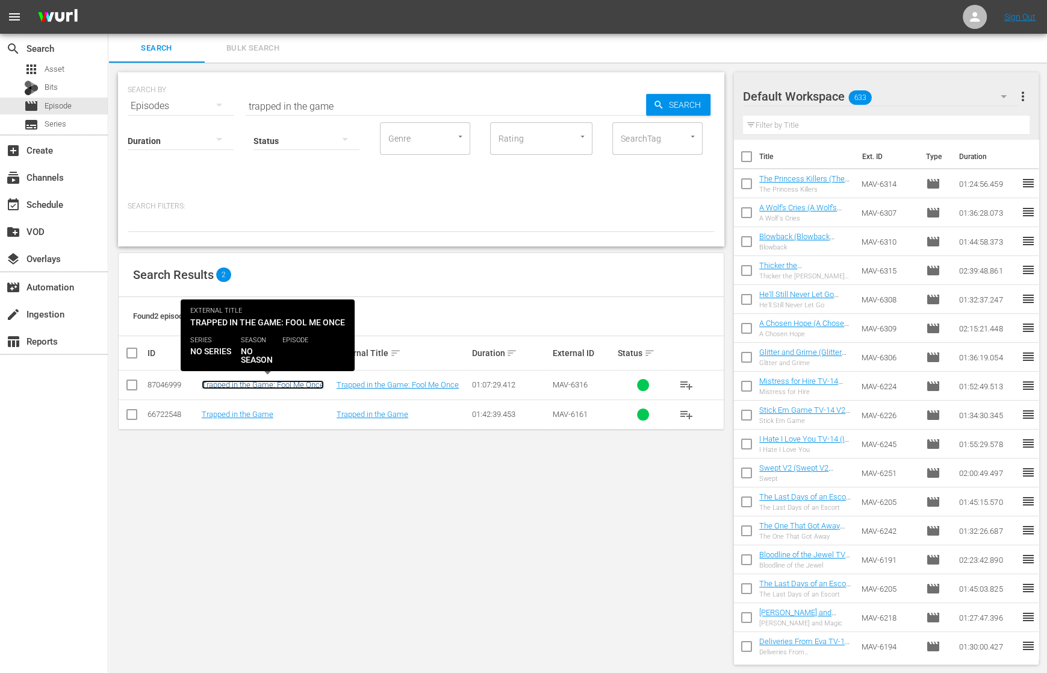
click at [298, 386] on link "Trapped in the Game: Fool Me Once" at bounding box center [263, 384] width 122 height 9
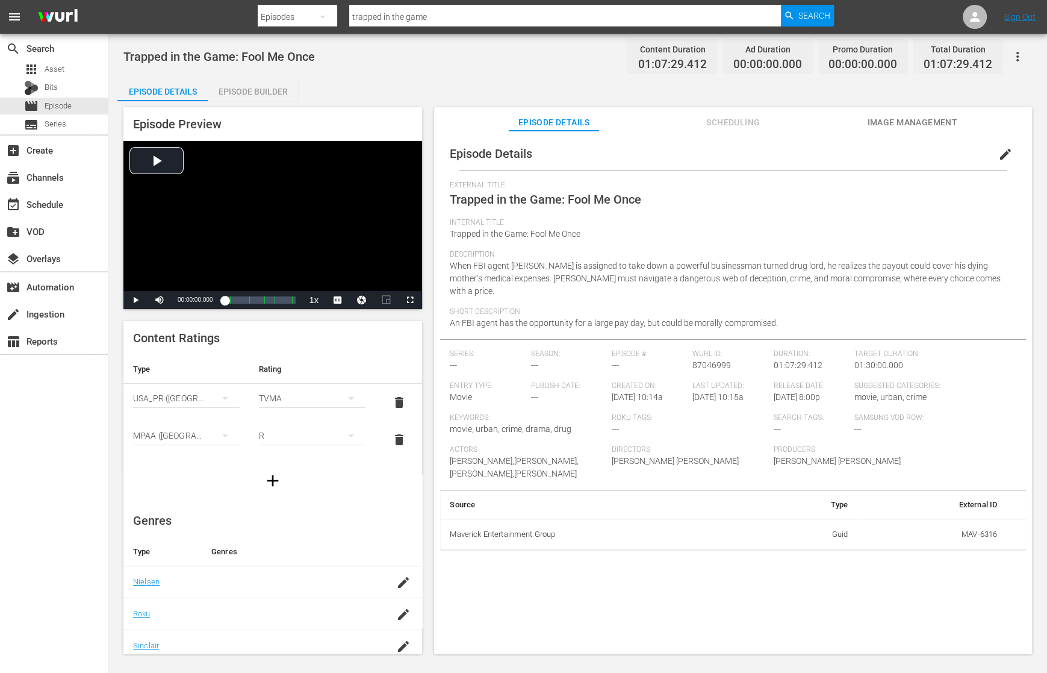
click at [747, 113] on button "Scheduling" at bounding box center [733, 119] width 90 height 24
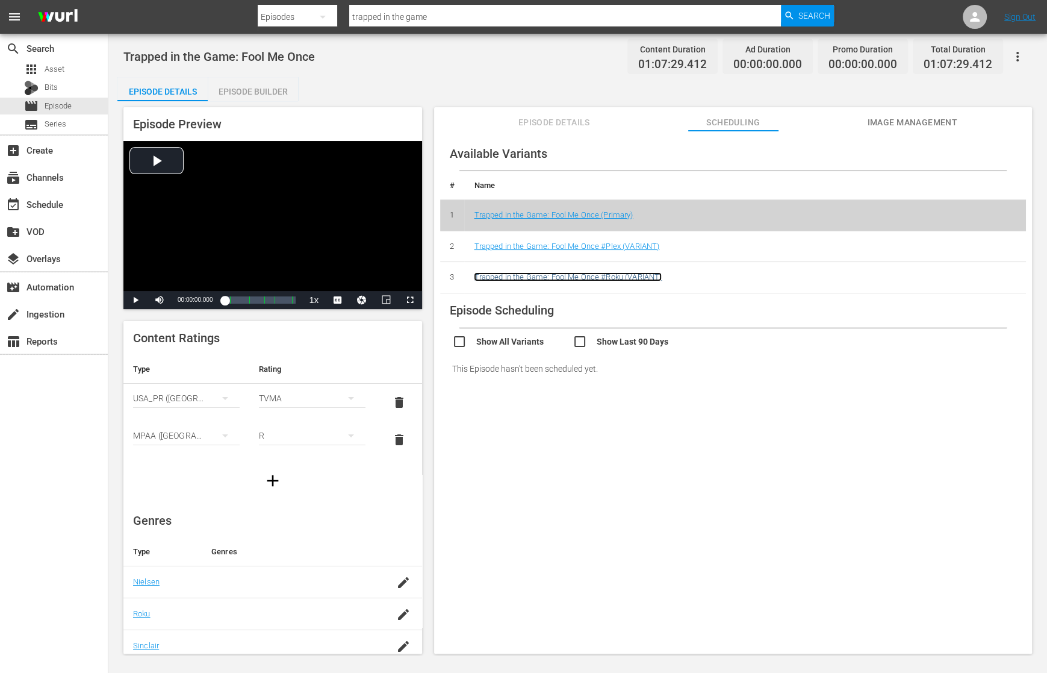
click at [582, 273] on link "Trapped in the Game: Fool Me Once #Roku (VARIANT)" at bounding box center [568, 276] width 188 height 9
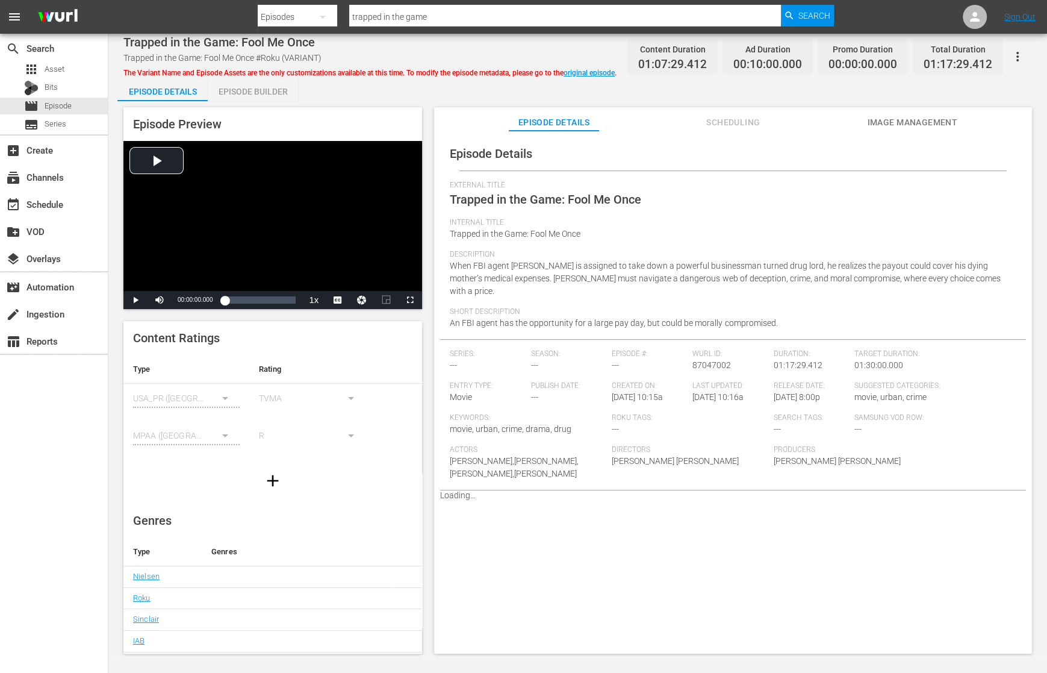
click at [954, 55] on icon "button" at bounding box center [1018, 56] width 14 height 14
click at [954, 55] on div "Add Episode to Workspace" at bounding box center [965, 61] width 116 height 29
click at [57, 175] on div "subscriptions Channels" at bounding box center [33, 175] width 67 height 11
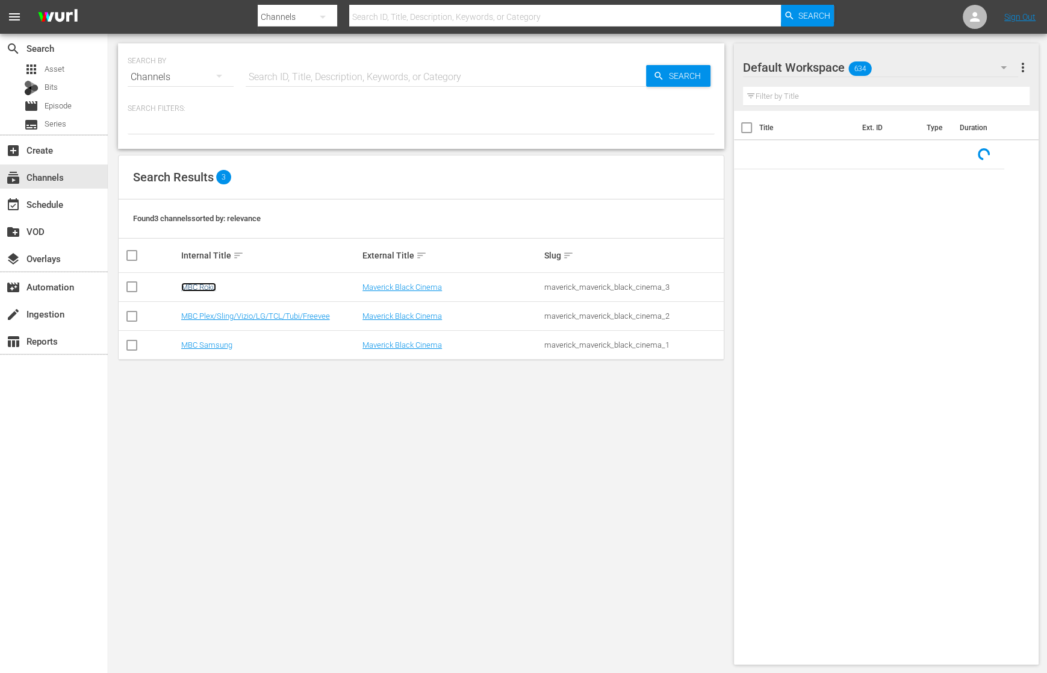
click at [205, 290] on link "MBC Roku" at bounding box center [198, 286] width 35 height 9
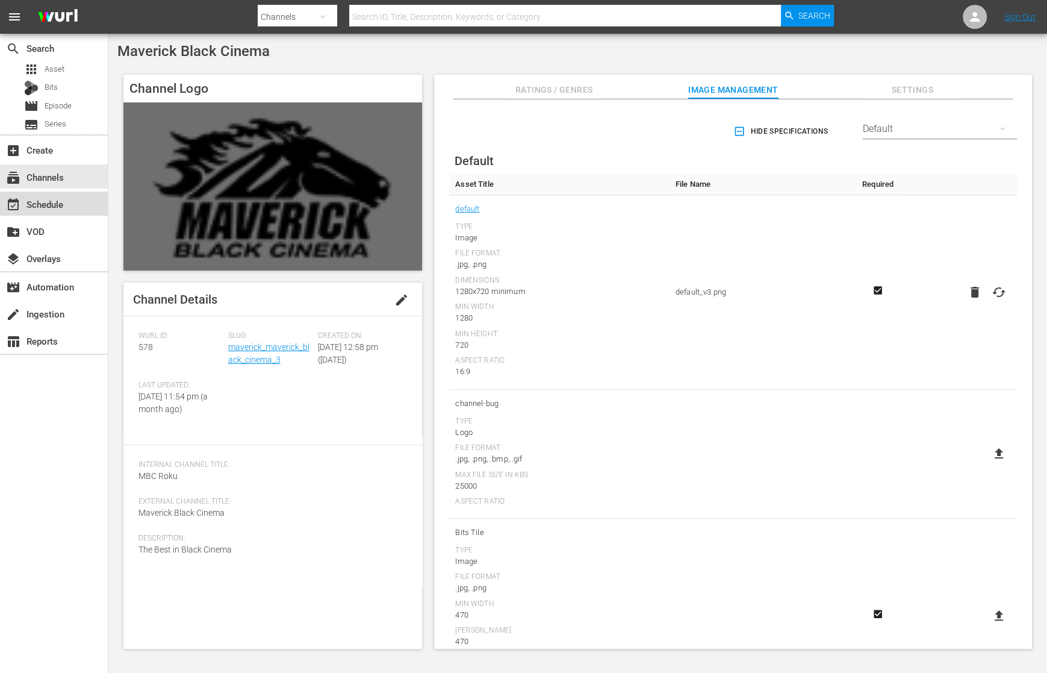
click at [49, 203] on div "event_available Schedule" at bounding box center [33, 202] width 67 height 11
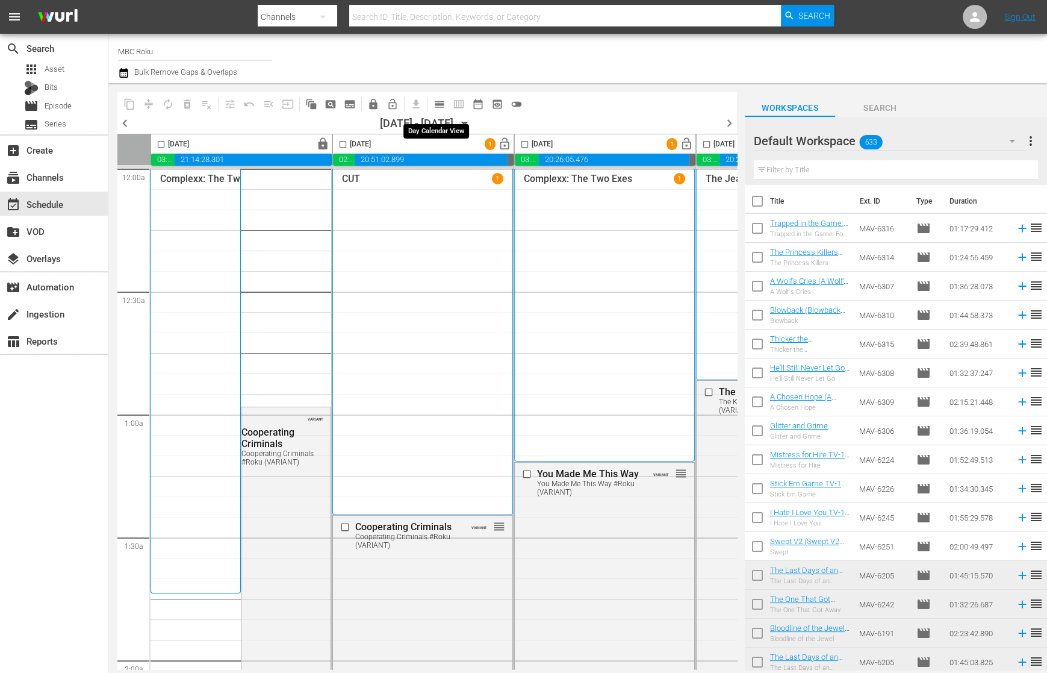
click at [443, 106] on span "calendar_view_day_outlined" at bounding box center [440, 104] width 12 height 12
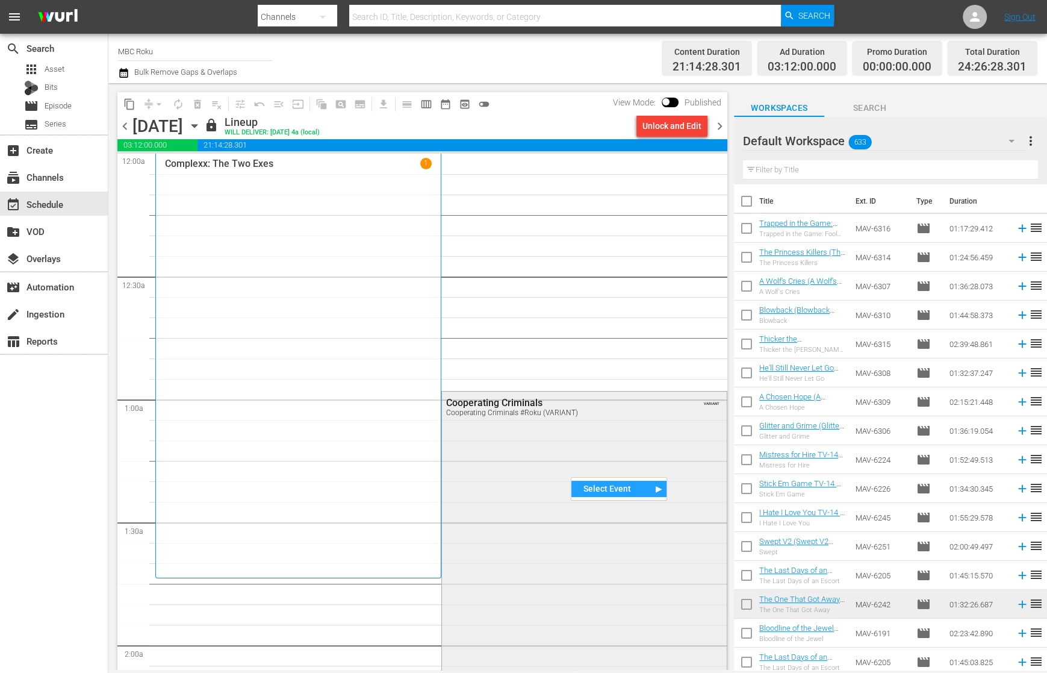
click at [545, 437] on div "Cooperating Criminals Cooperating Criminals #Roku (VARIANT) VARIANT" at bounding box center [584, 580] width 285 height 379
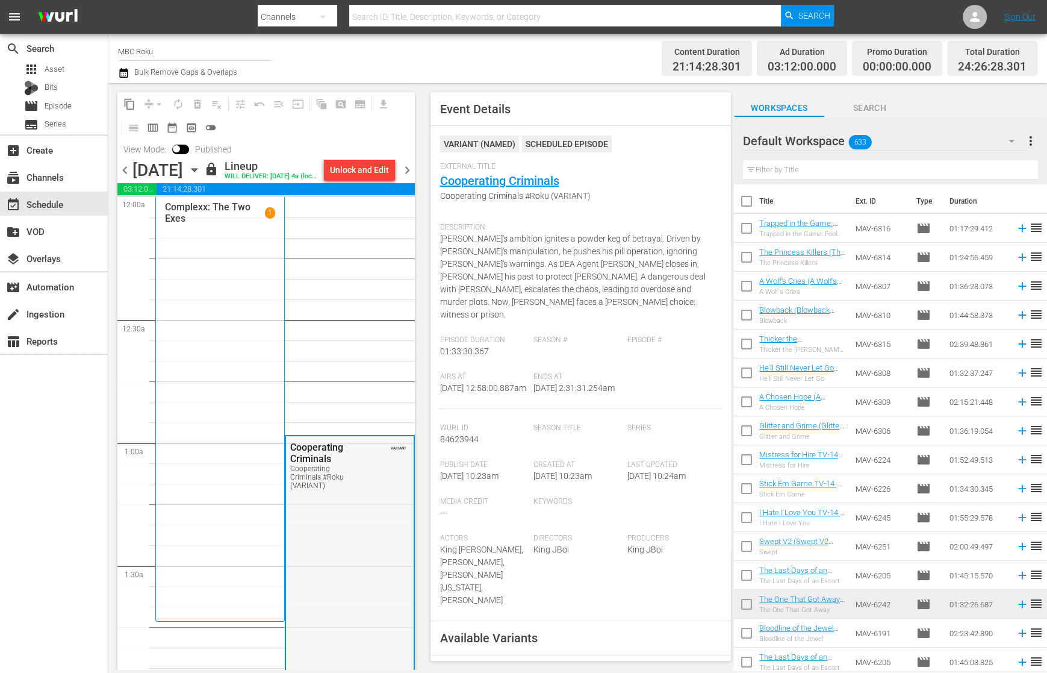
scroll to position [158, 0]
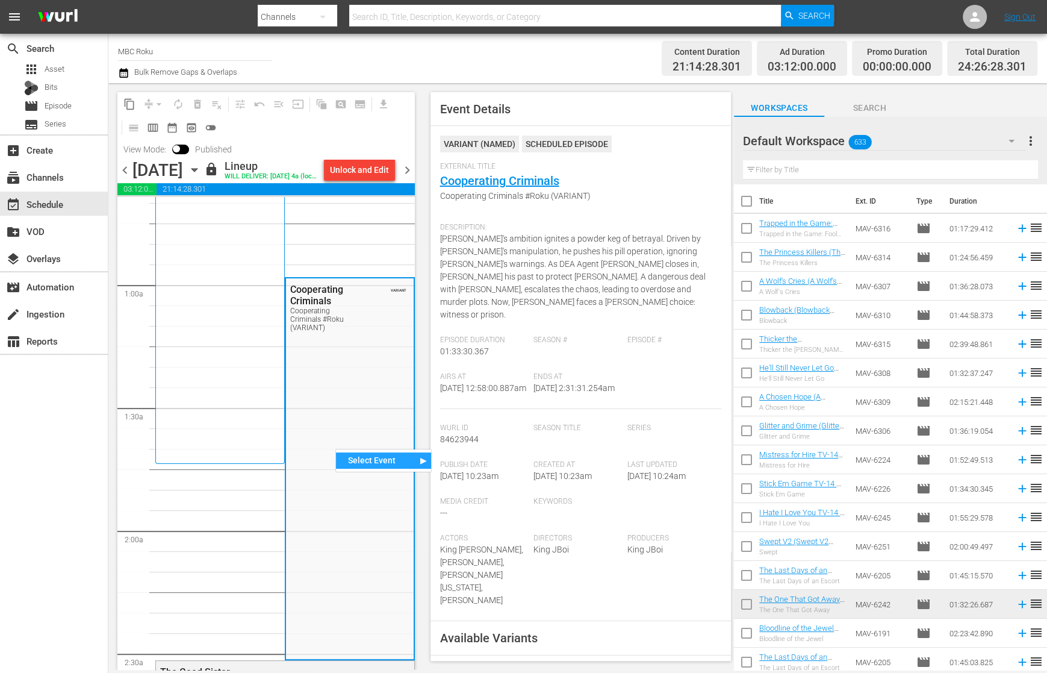
click at [344, 458] on div "Select Event" at bounding box center [383, 460] width 95 height 16
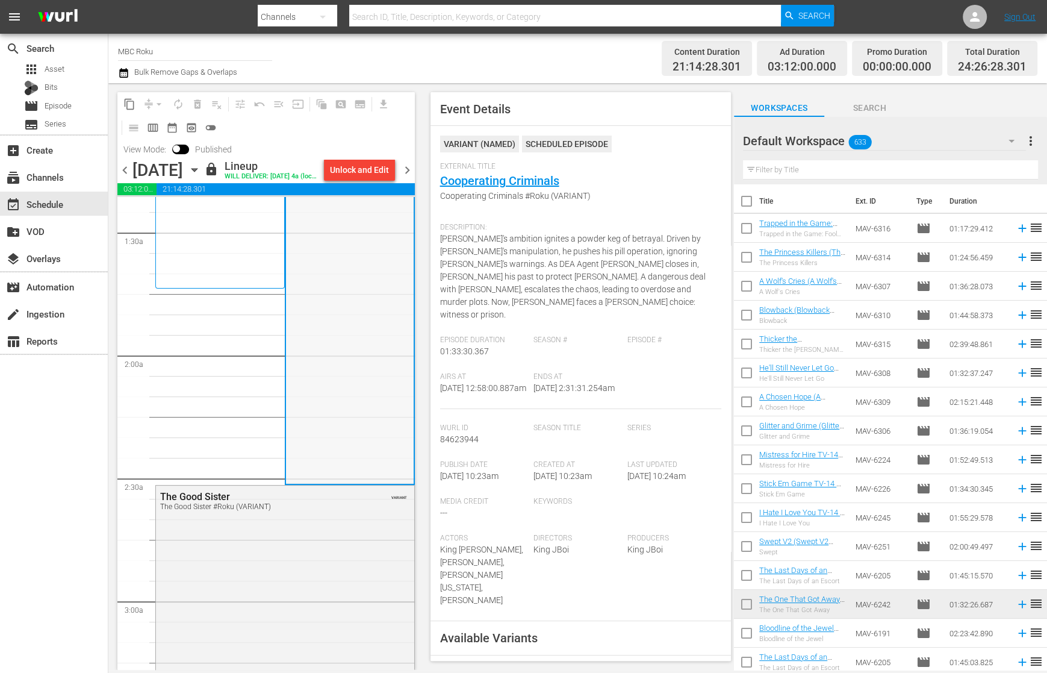
scroll to position [337, 0]
click at [376, 438] on div "Select Event" at bounding box center [407, 440] width 95 height 16
click at [373, 170] on div "Unlock and Edit" at bounding box center [359, 170] width 59 height 22
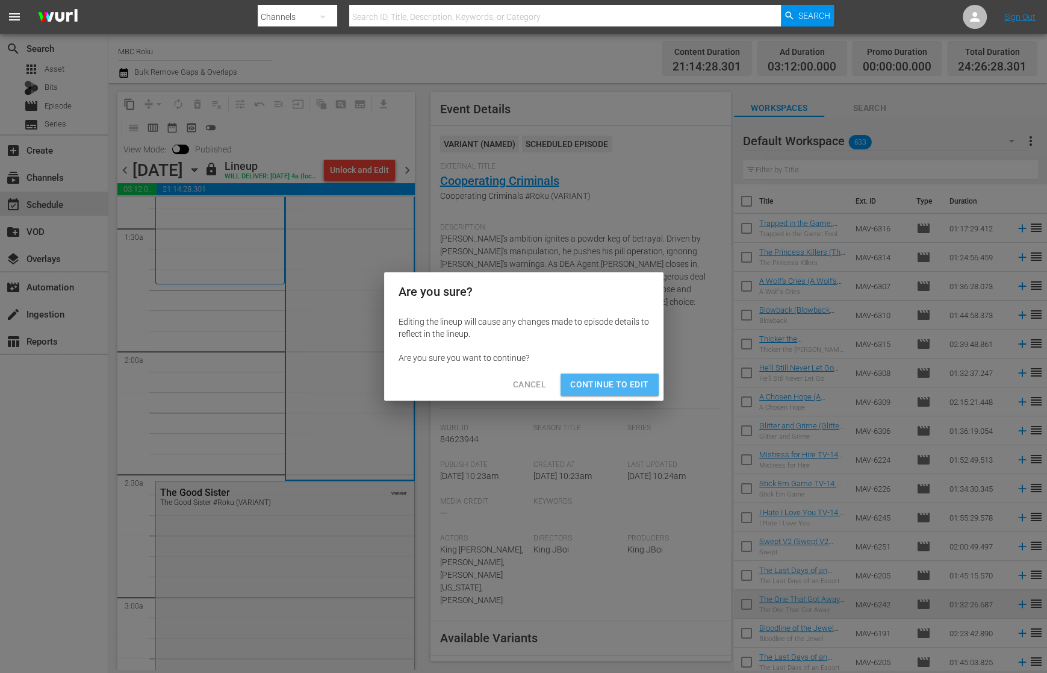
click at [620, 392] on button "Continue to Edit" at bounding box center [610, 384] width 98 height 22
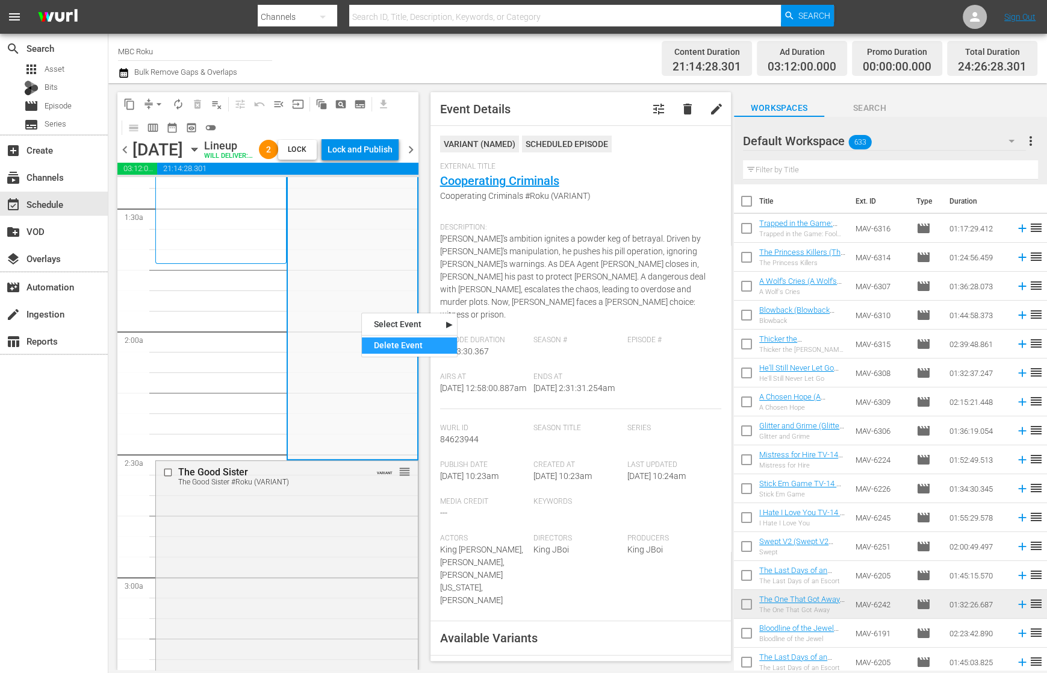
click at [386, 346] on div "Delete Event" at bounding box center [409, 345] width 95 height 16
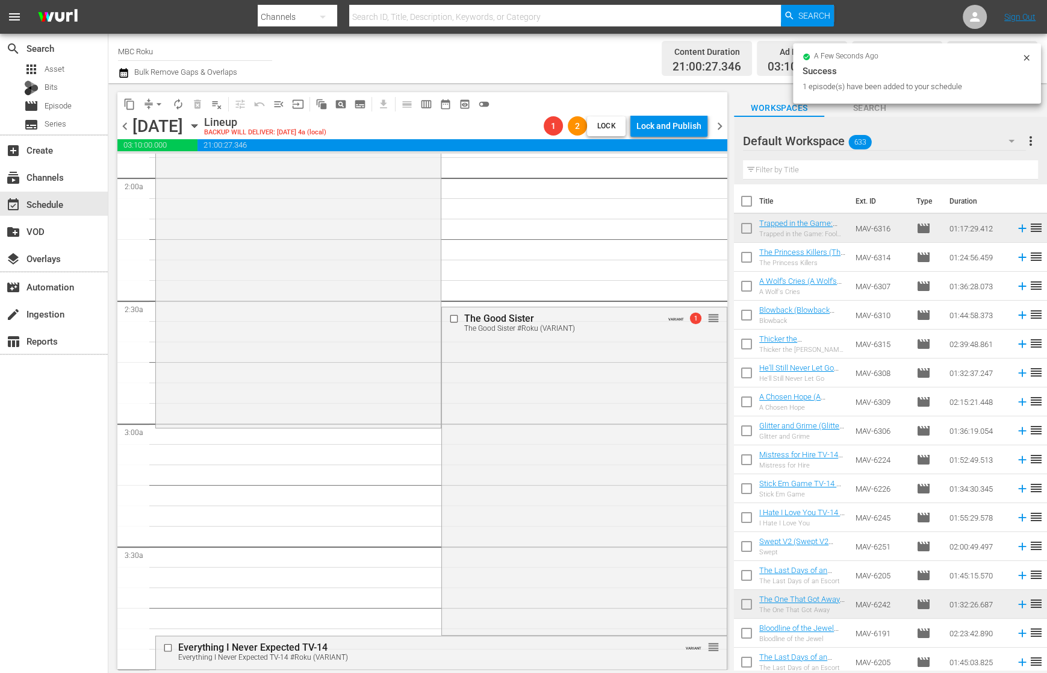
scroll to position [473, 0]
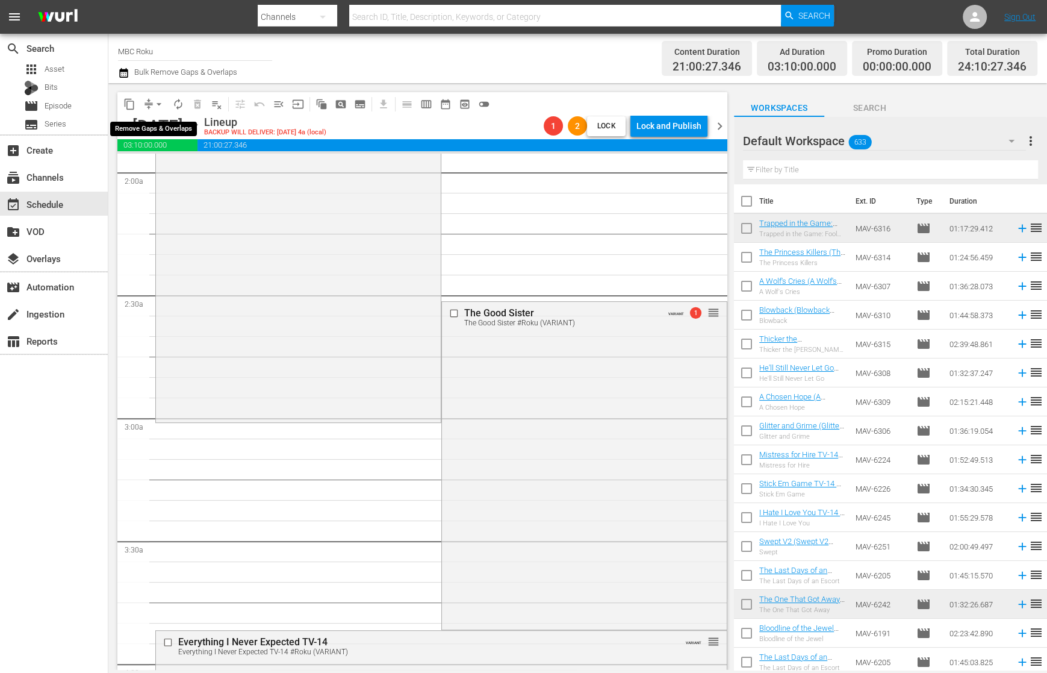
click at [156, 104] on span "arrow_drop_down" at bounding box center [159, 104] width 12 height 12
click at [173, 164] on li "Align to End of Previous Day" at bounding box center [159, 168] width 126 height 20
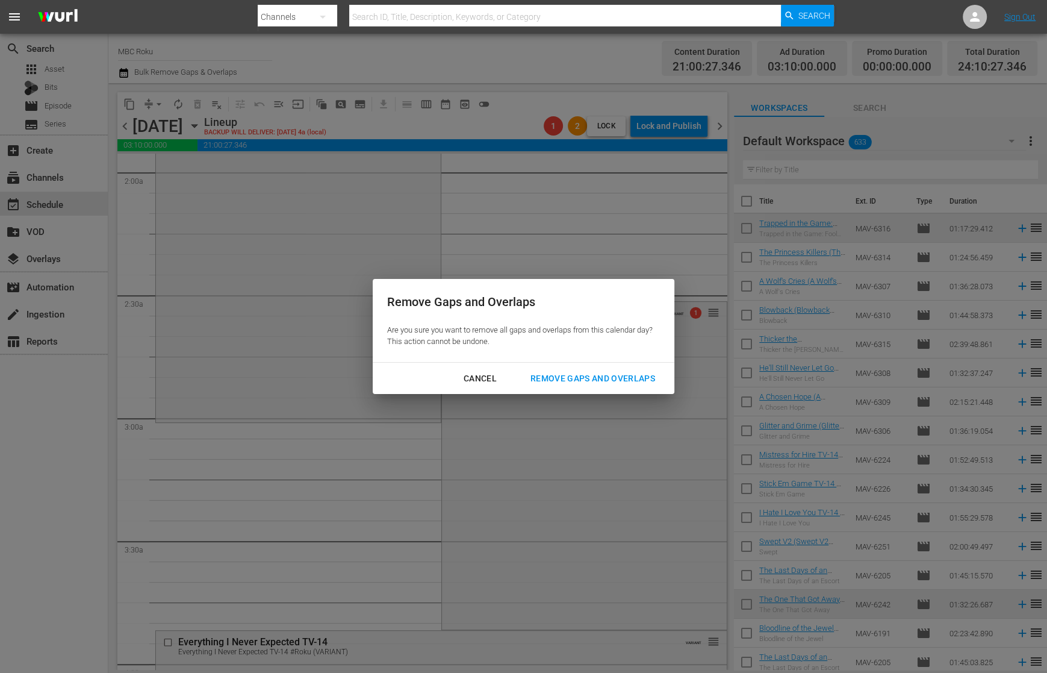
click at [629, 377] on div "Remove Gaps and Overlaps" at bounding box center [593, 378] width 144 height 15
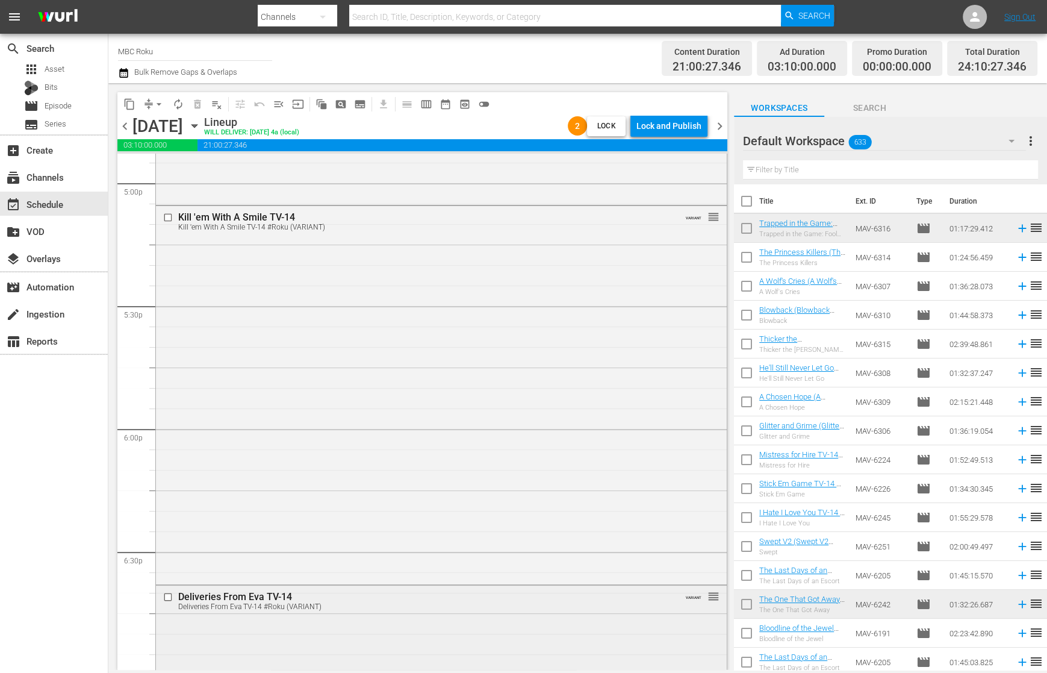
scroll to position [4150, 0]
click at [581, 494] on div "Delete Event" at bounding box center [575, 493] width 95 height 16
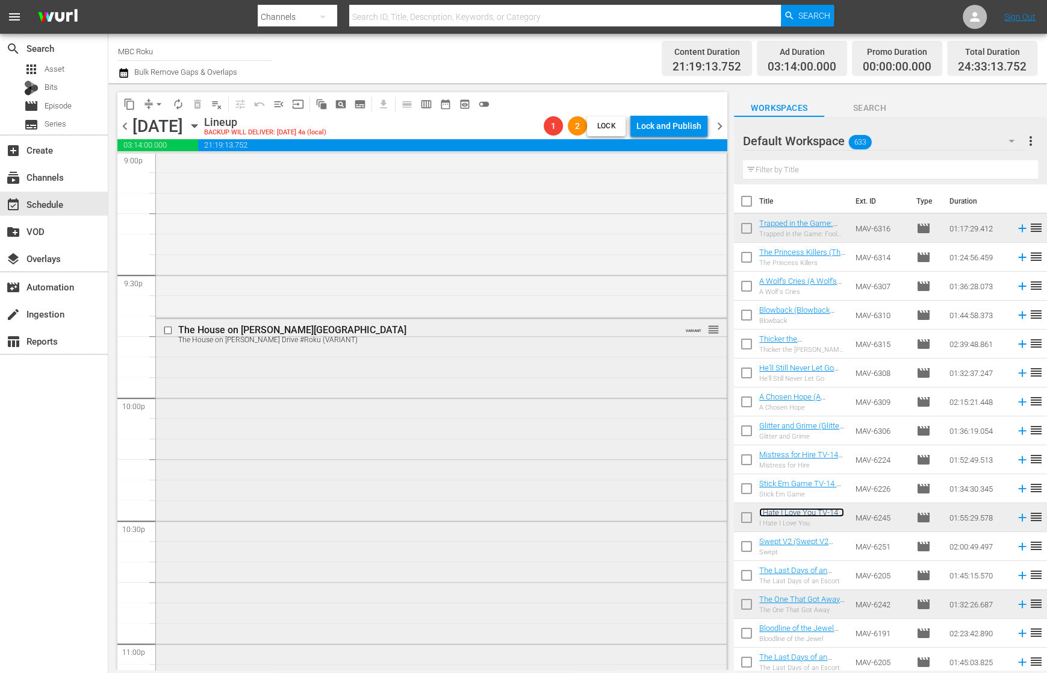
scroll to position [5848, 0]
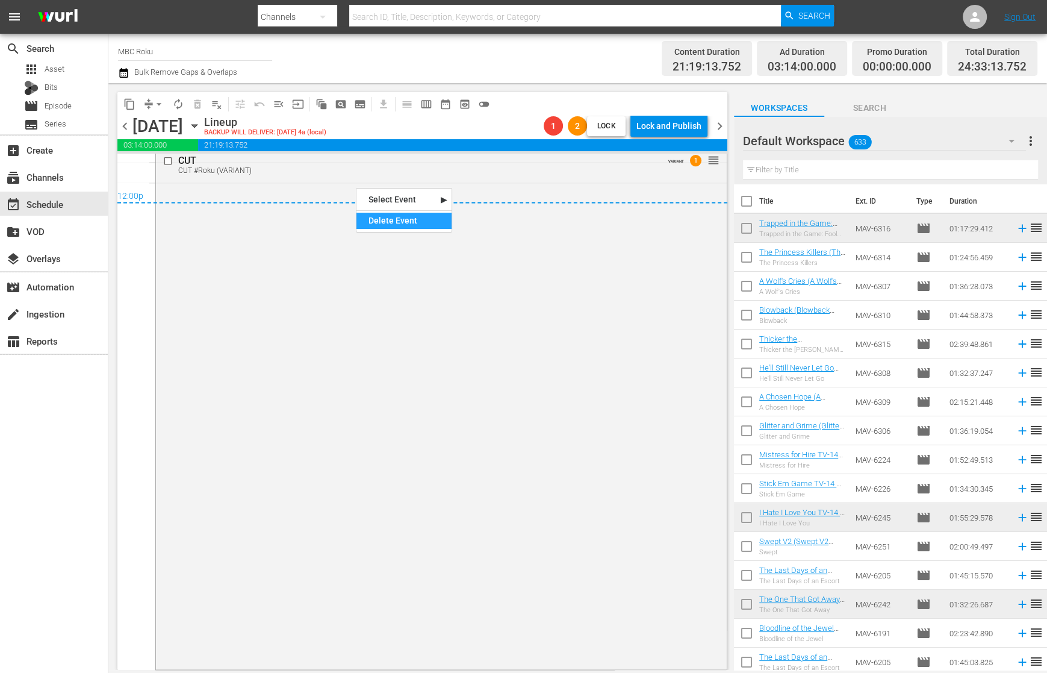
click at [376, 217] on div "Delete Event" at bounding box center [404, 221] width 95 height 16
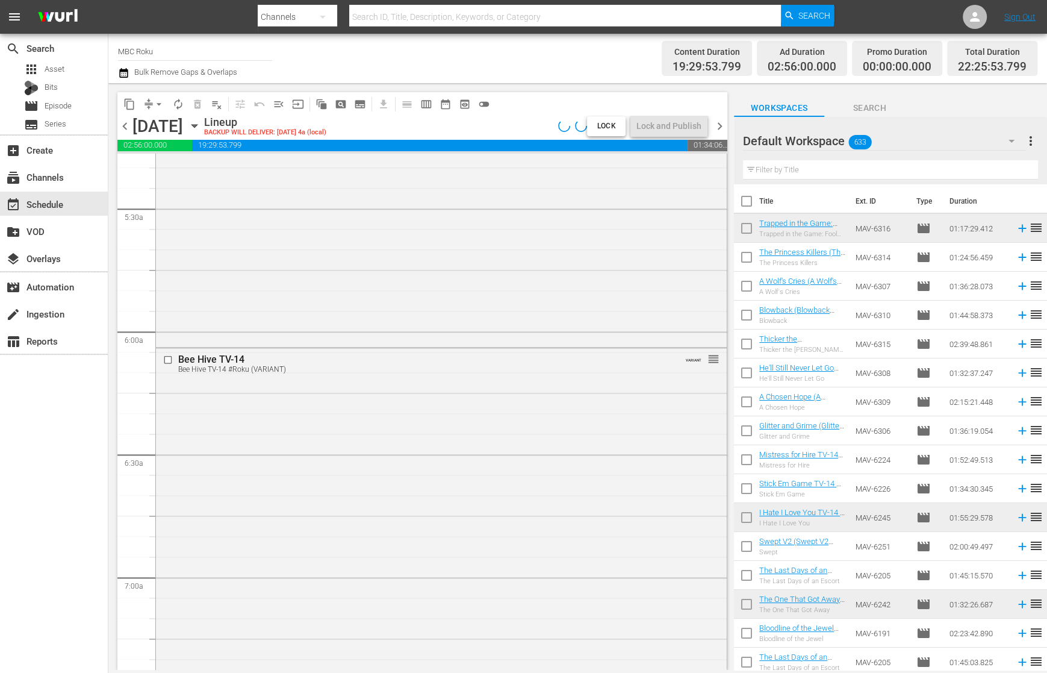
scroll to position [0, 0]
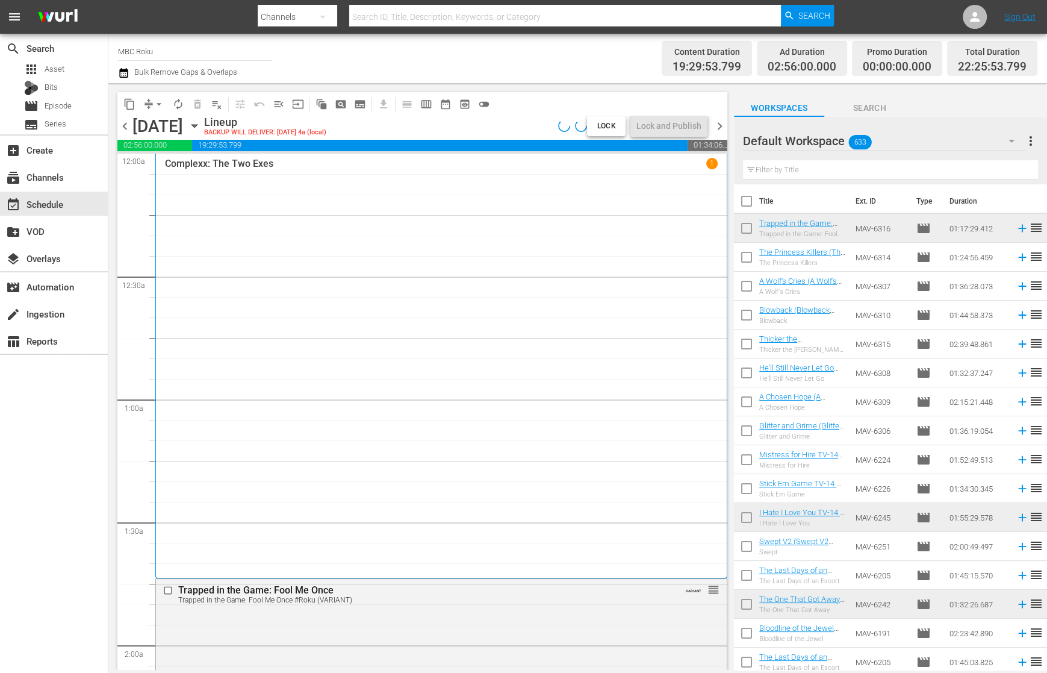
click at [160, 109] on span "arrow_drop_down" at bounding box center [159, 104] width 12 height 12
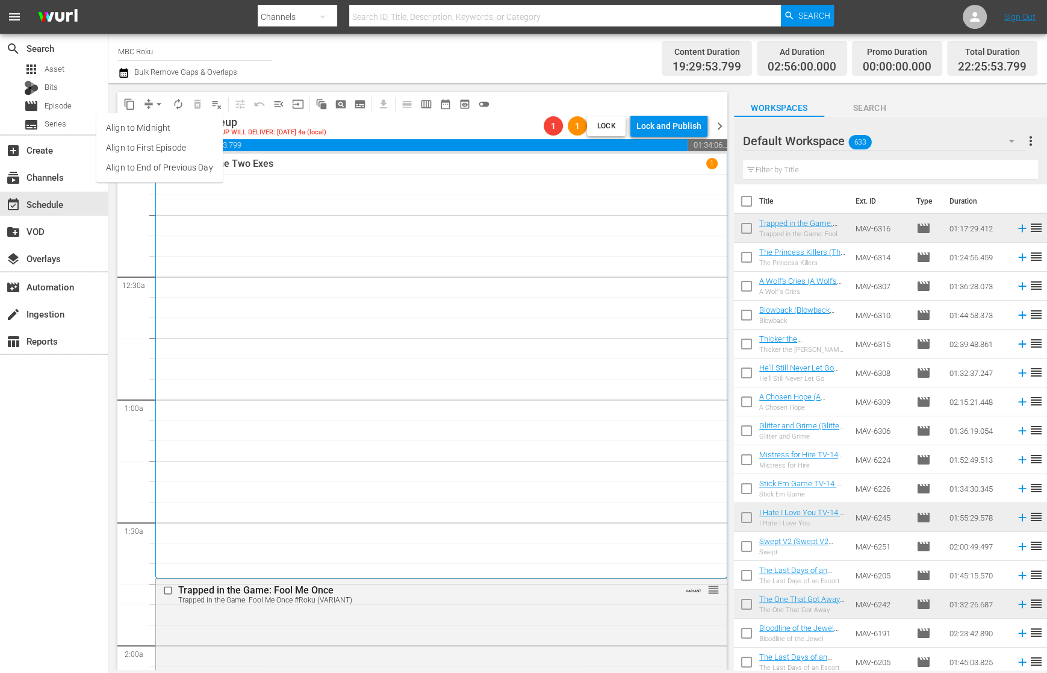
click at [175, 163] on li "Align to End of Previous Day" at bounding box center [159, 168] width 126 height 20
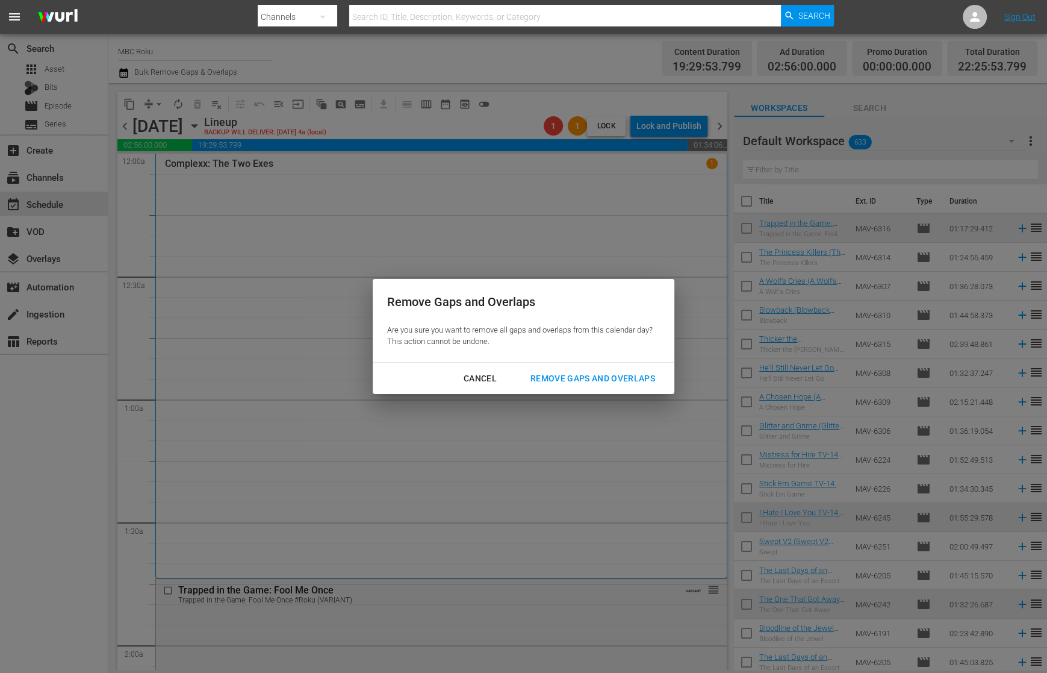
click at [619, 369] on button "Remove Gaps and Overlaps" at bounding box center [593, 378] width 154 height 22
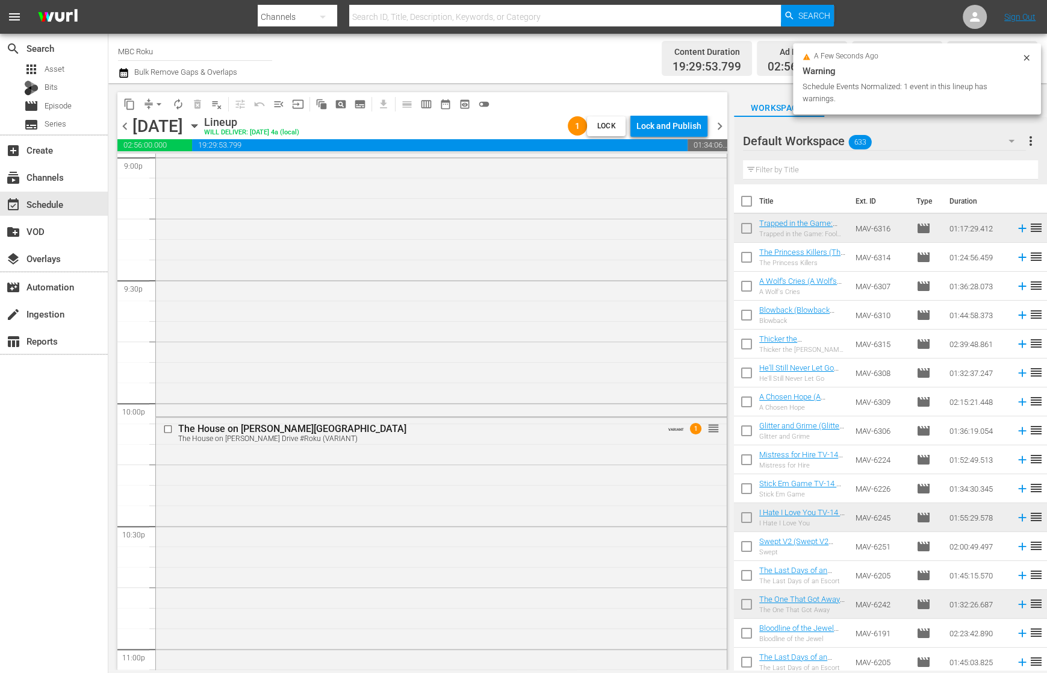
scroll to position [5419, 0]
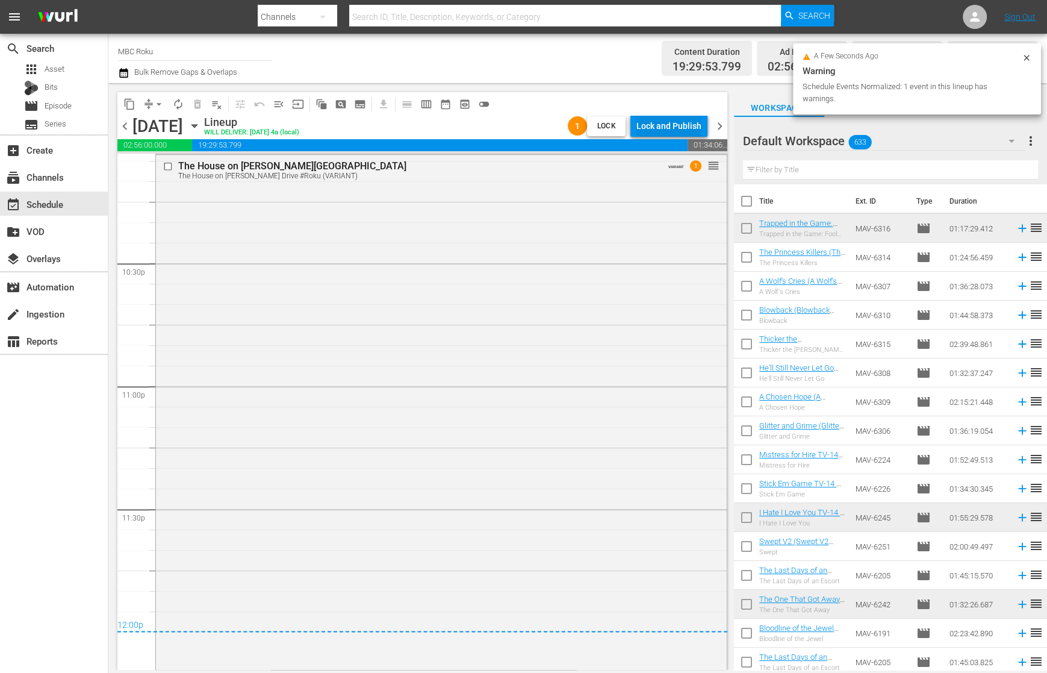
click at [662, 119] on div "Lock and Publish" at bounding box center [669, 126] width 65 height 22
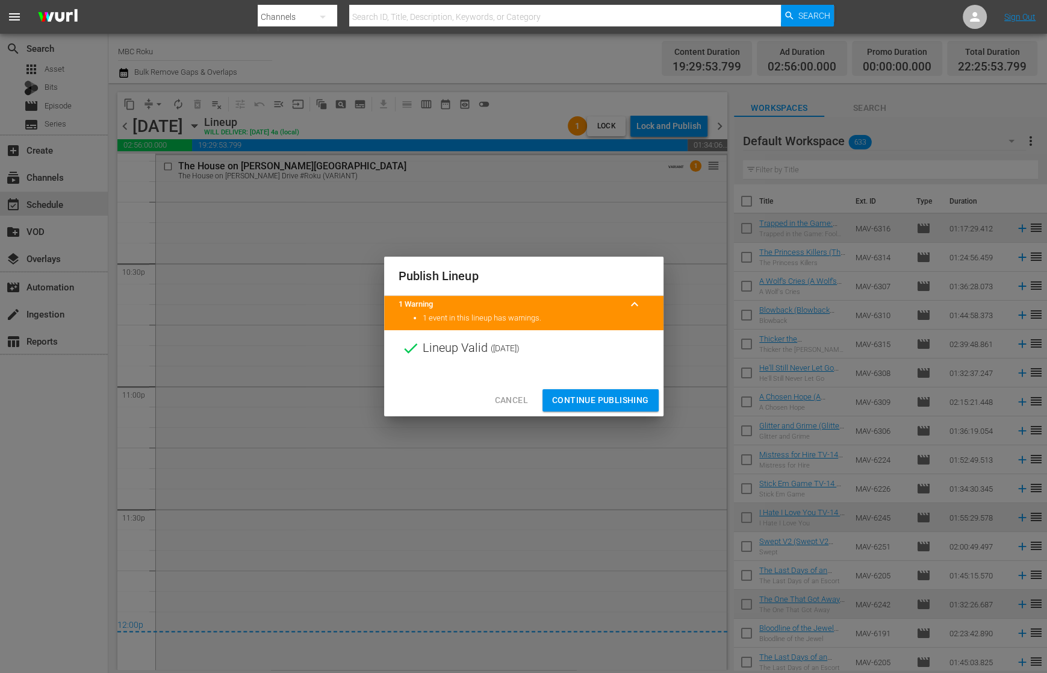
click at [611, 402] on span "Continue Publishing" at bounding box center [600, 400] width 97 height 15
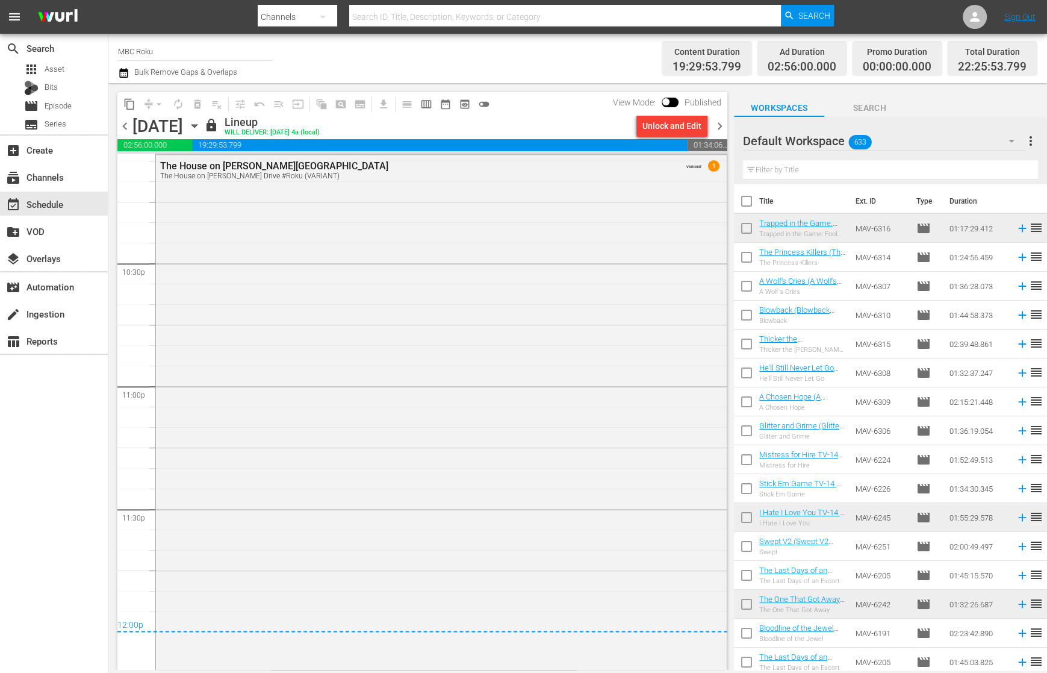
click at [721, 126] on span "chevron_right" at bounding box center [719, 126] width 15 height 15
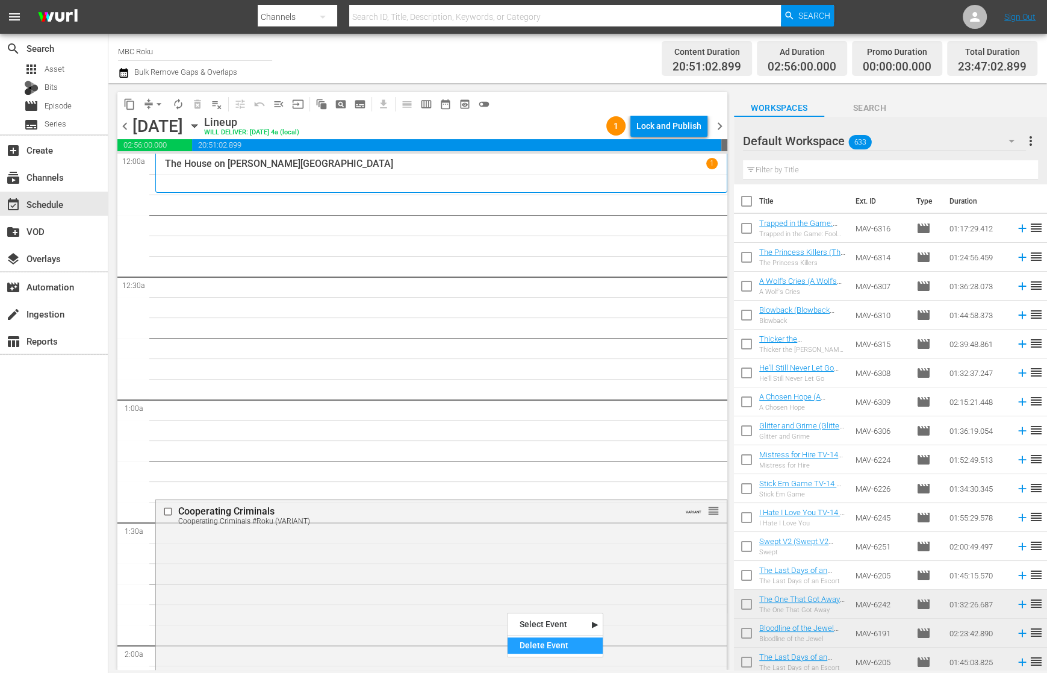
click at [578, 641] on div "Delete Event" at bounding box center [555, 645] width 95 height 16
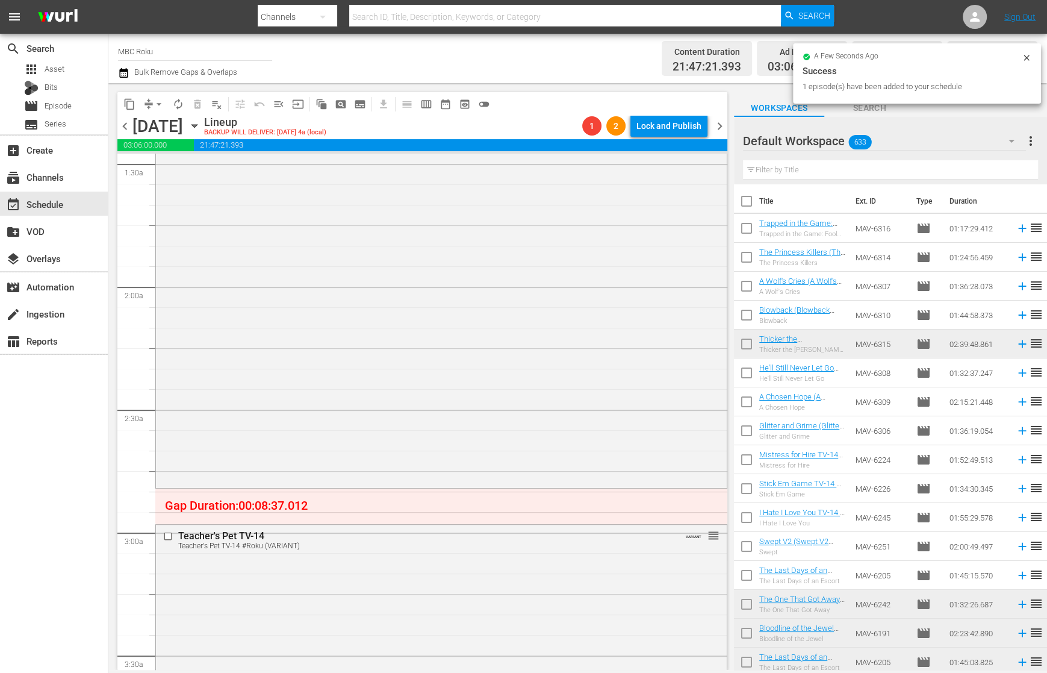
scroll to position [393, 0]
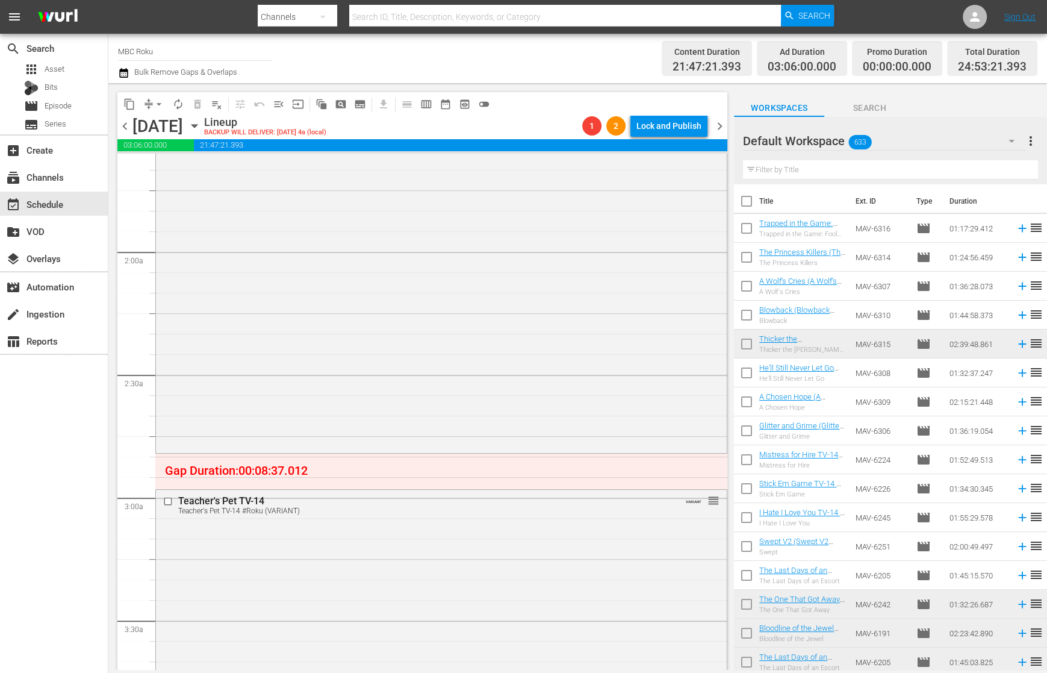
click at [160, 104] on span "arrow_drop_down" at bounding box center [159, 104] width 12 height 12
click at [166, 170] on li "Align to End of Previous Day" at bounding box center [159, 168] width 126 height 20
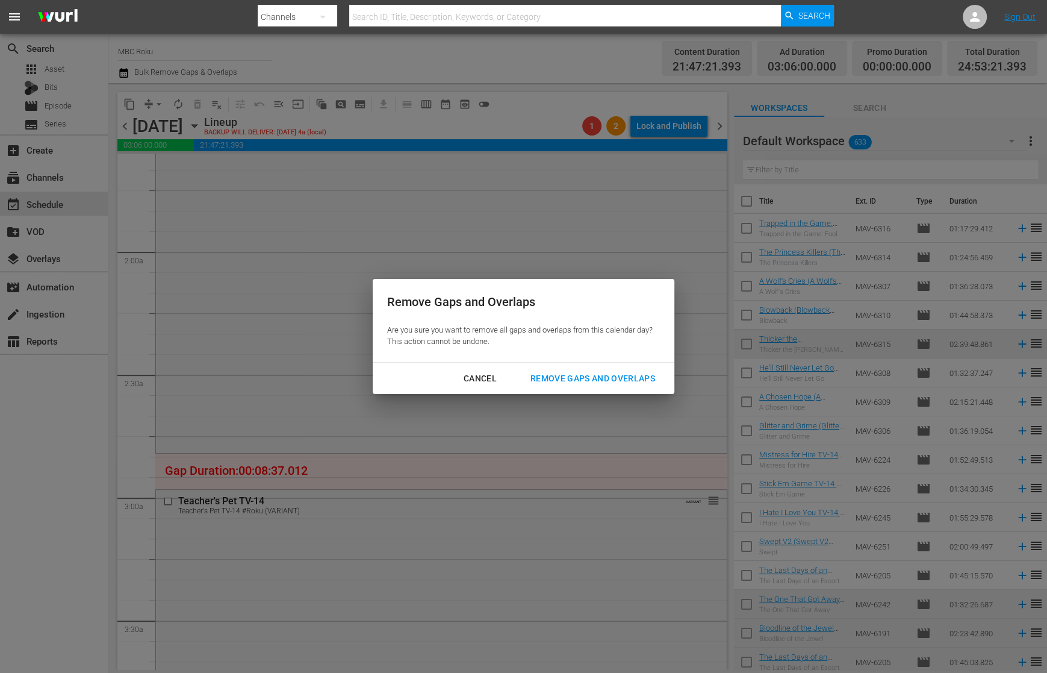
click at [602, 381] on div "Remove Gaps and Overlaps" at bounding box center [593, 378] width 144 height 15
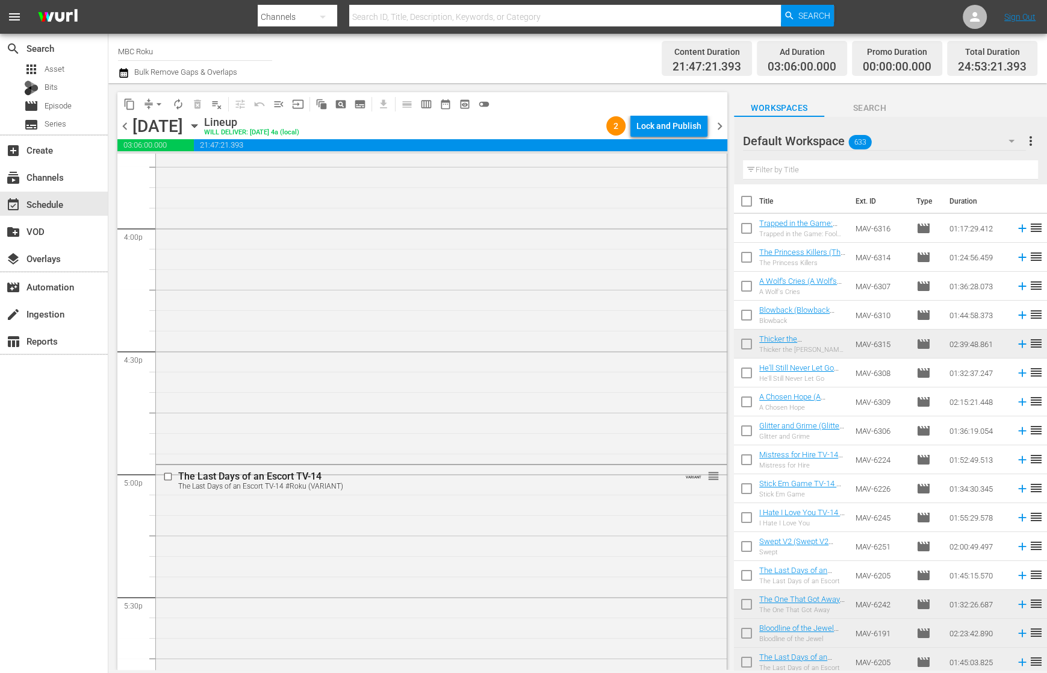
scroll to position [3848, 0]
click at [691, 124] on div "Lock and Publish" at bounding box center [669, 126] width 65 height 22
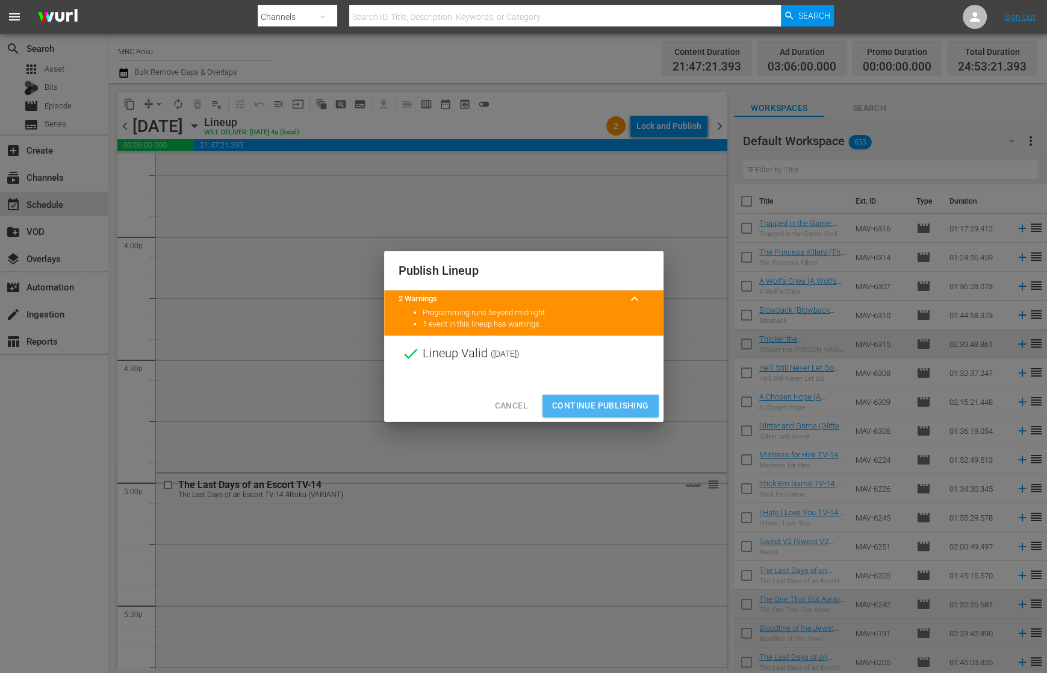
click at [601, 404] on span "Continue Publishing" at bounding box center [600, 405] width 97 height 15
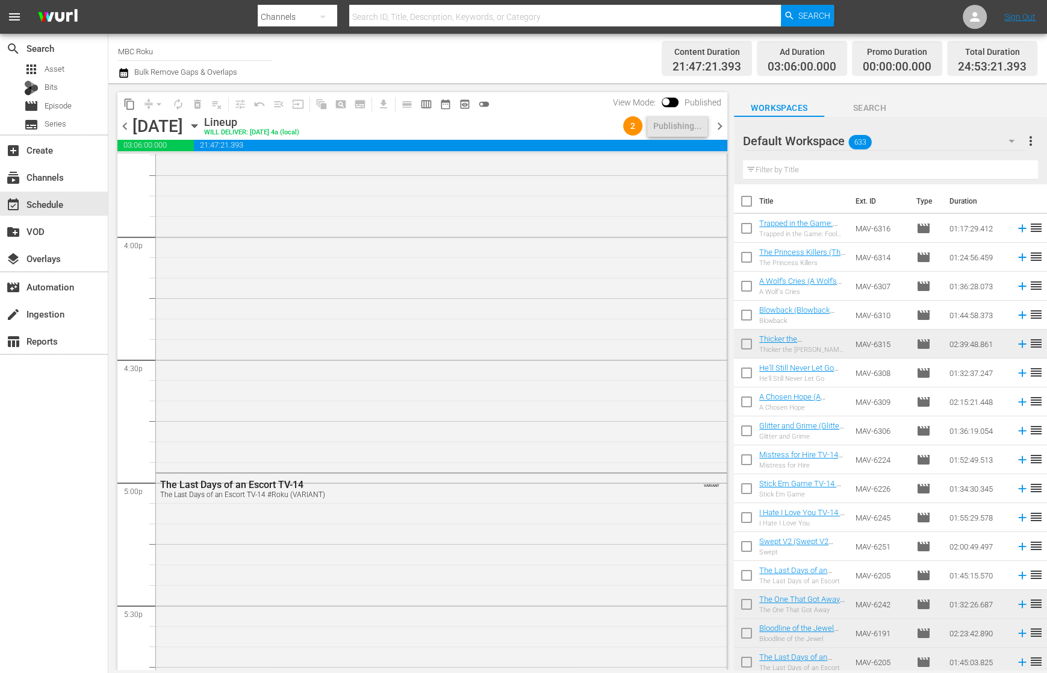
click at [718, 127] on span "chevron_right" at bounding box center [719, 126] width 15 height 15
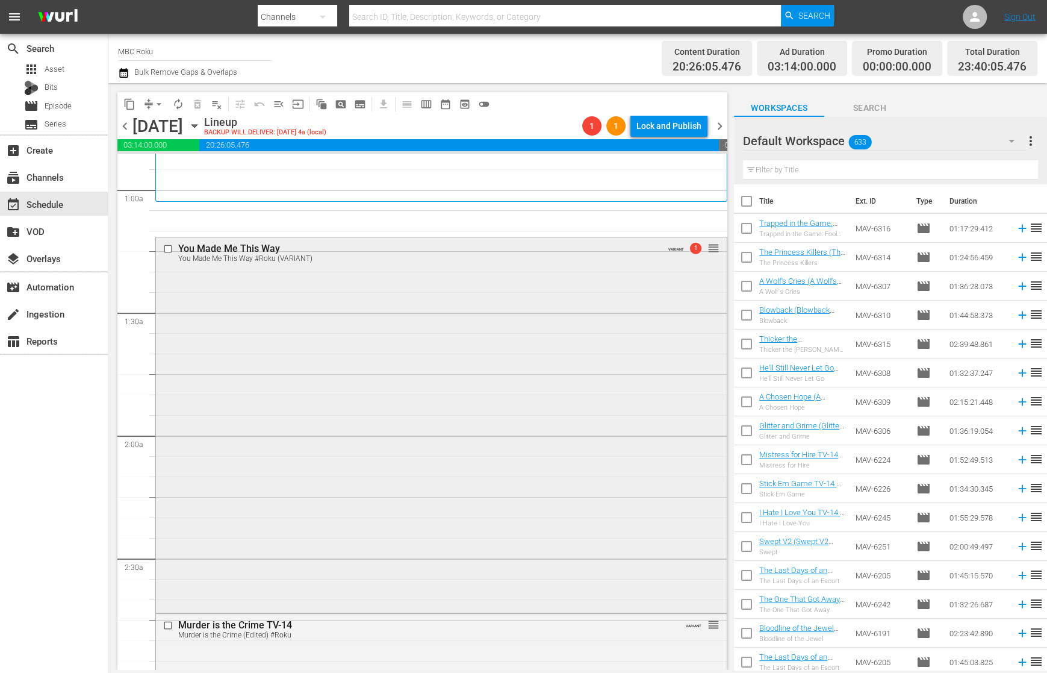
scroll to position [212, 0]
click at [483, 343] on div "Delete Event" at bounding box center [496, 342] width 95 height 16
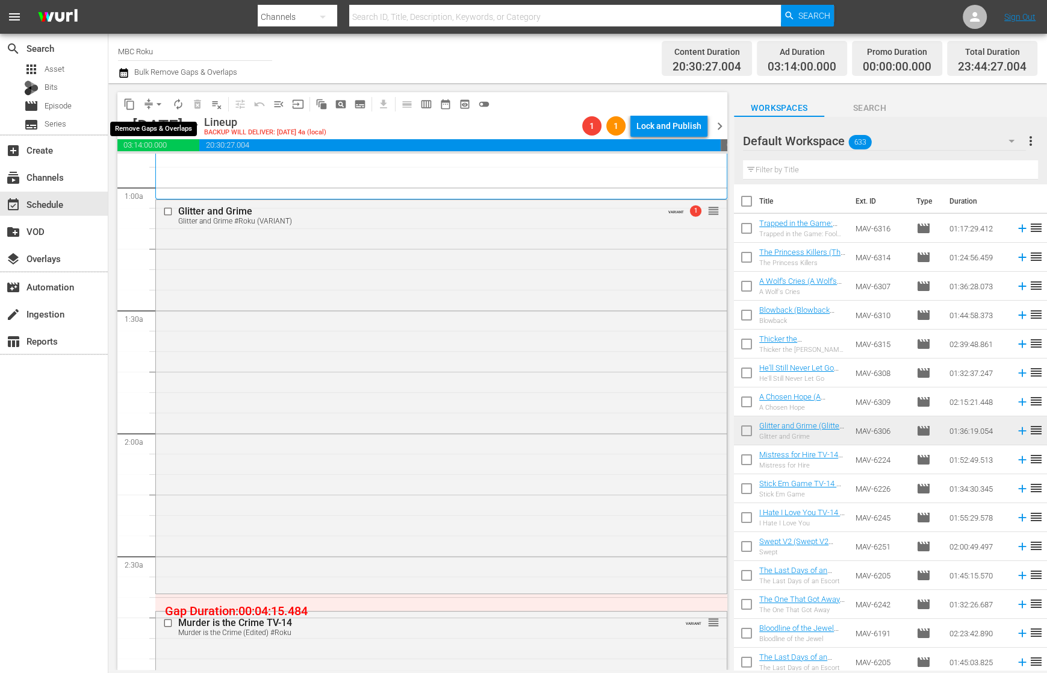
click at [159, 97] on button "arrow_drop_down" at bounding box center [158, 104] width 19 height 19
click at [175, 165] on li "Align to End of Previous Day" at bounding box center [159, 168] width 126 height 20
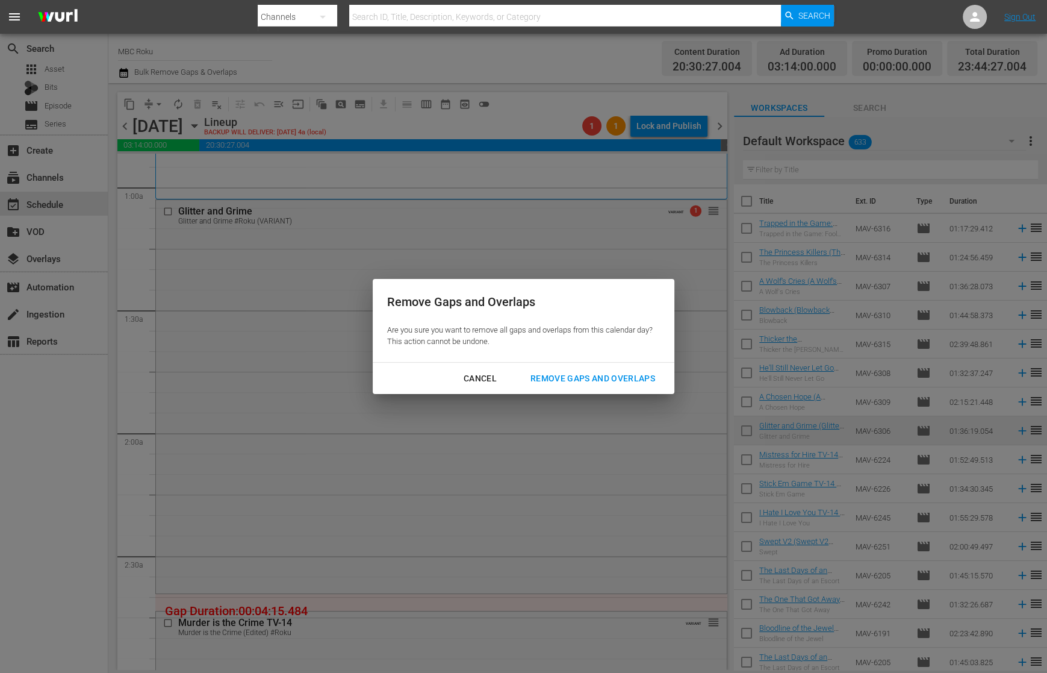
click at [564, 375] on div "Remove Gaps and Overlaps" at bounding box center [593, 378] width 144 height 15
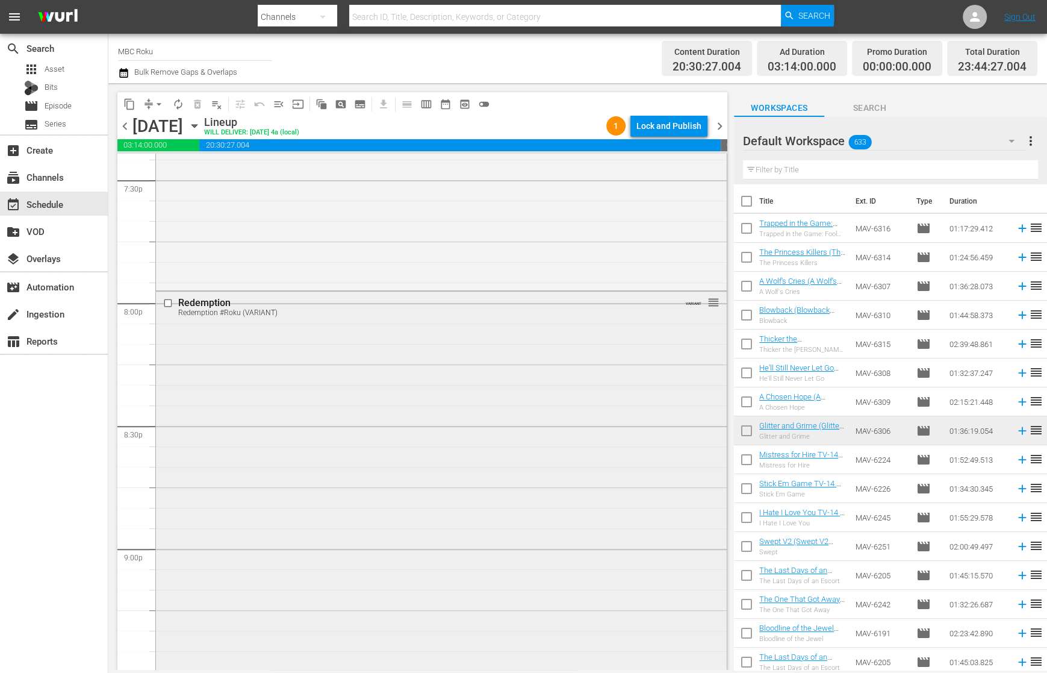
scroll to position [4761, 0]
click at [677, 128] on div "Lock and Publish" at bounding box center [669, 126] width 65 height 22
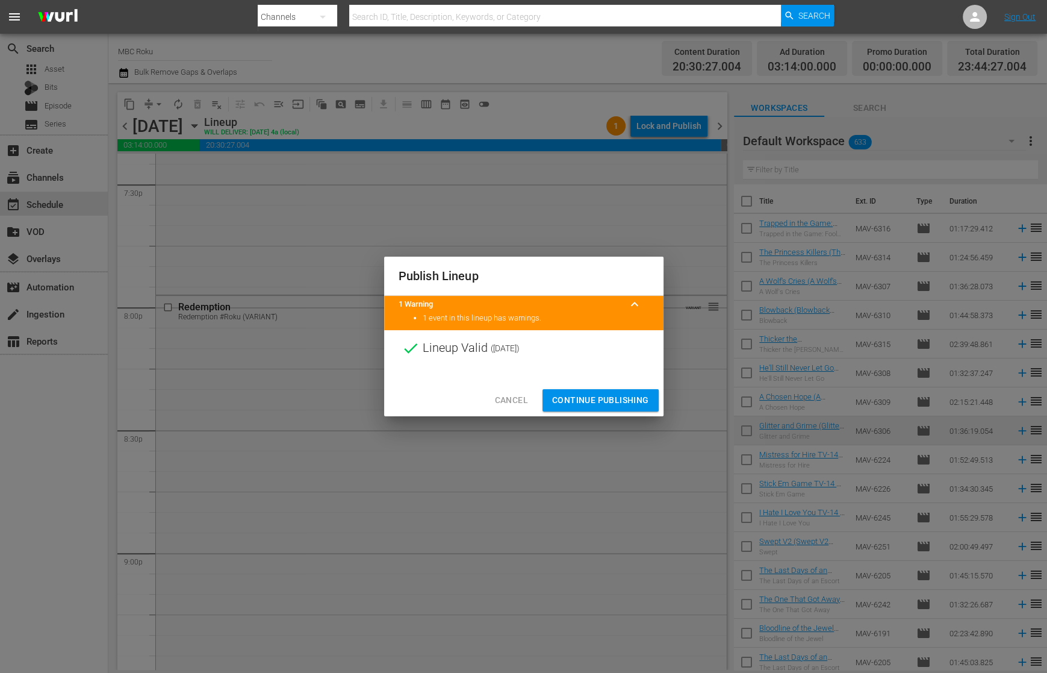
click at [612, 397] on span "Continue Publishing" at bounding box center [600, 400] width 97 height 15
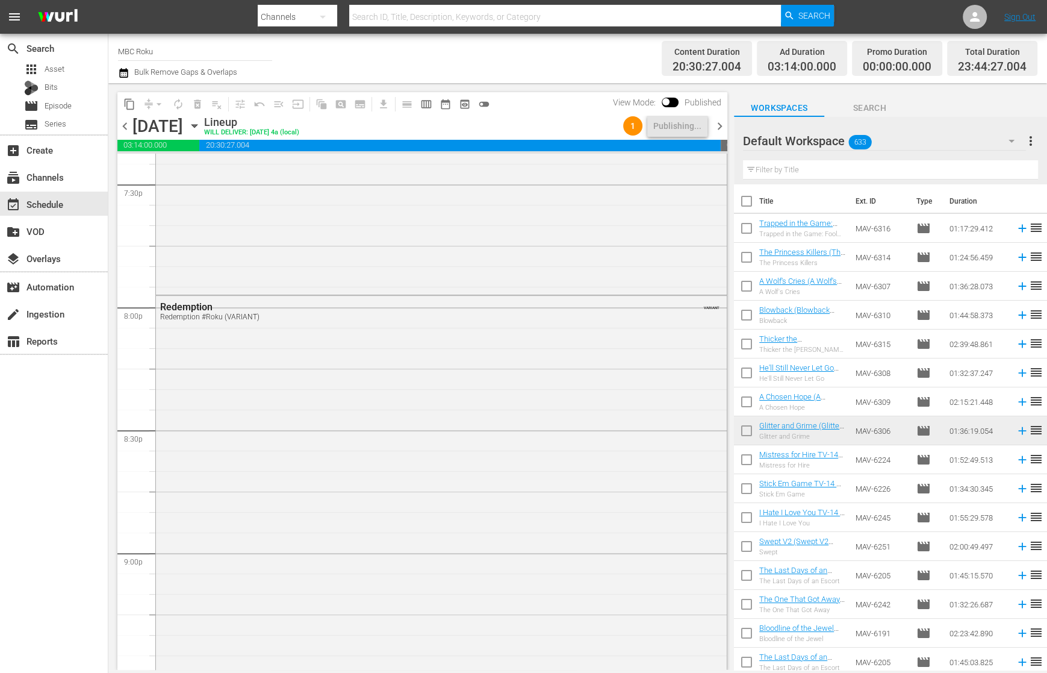
click at [717, 124] on span "chevron_right" at bounding box center [719, 126] width 15 height 15
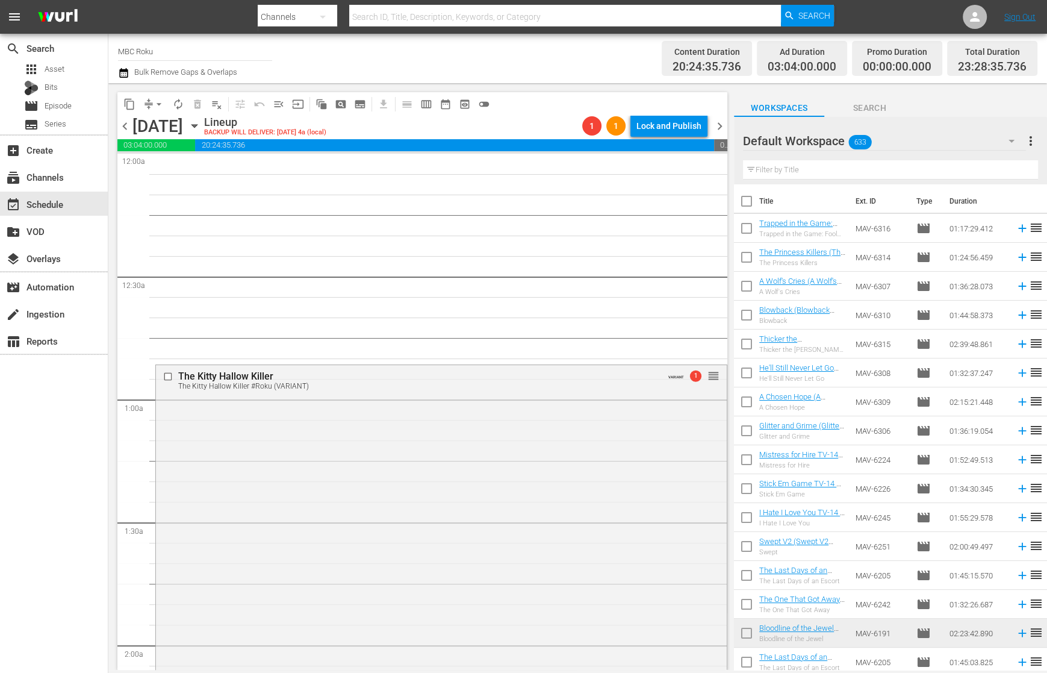
click at [130, 125] on span "chevron_left" at bounding box center [124, 126] width 15 height 15
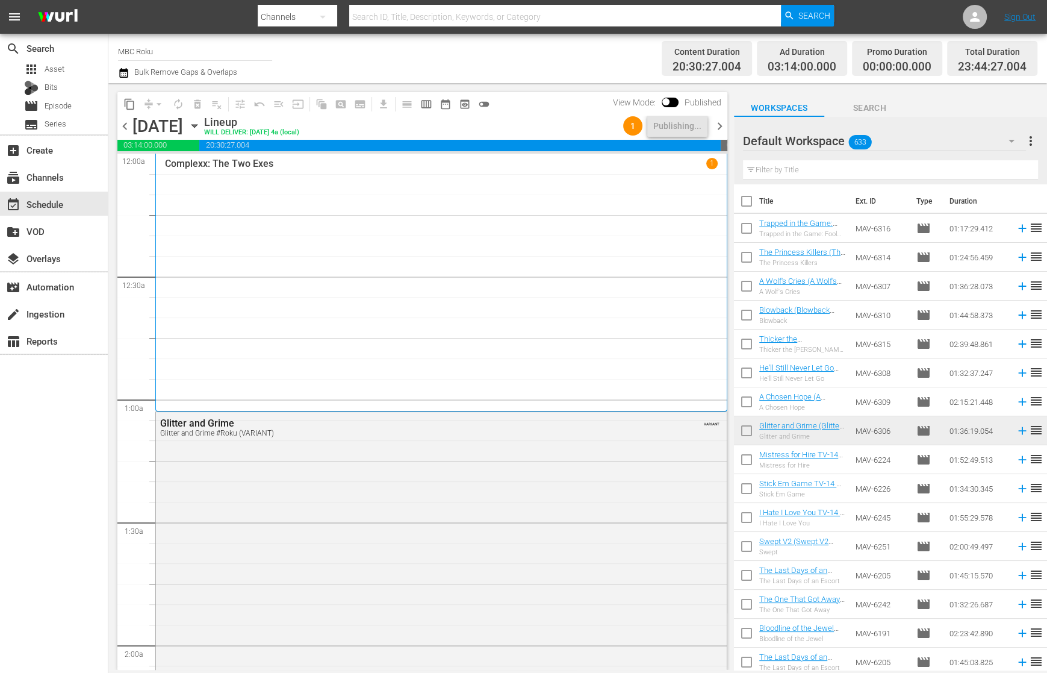
click at [718, 125] on span "chevron_right" at bounding box center [719, 126] width 15 height 15
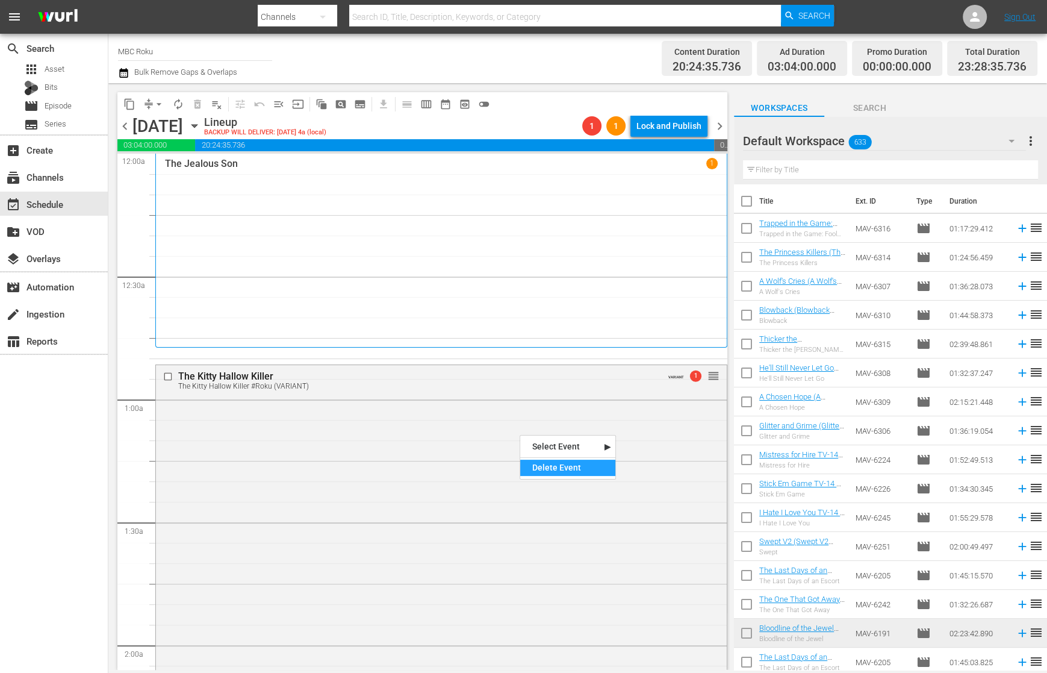
click at [546, 460] on div "Delete Event" at bounding box center [567, 468] width 95 height 16
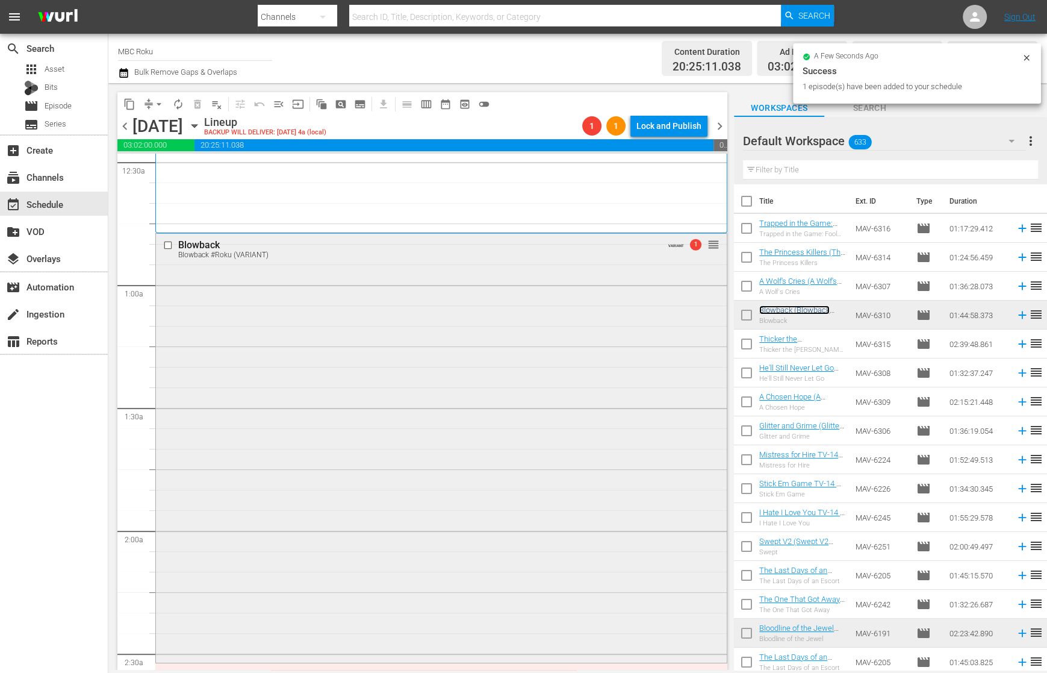
scroll to position [280, 0]
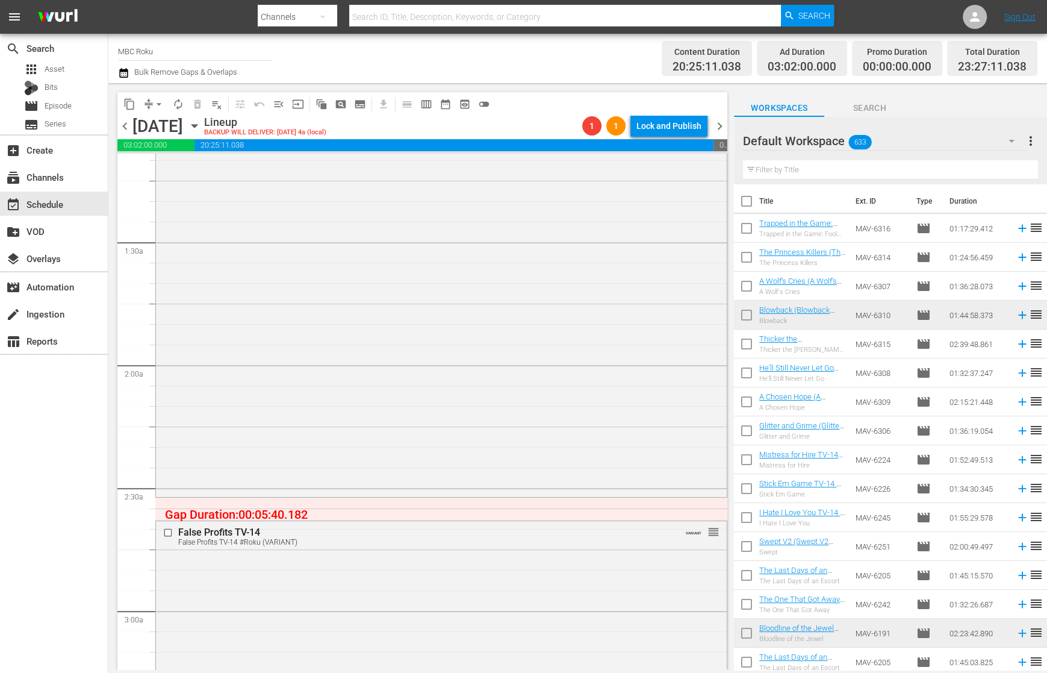
click at [152, 105] on button "arrow_drop_down" at bounding box center [158, 104] width 19 height 19
click at [178, 166] on li "Align to End of Previous Day" at bounding box center [159, 168] width 126 height 20
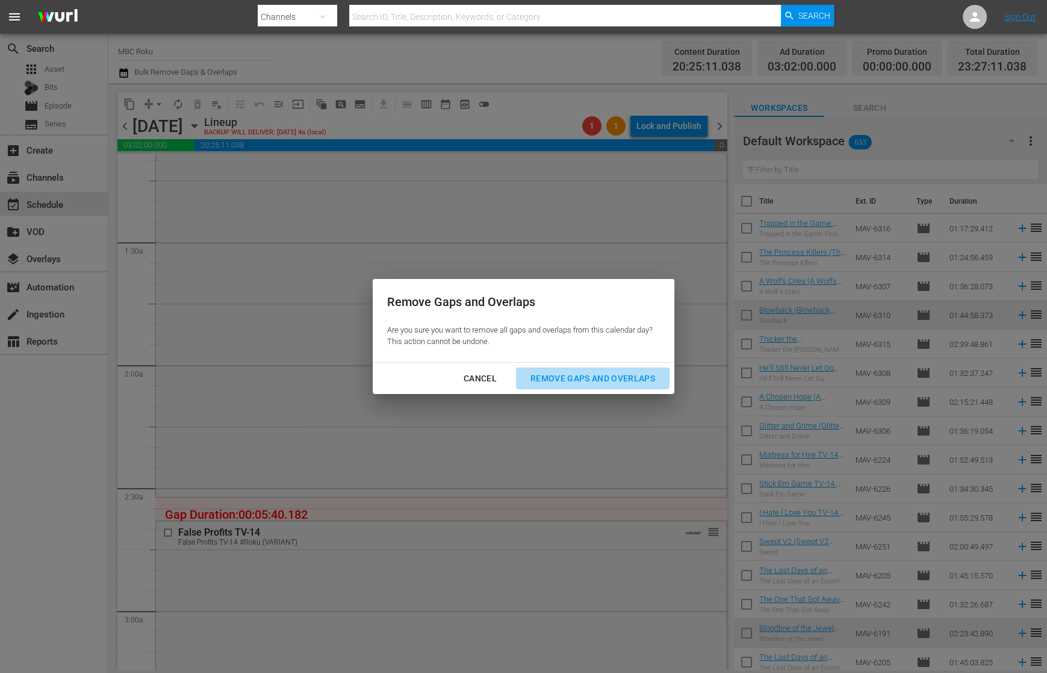
click at [616, 381] on div "Remove Gaps and Overlaps" at bounding box center [593, 378] width 144 height 15
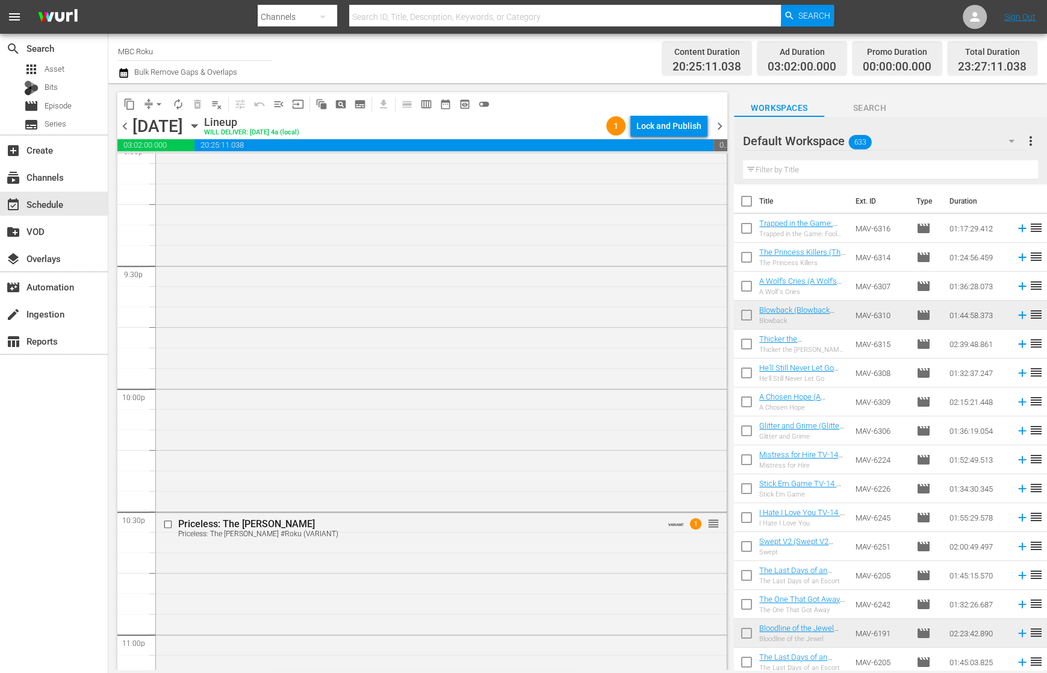
scroll to position [5080, 0]
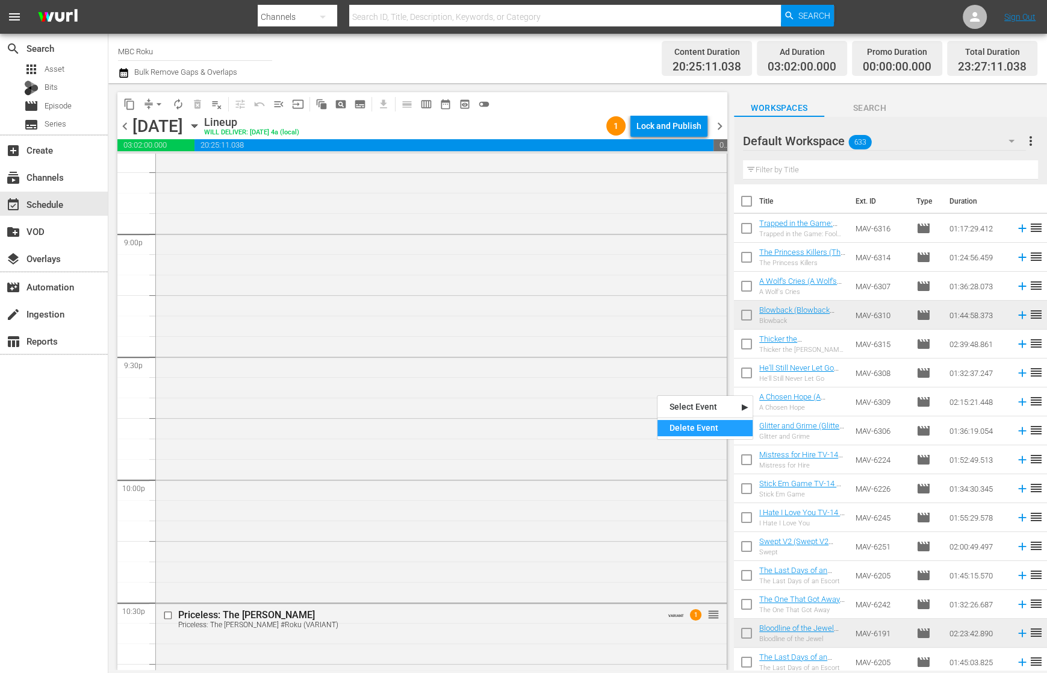
click at [697, 428] on div "Delete Event" at bounding box center [705, 428] width 95 height 16
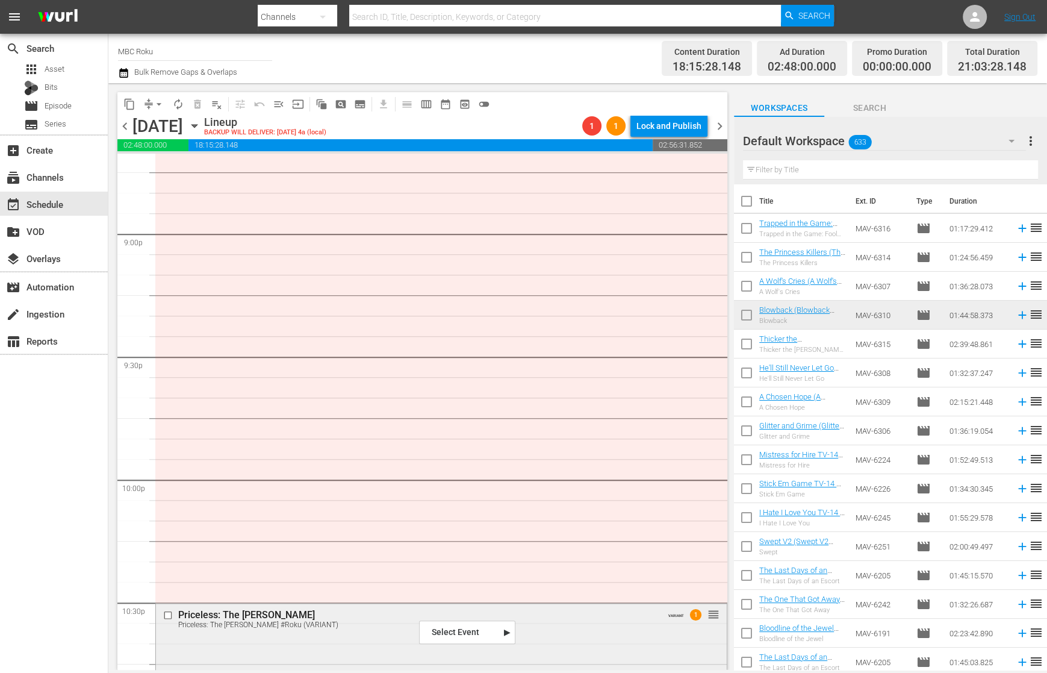
click at [343, 616] on div "Priceless: The [PERSON_NAME]" at bounding box center [419, 614] width 482 height 11
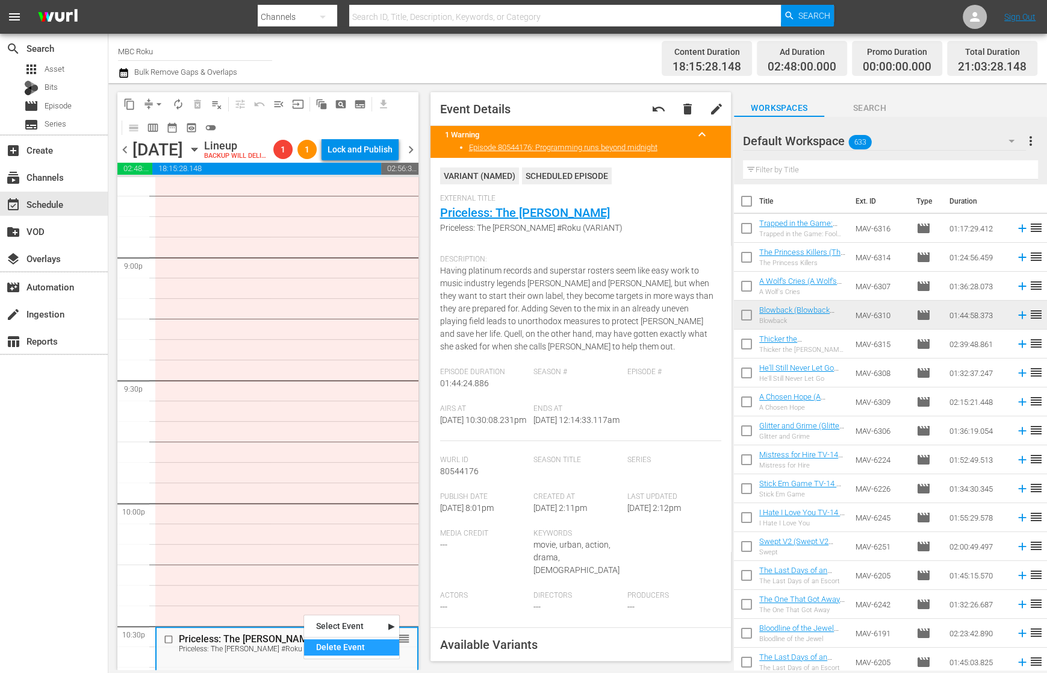
click at [328, 645] on div "Delete Event" at bounding box center [351, 647] width 95 height 16
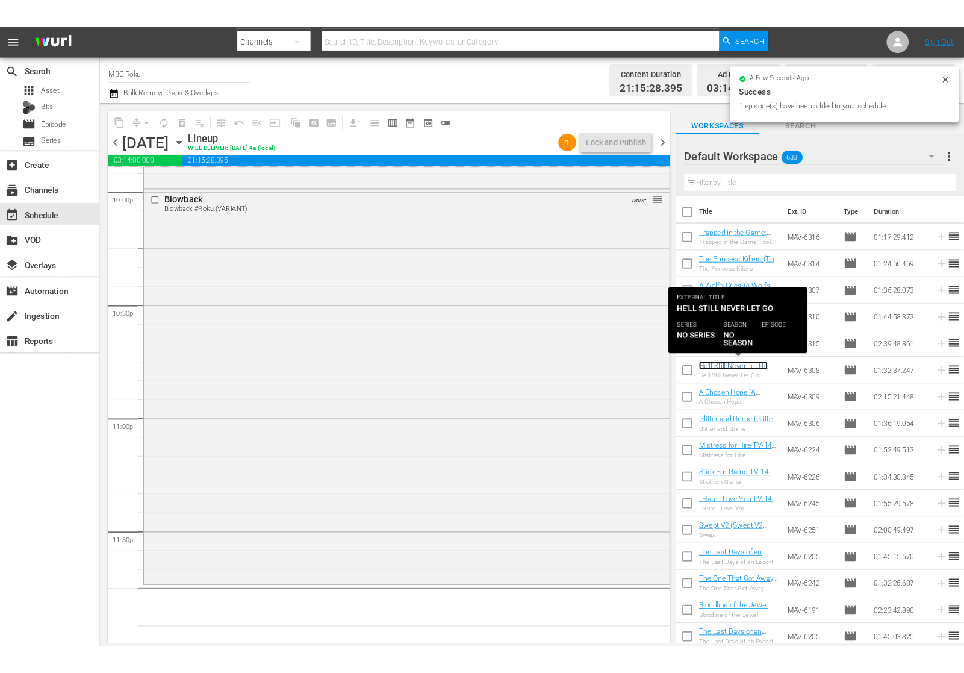
scroll to position [5381, 0]
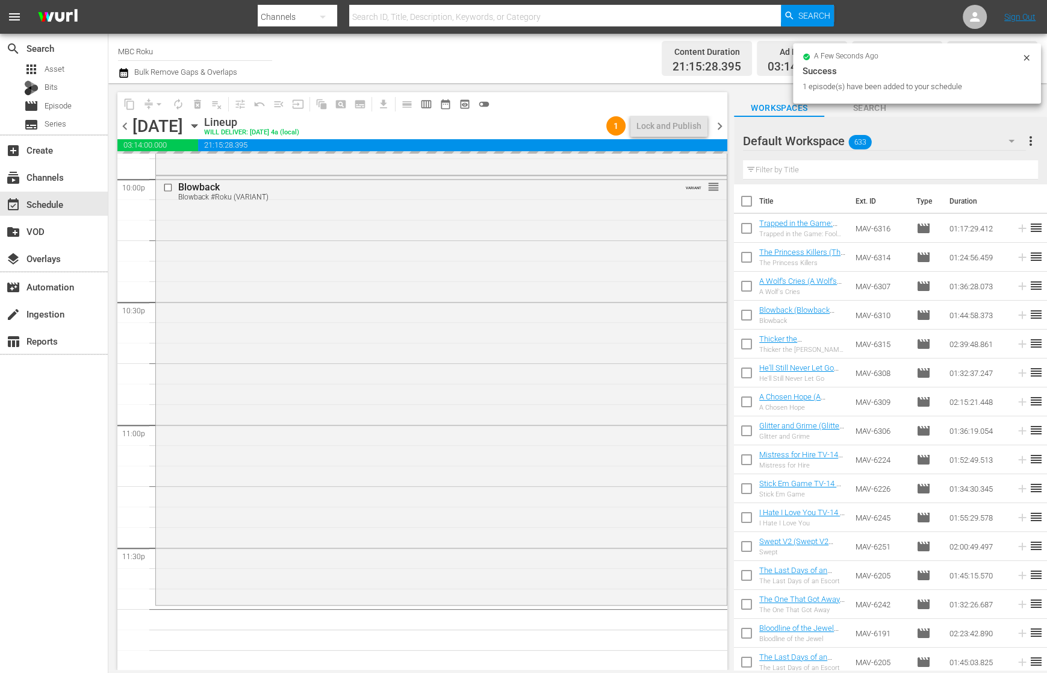
drag, startPoint x: 823, startPoint y: 364, endPoint x: 846, endPoint y: 33, distance: 331.4
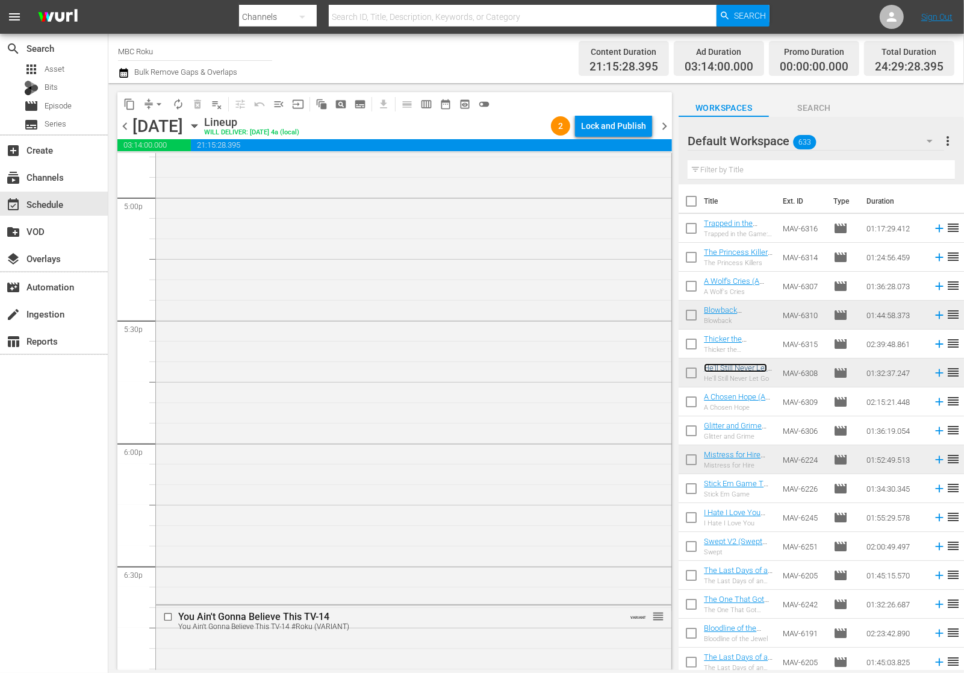
scroll to position [5695, 0]
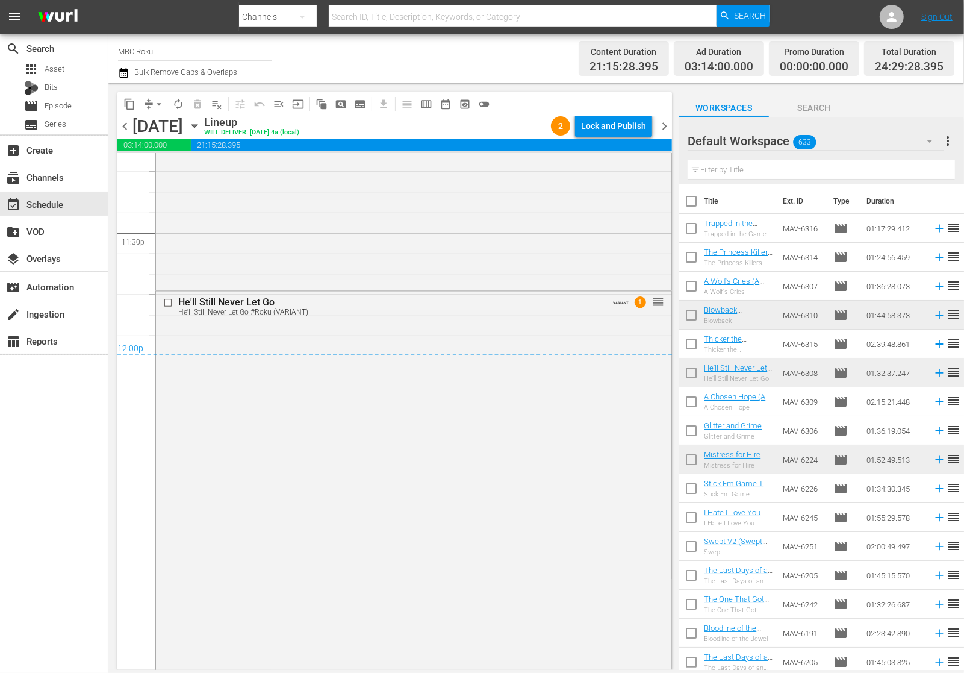
click at [619, 142] on span "21:15:28.395" at bounding box center [431, 145] width 481 height 12
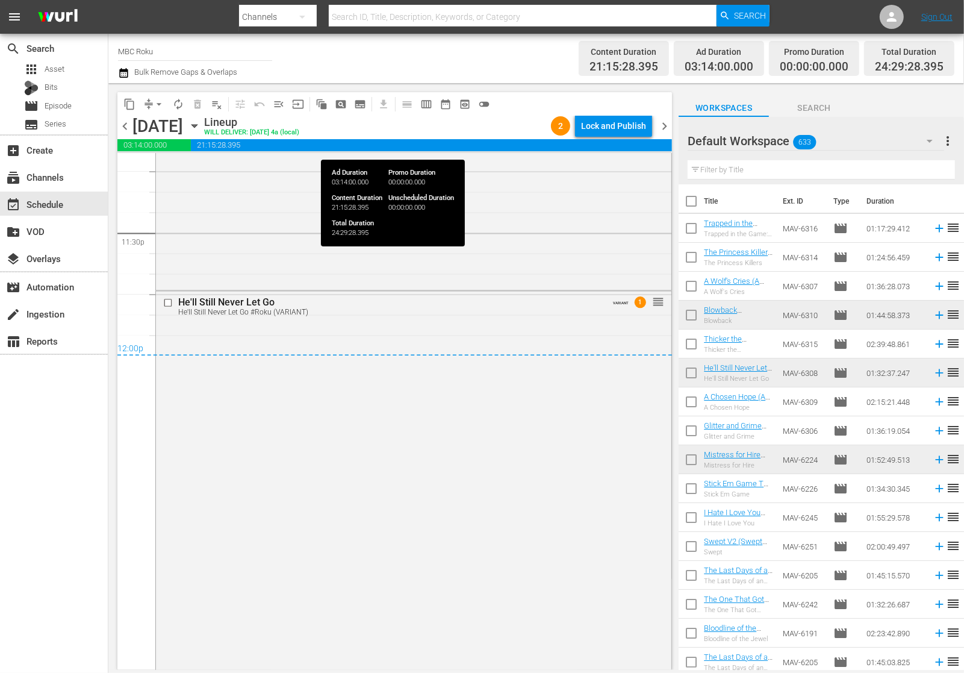
click at [620, 111] on div "content_copy compress arrow_drop_down autorenew_outlined delete_forever_outline…" at bounding box center [394, 103] width 555 height 23
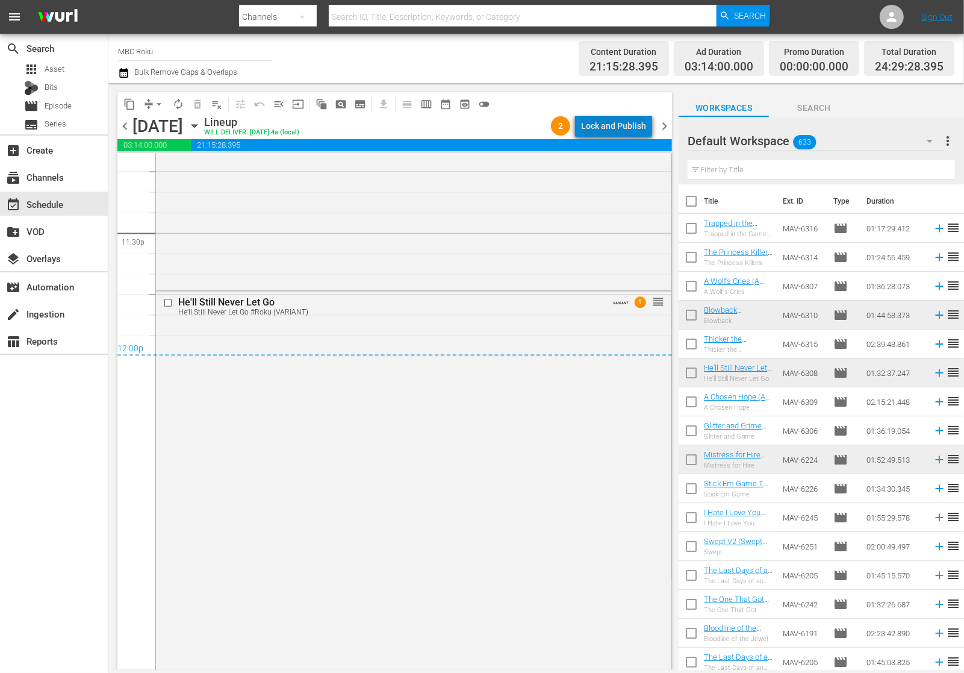
click at [620, 119] on div "Lock and Publish" at bounding box center [613, 126] width 65 height 22
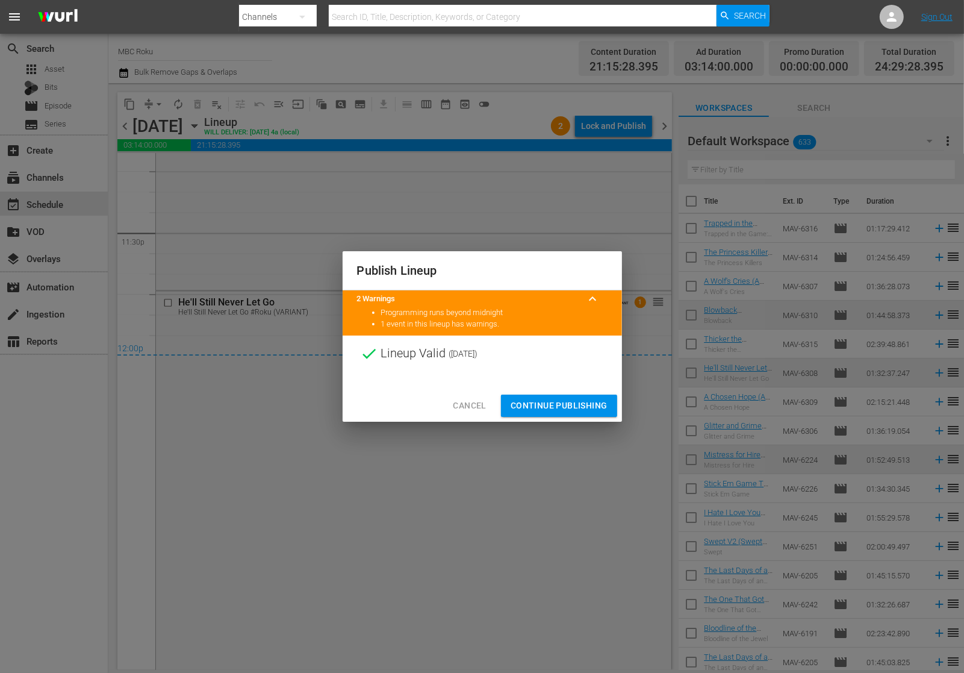
click at [554, 402] on span "Continue Publishing" at bounding box center [559, 405] width 97 height 15
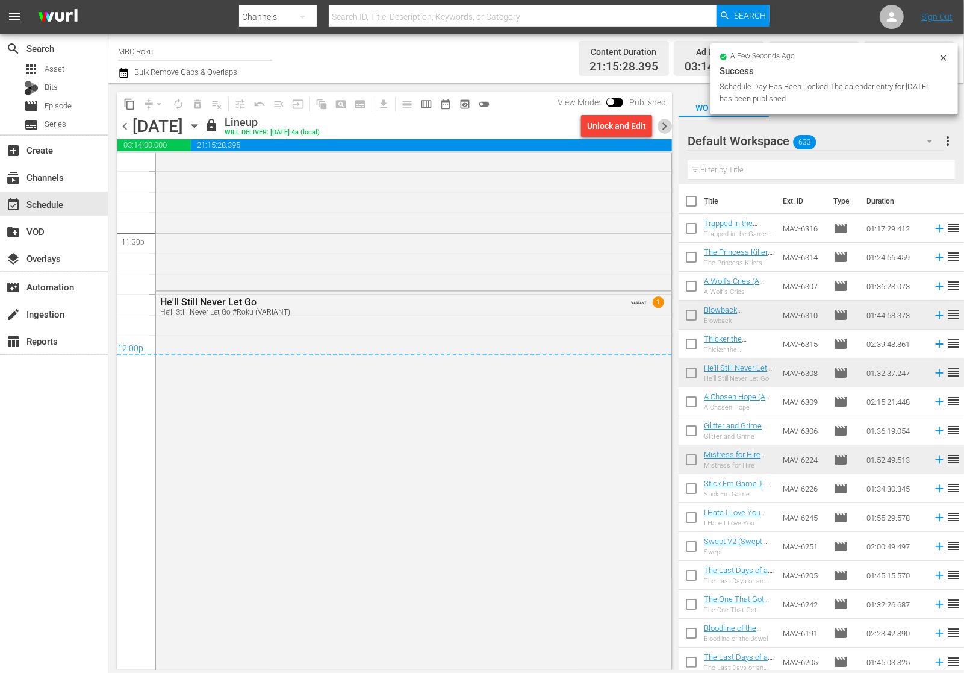
click at [662, 128] on span "chevron_right" at bounding box center [664, 126] width 15 height 15
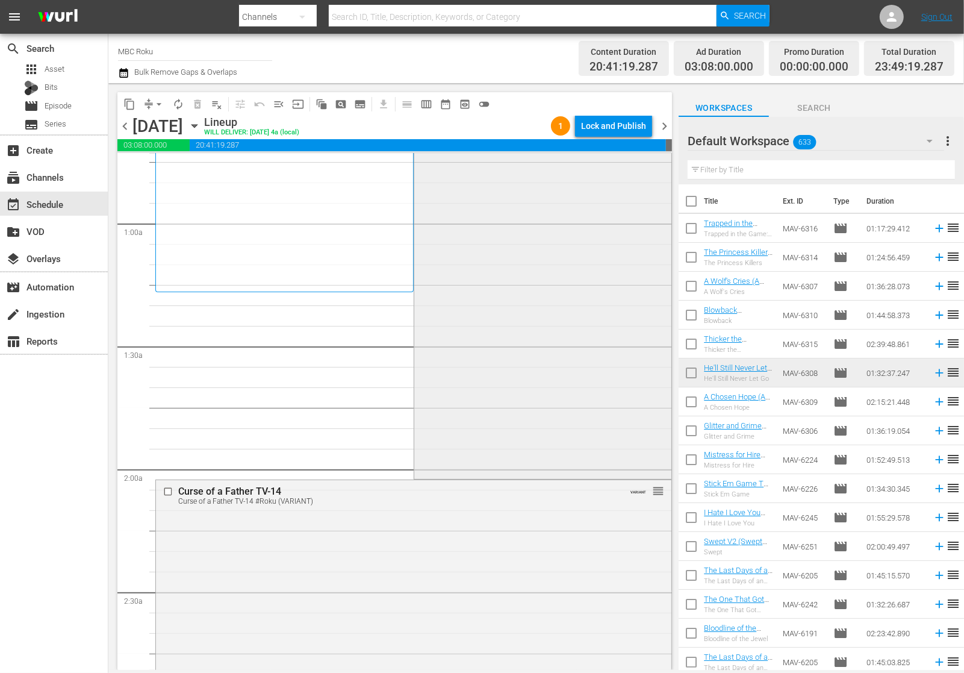
scroll to position [176, 0]
click at [549, 390] on div "Delete Event" at bounding box center [575, 392] width 95 height 16
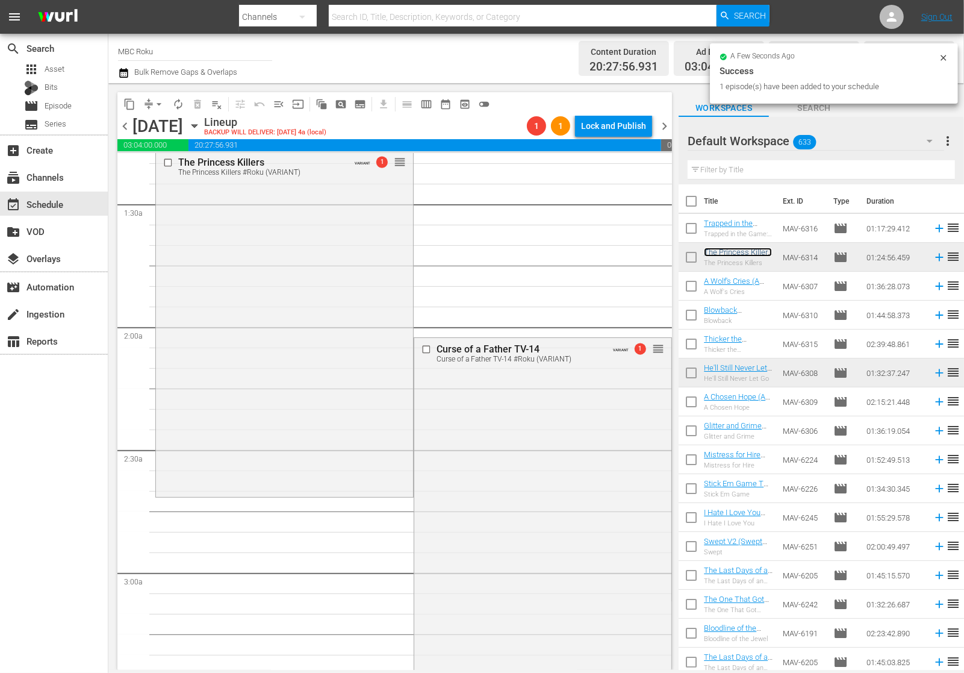
scroll to position [335, 0]
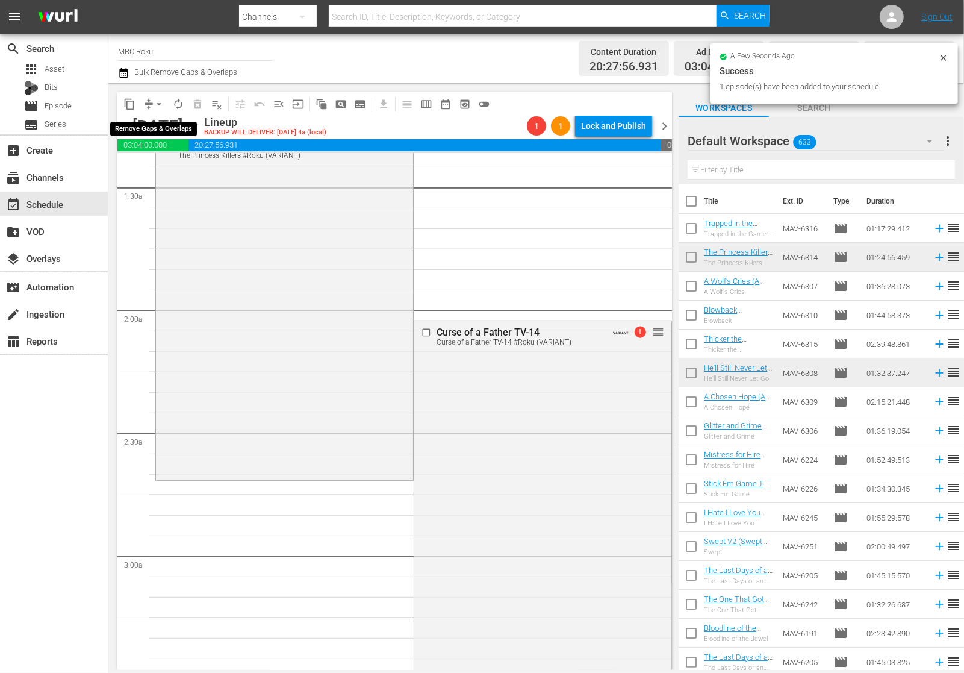
click at [164, 103] on span "arrow_drop_down" at bounding box center [159, 104] width 12 height 12
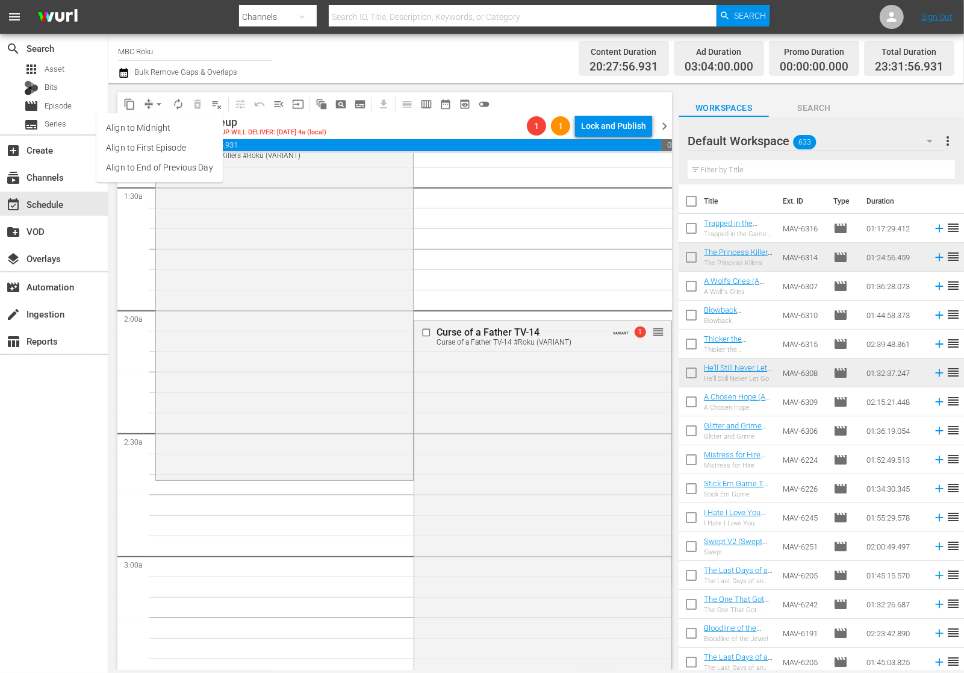
click at [176, 170] on li "Align to End of Previous Day" at bounding box center [159, 168] width 126 height 20
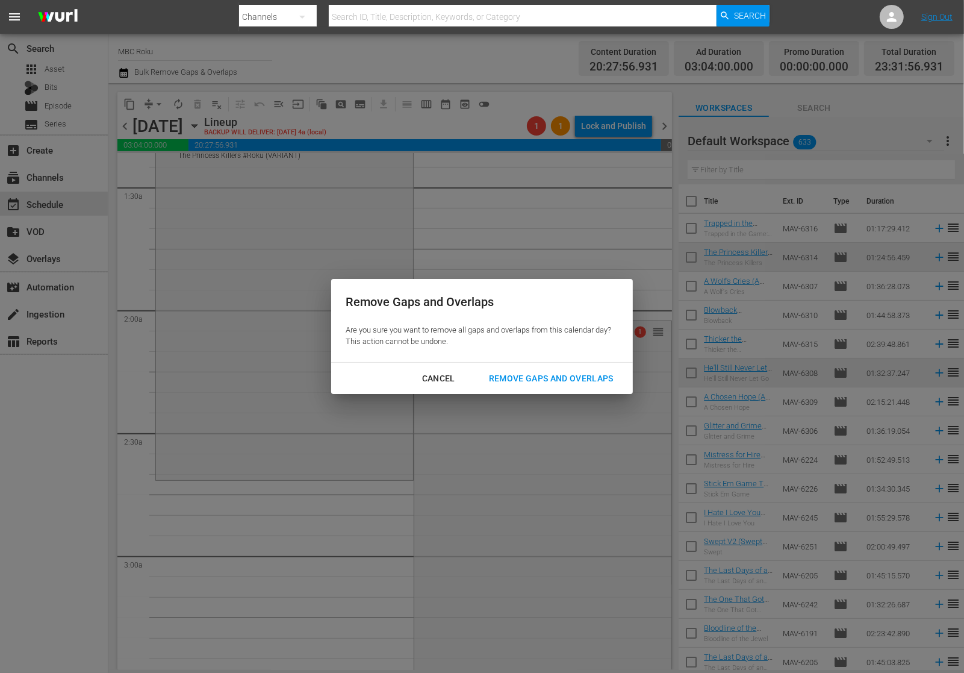
click at [572, 383] on div "Remove Gaps and Overlaps" at bounding box center [551, 378] width 144 height 15
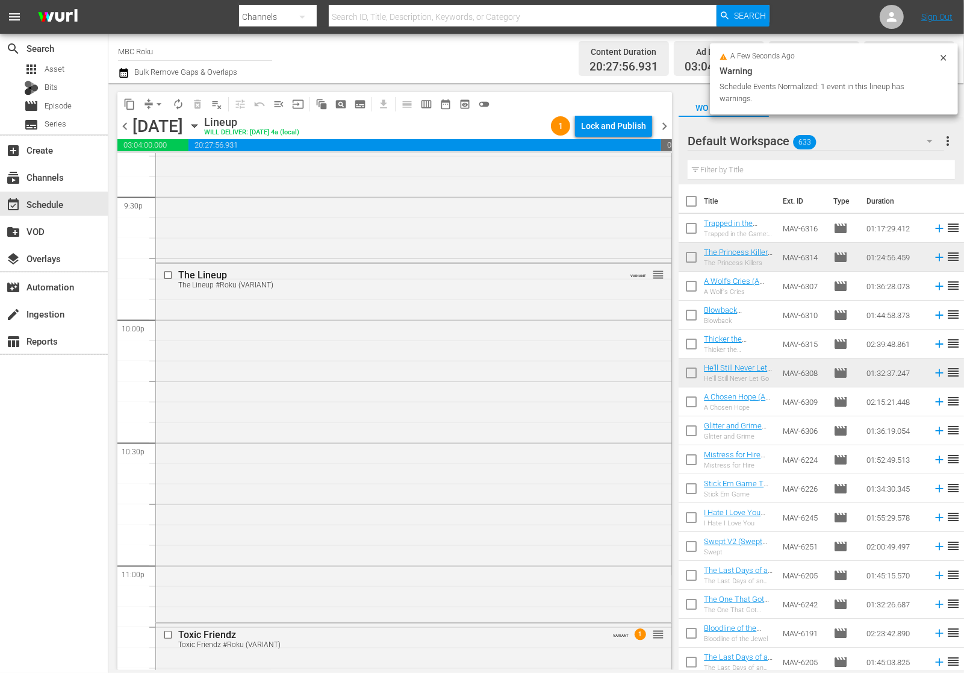
scroll to position [5328, 0]
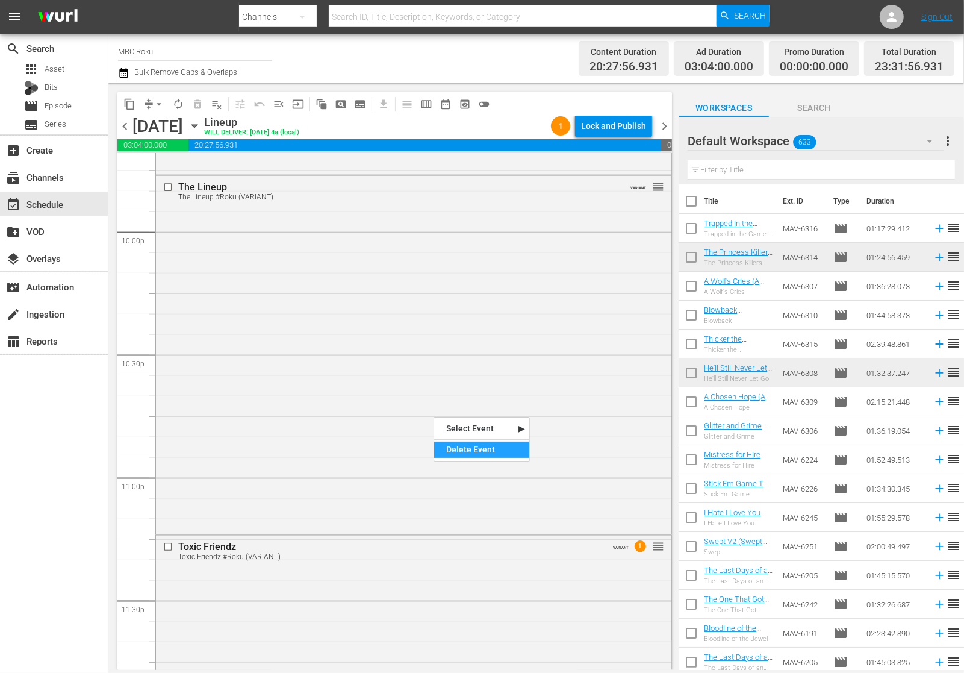
click at [456, 449] on div "Delete Event" at bounding box center [481, 449] width 95 height 16
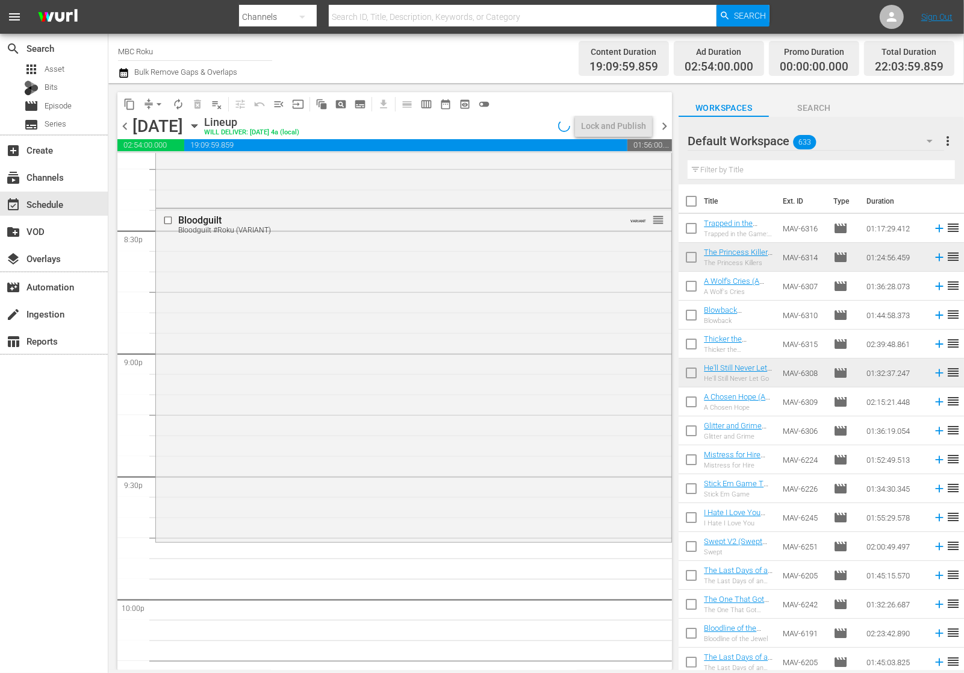
scroll to position [4996, 0]
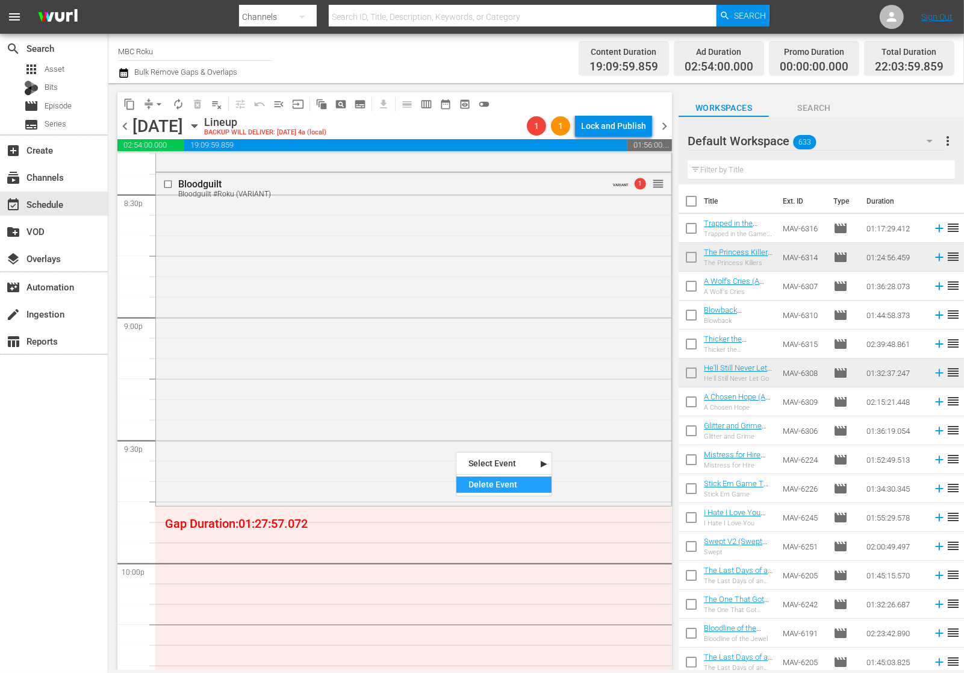
click at [489, 485] on div "Delete Event" at bounding box center [504, 484] width 95 height 16
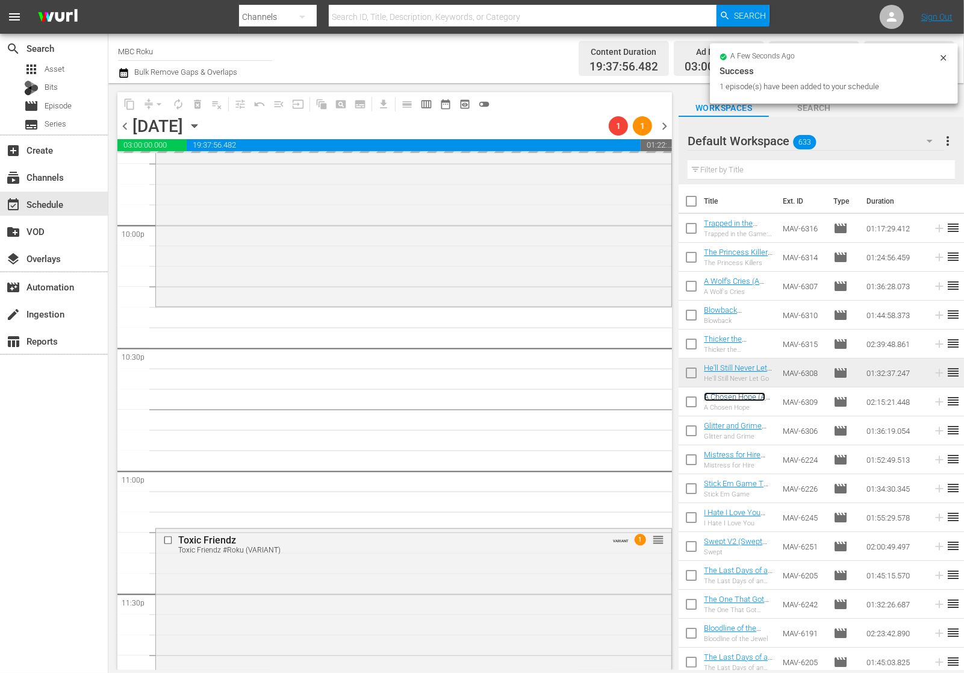
scroll to position [5580, 0]
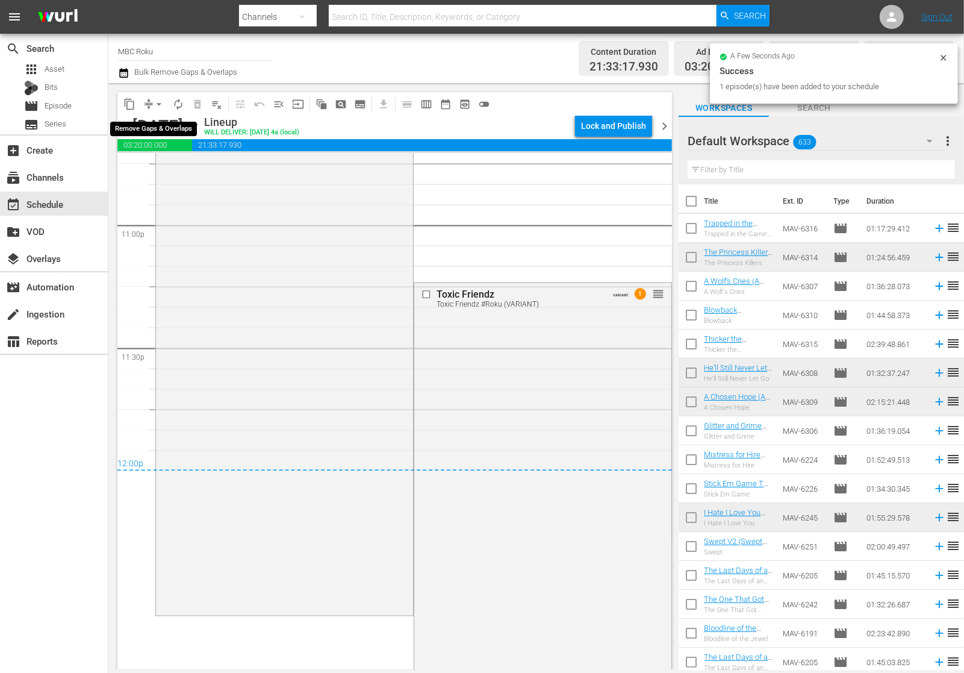
click at [159, 104] on span "arrow_drop_down" at bounding box center [159, 104] width 12 height 12
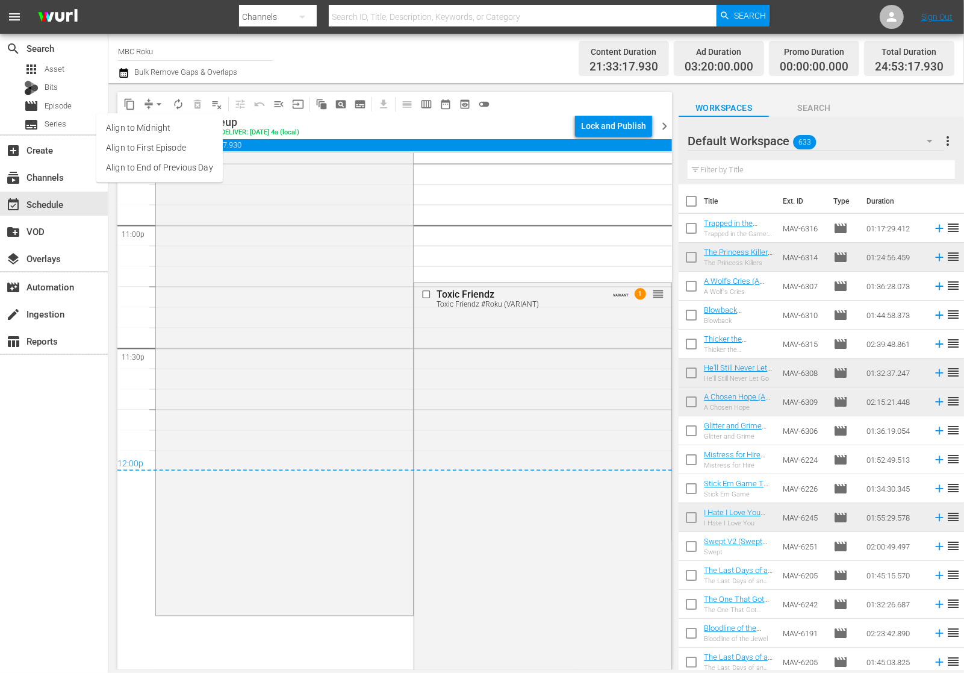
click at [166, 164] on li "Align to End of Previous Day" at bounding box center [159, 168] width 126 height 20
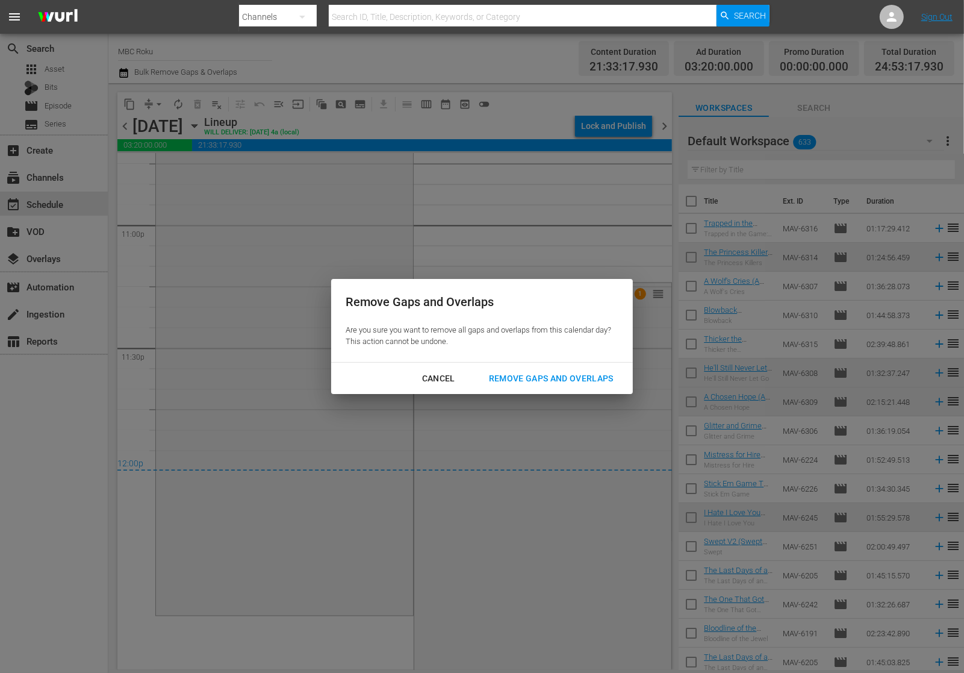
click at [528, 363] on div "Cancel Remove Gaps and Overlaps" at bounding box center [482, 379] width 302 height 32
click at [534, 373] on div "Remove Gaps and Overlaps" at bounding box center [551, 378] width 144 height 15
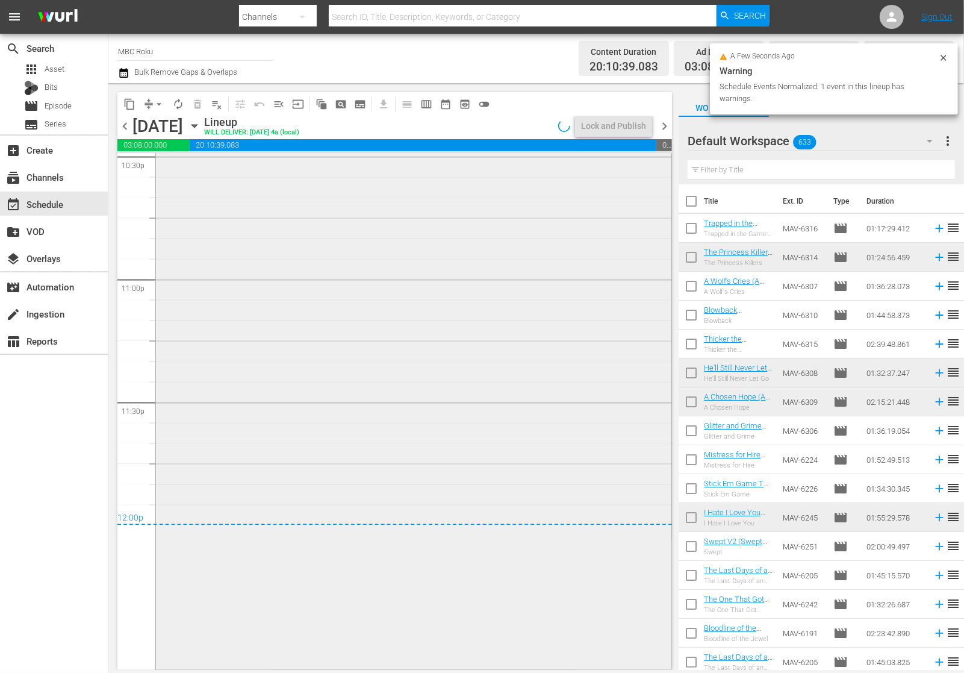
scroll to position [5526, 0]
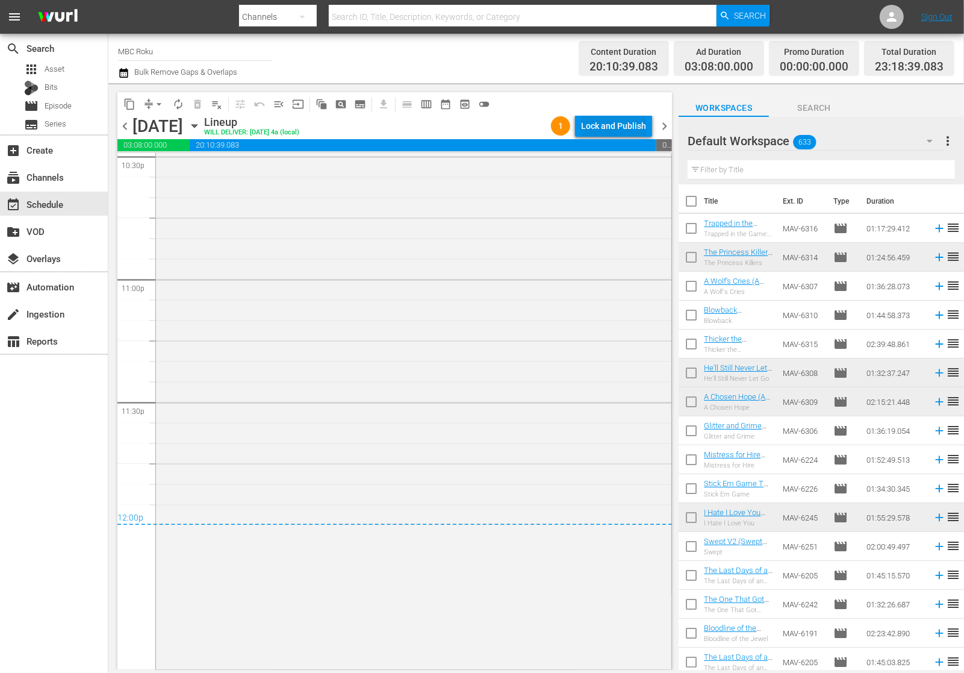
click at [617, 125] on div "Lock and Publish" at bounding box center [613, 126] width 65 height 22
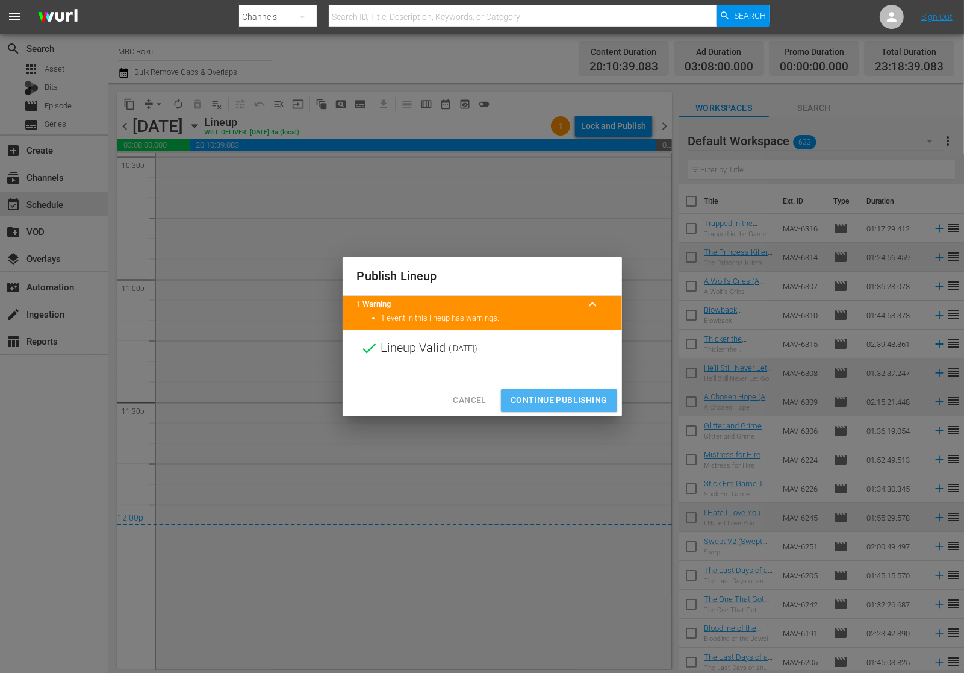
click at [556, 396] on span "Continue Publishing" at bounding box center [559, 400] width 97 height 15
